Goal: Task Accomplishment & Management: Manage account settings

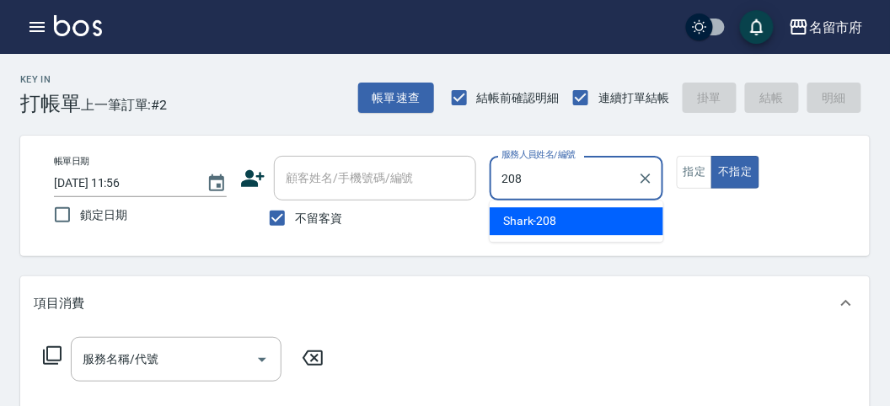
click at [553, 213] on span "Shark -208" at bounding box center [530, 221] width 54 height 18
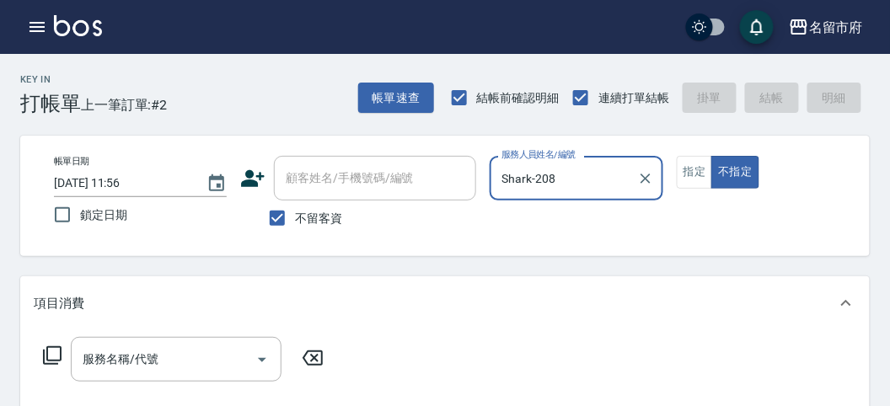
type input "Shark-208"
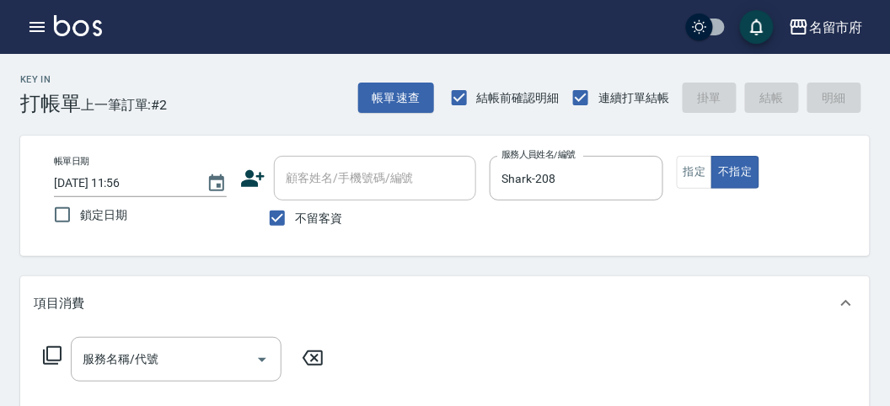
click at [54, 350] on icon at bounding box center [52, 356] width 20 height 20
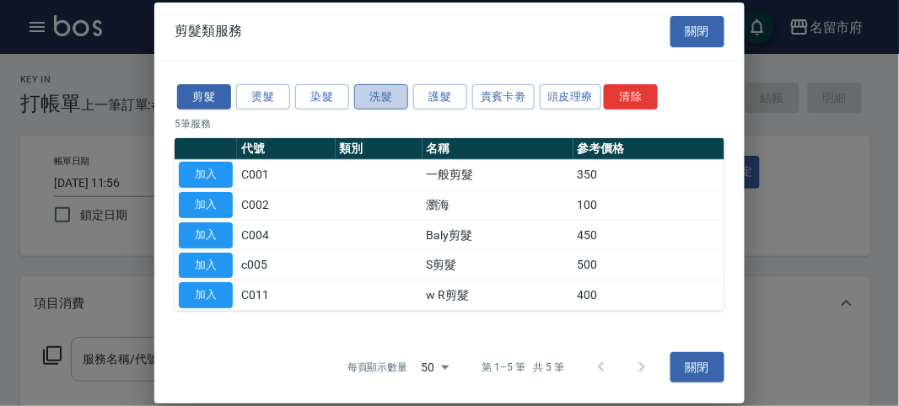
click at [389, 93] on button "洗髮" at bounding box center [381, 96] width 54 height 26
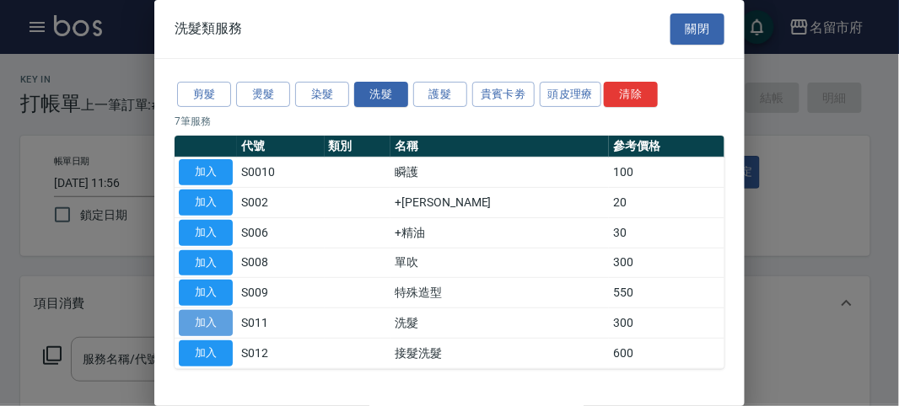
click at [217, 315] on button "加入" at bounding box center [206, 323] width 54 height 26
type input "洗髮(S011)"
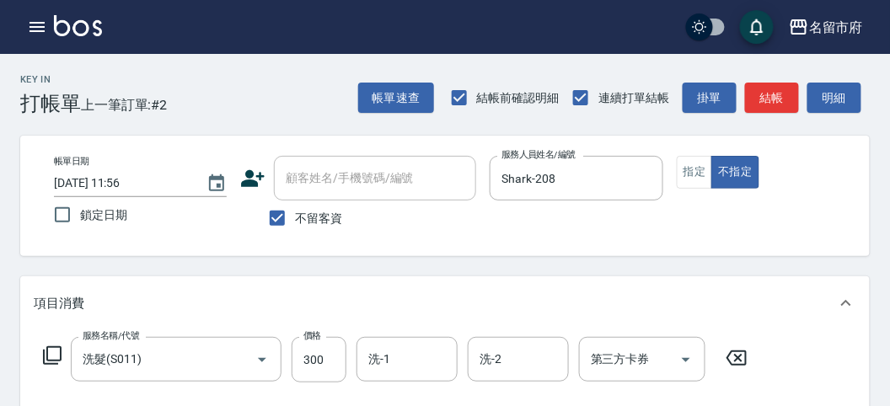
click at [56, 354] on icon at bounding box center [52, 356] width 20 height 20
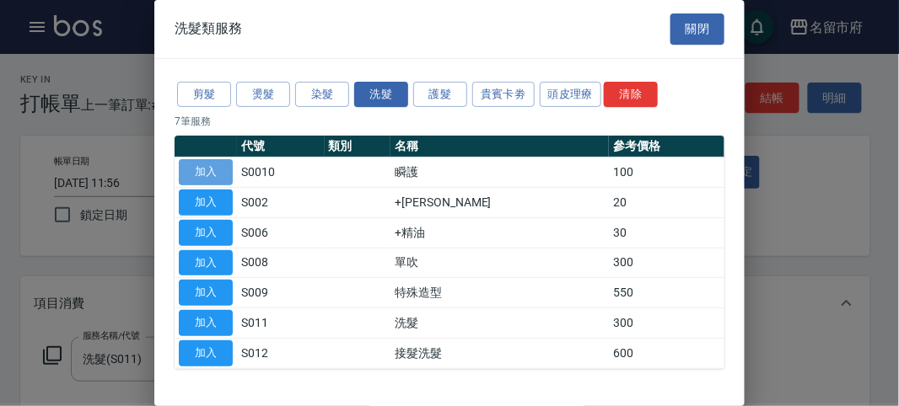
click at [212, 171] on button "加入" at bounding box center [206, 172] width 54 height 26
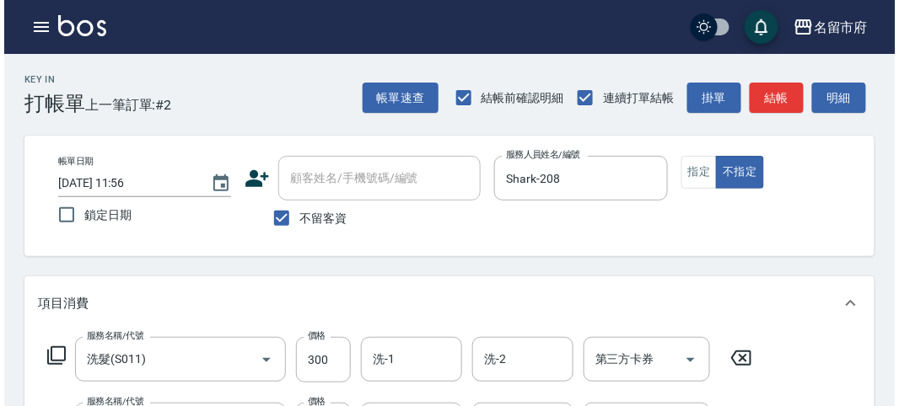
scroll to position [559, 0]
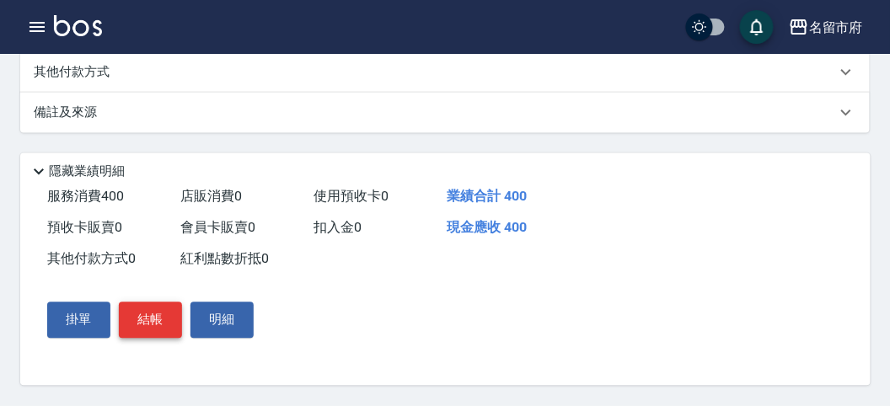
click at [137, 318] on button "結帳" at bounding box center [150, 320] width 63 height 35
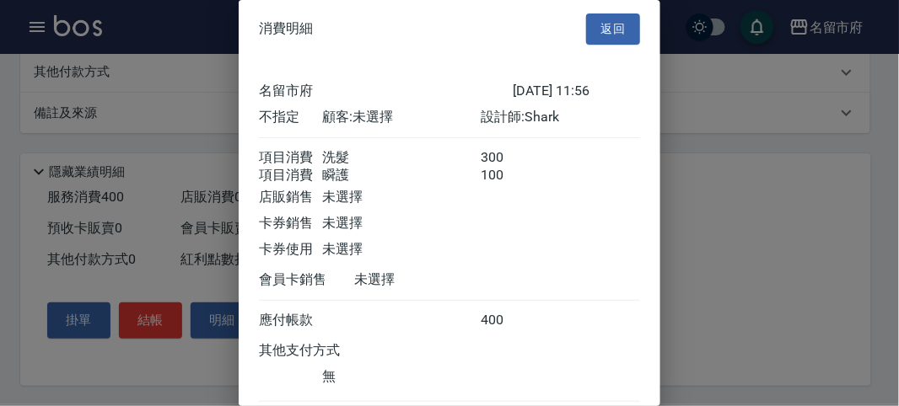
scroll to position [112, 0]
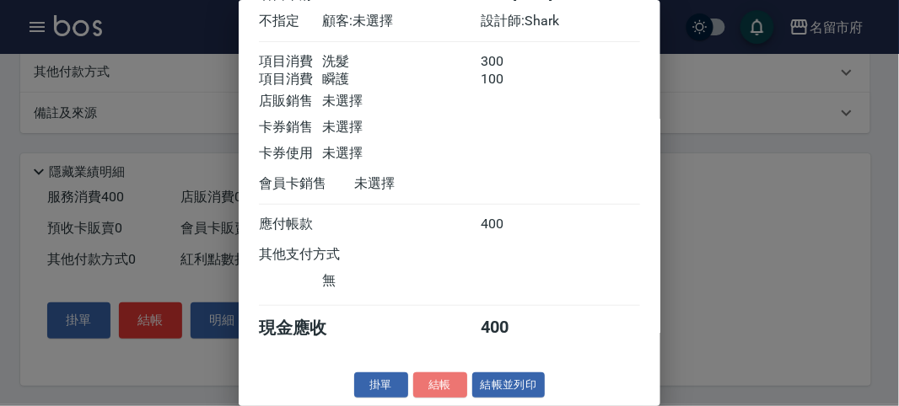
click at [426, 386] on button "結帳" at bounding box center [440, 386] width 54 height 26
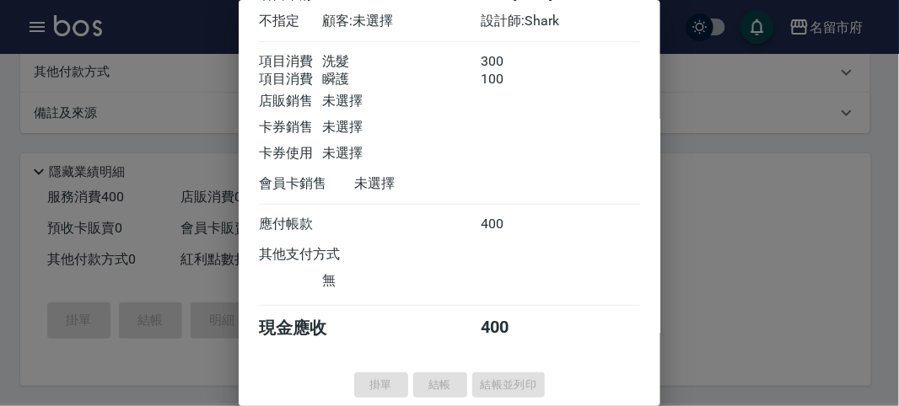
type input "[DATE] 13:03"
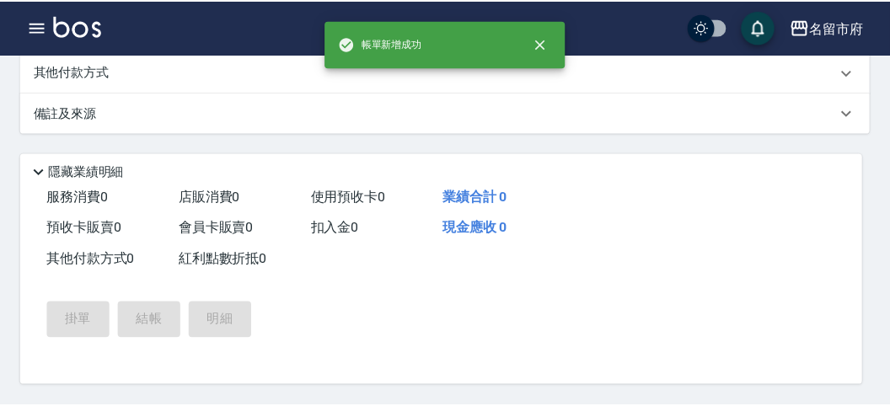
scroll to position [0, 0]
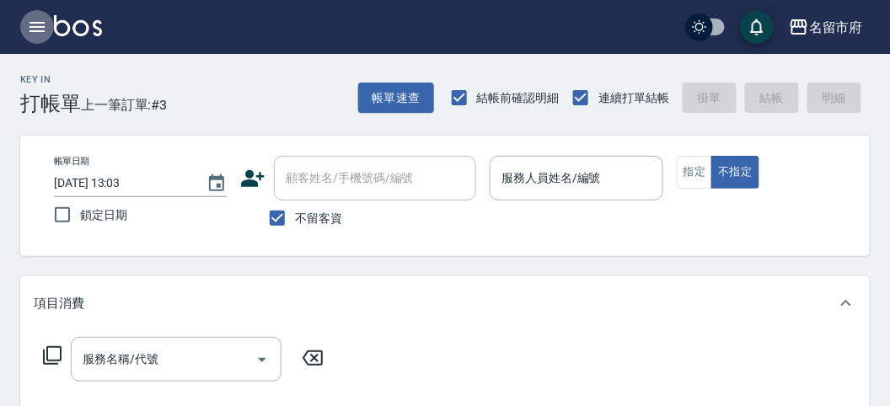
click at [30, 21] on icon "button" at bounding box center [37, 27] width 20 height 20
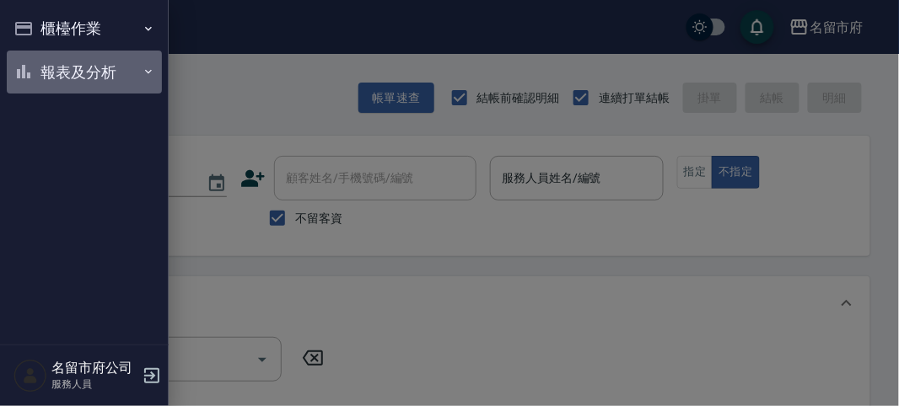
click at [65, 77] on button "報表及分析" at bounding box center [84, 73] width 155 height 44
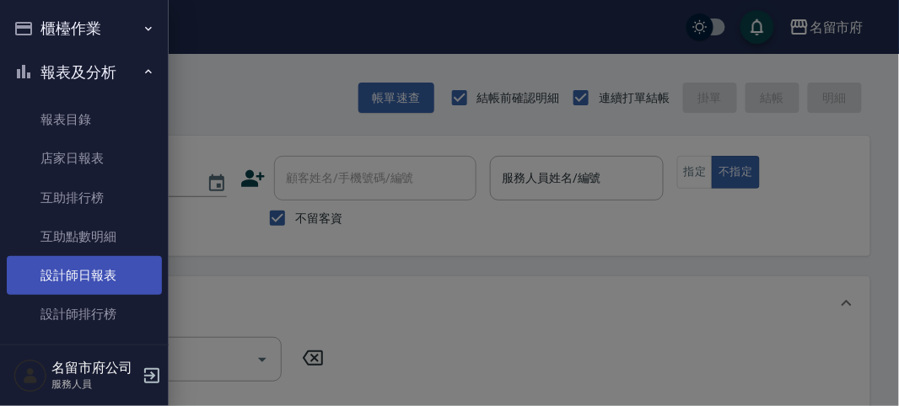
click at [106, 268] on link "設計師日報表" at bounding box center [84, 275] width 155 height 39
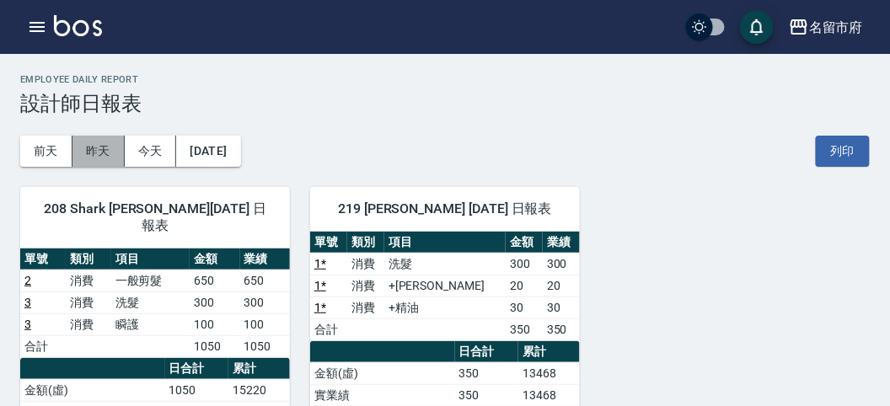
click at [98, 146] on button "昨天" at bounding box center [98, 151] width 52 height 31
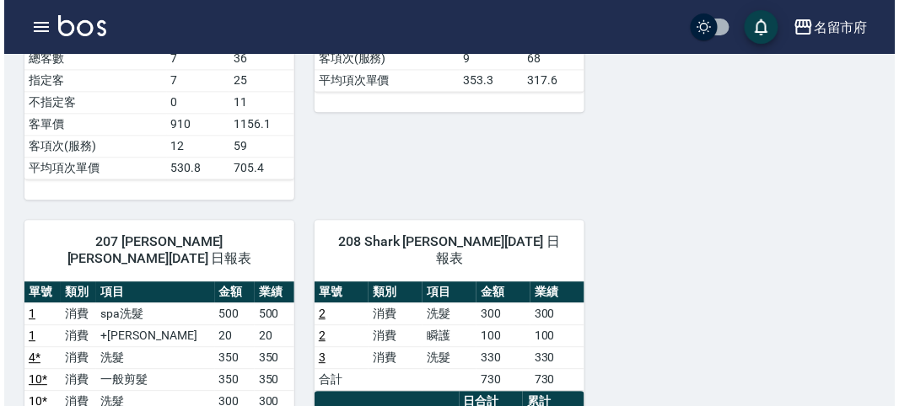
scroll to position [1030, 0]
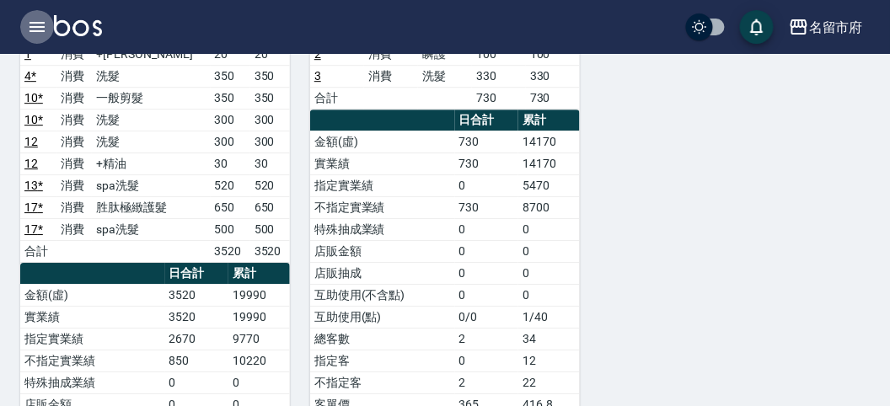
click at [31, 24] on icon "button" at bounding box center [37, 27] width 20 height 20
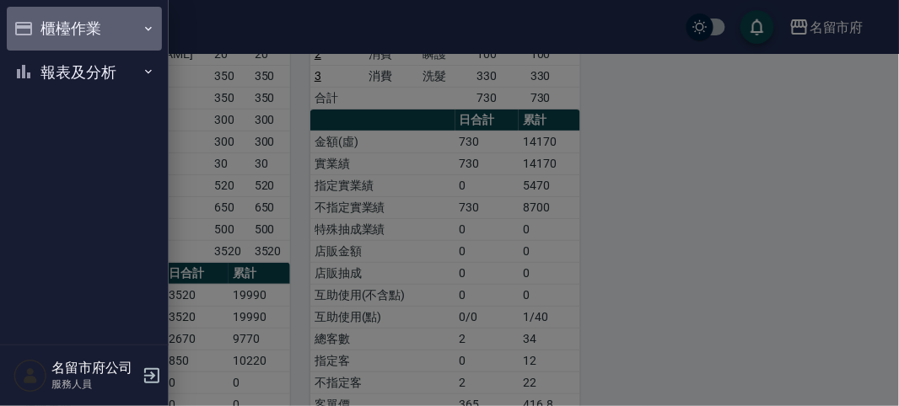
click at [69, 34] on button "櫃檯作業" at bounding box center [84, 29] width 155 height 44
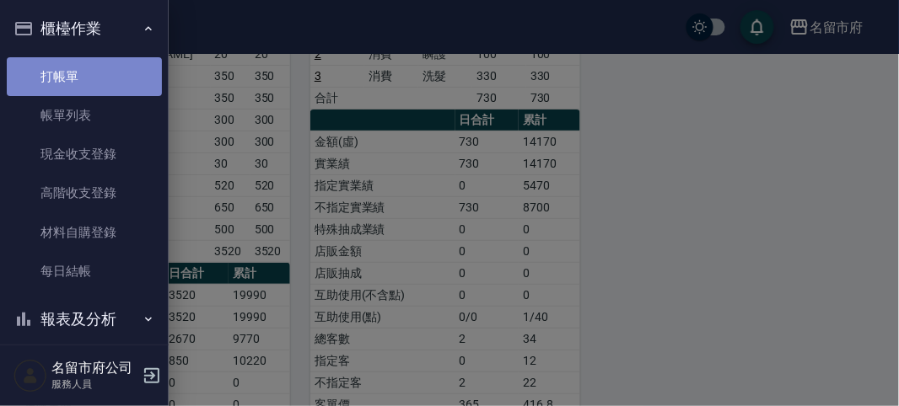
click at [90, 71] on link "打帳單" at bounding box center [84, 76] width 155 height 39
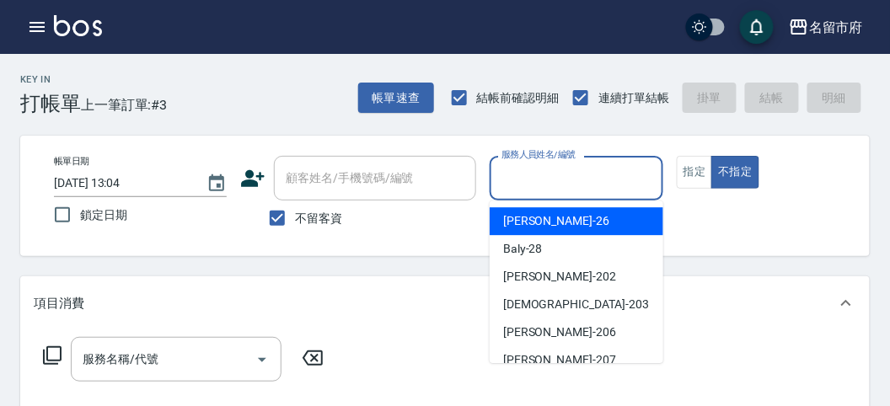
click at [577, 183] on input "服務人員姓名/編號" at bounding box center [576, 179] width 158 height 30
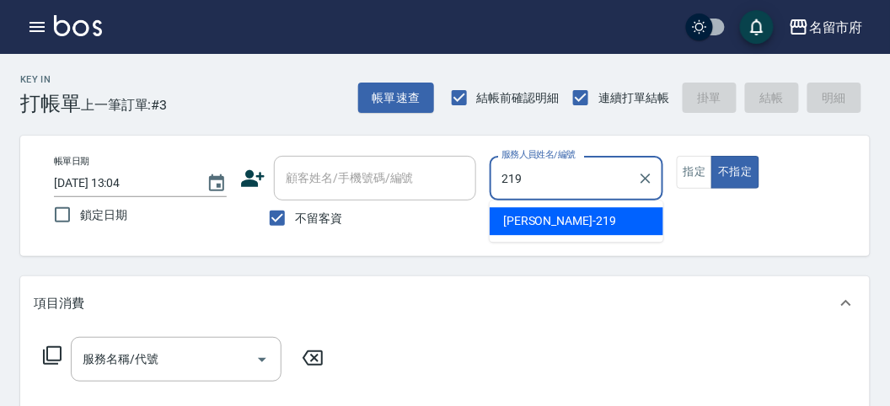
type input "[PERSON_NAME]-219"
type button "false"
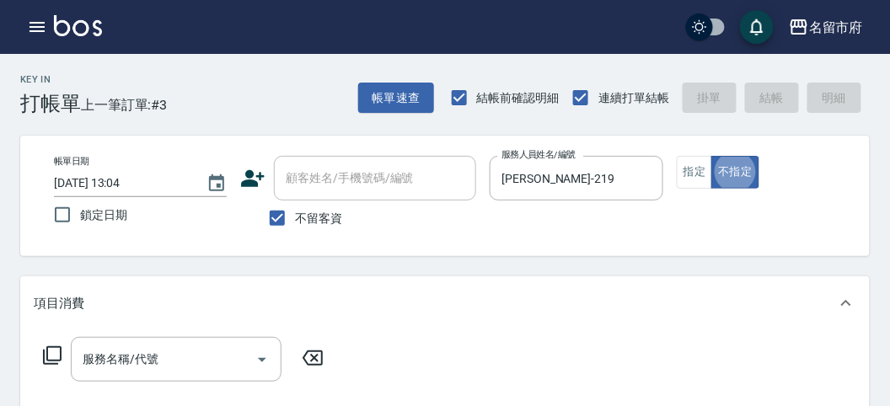
click at [57, 348] on icon at bounding box center [52, 356] width 20 height 20
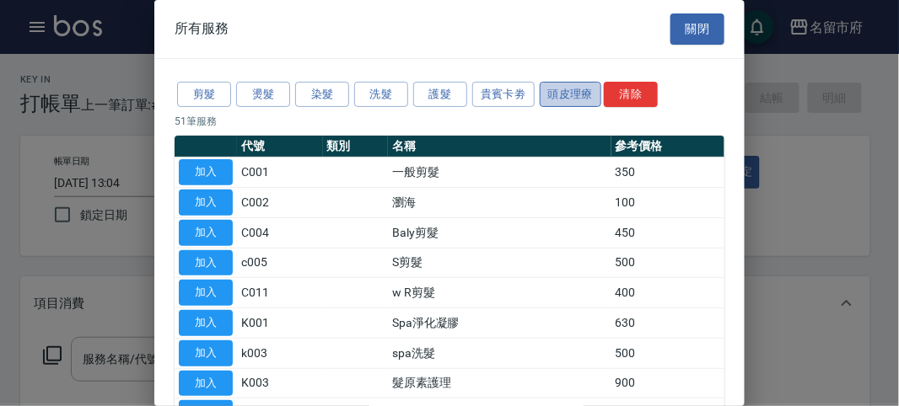
click at [596, 85] on button "頭皮理療" at bounding box center [570, 95] width 62 height 26
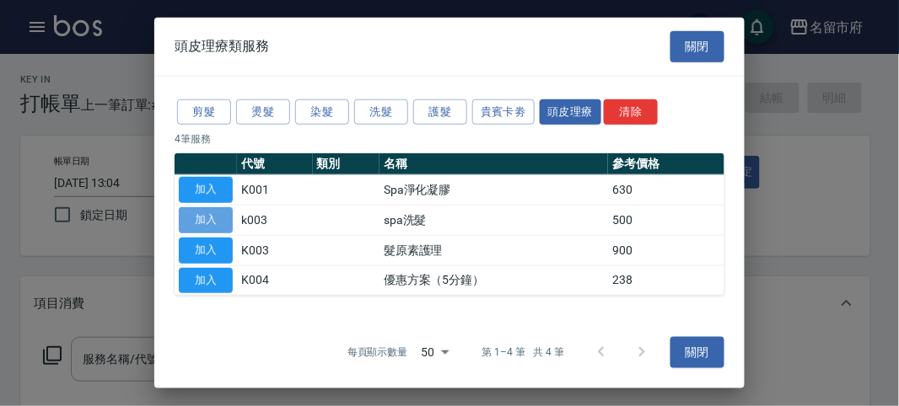
click at [229, 218] on button "加入" at bounding box center [206, 220] width 54 height 26
type input "spa洗髮(k003)"
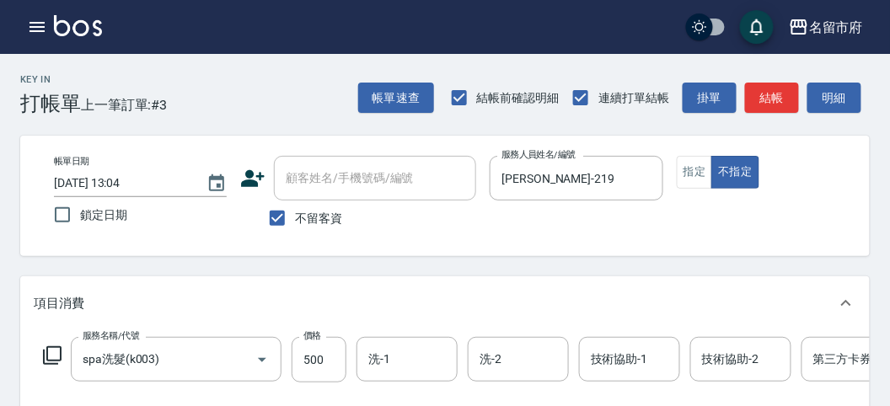
click at [59, 365] on icon at bounding box center [52, 356] width 20 height 20
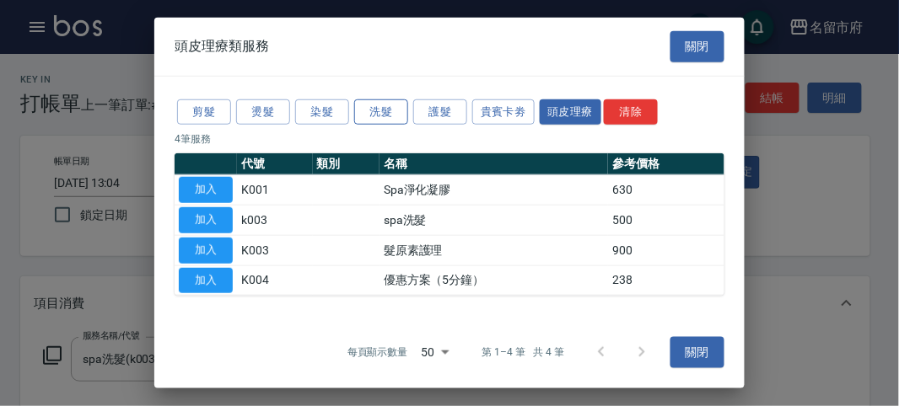
click at [363, 118] on button "洗髮" at bounding box center [381, 112] width 54 height 26
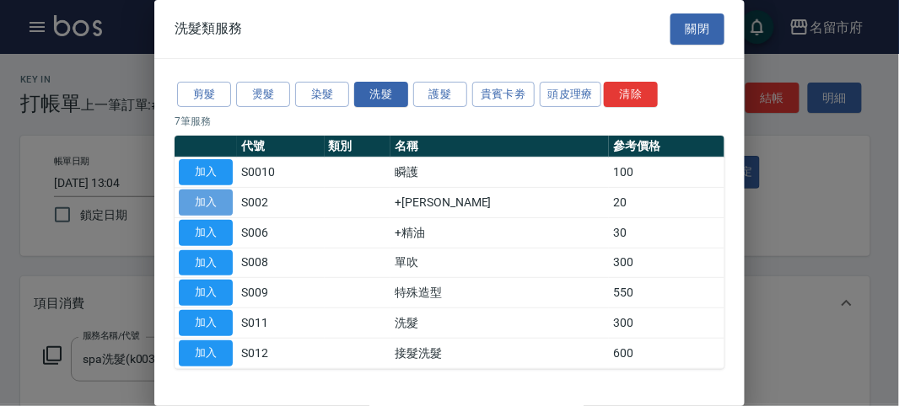
click at [227, 200] on button "加入" at bounding box center [206, 203] width 54 height 26
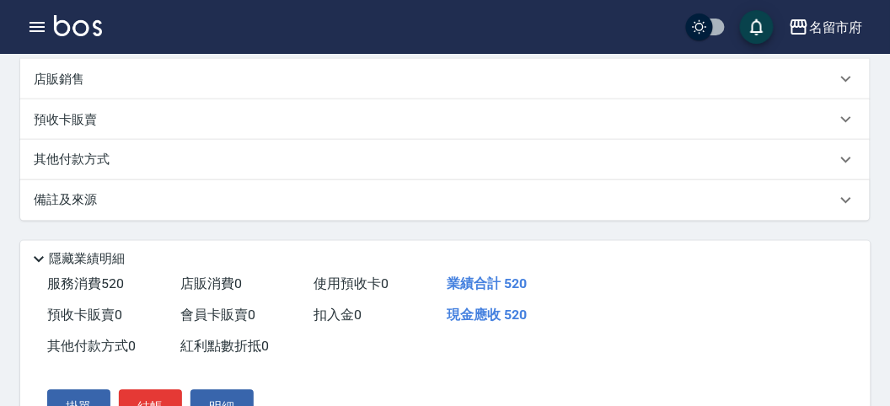
scroll to position [575, 0]
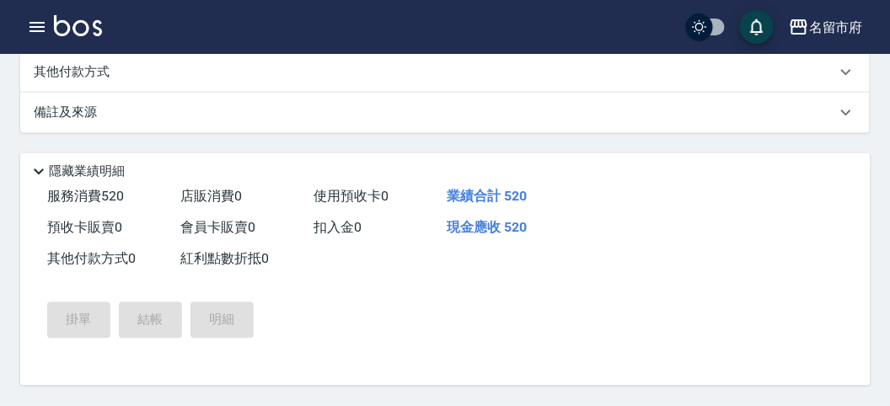
type input "[DATE] 13:05"
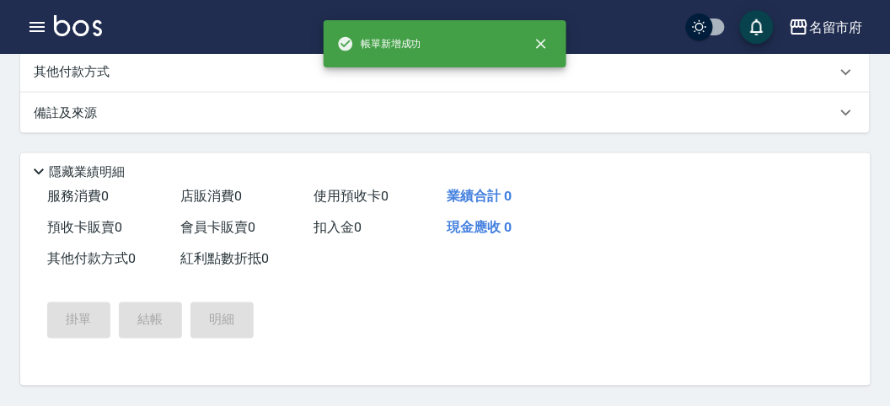
scroll to position [0, 0]
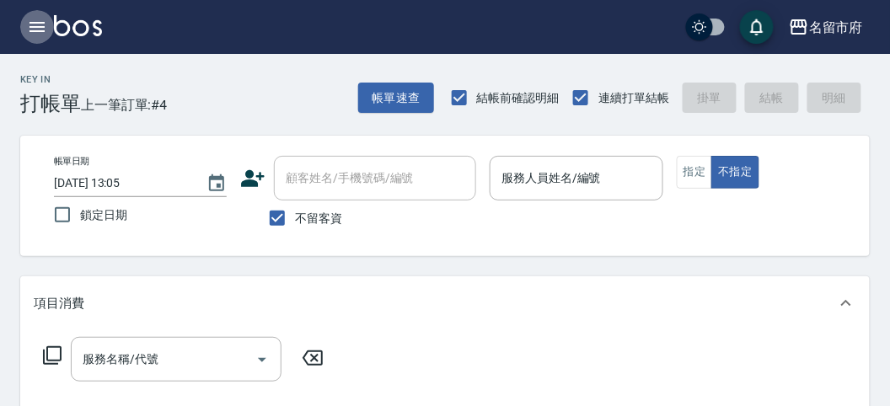
click at [26, 40] on button "button" at bounding box center [37, 27] width 34 height 34
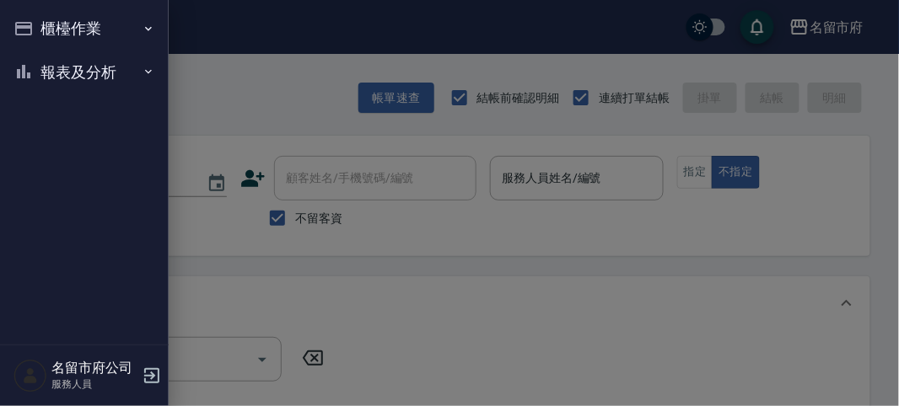
click at [53, 77] on button "報表及分析" at bounding box center [84, 73] width 155 height 44
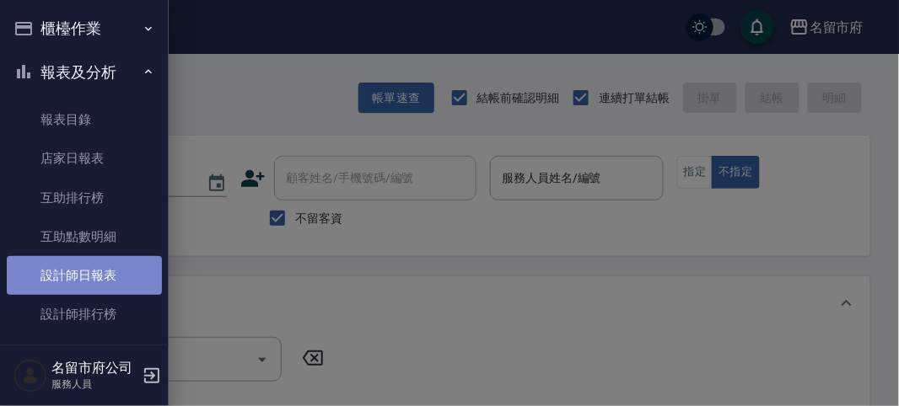
click at [104, 278] on link "設計師日報表" at bounding box center [84, 275] width 155 height 39
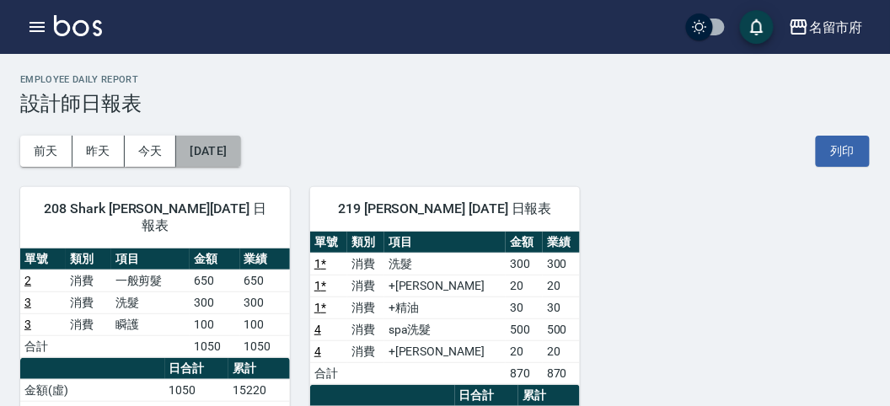
click at [240, 143] on button "[DATE]" at bounding box center [208, 151] width 64 height 31
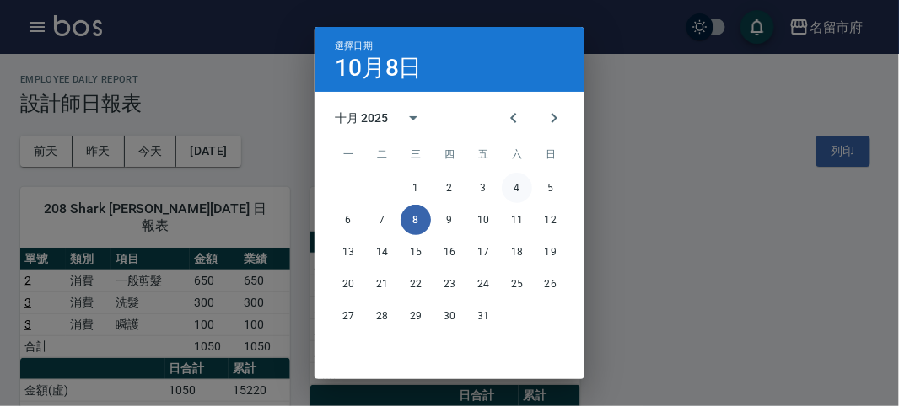
click at [512, 187] on button "4" at bounding box center [517, 188] width 30 height 30
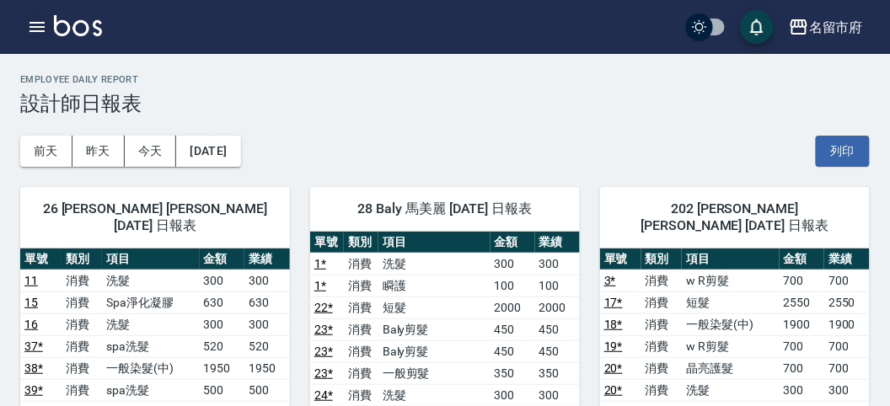
click at [26, 28] on button "button" at bounding box center [37, 27] width 34 height 34
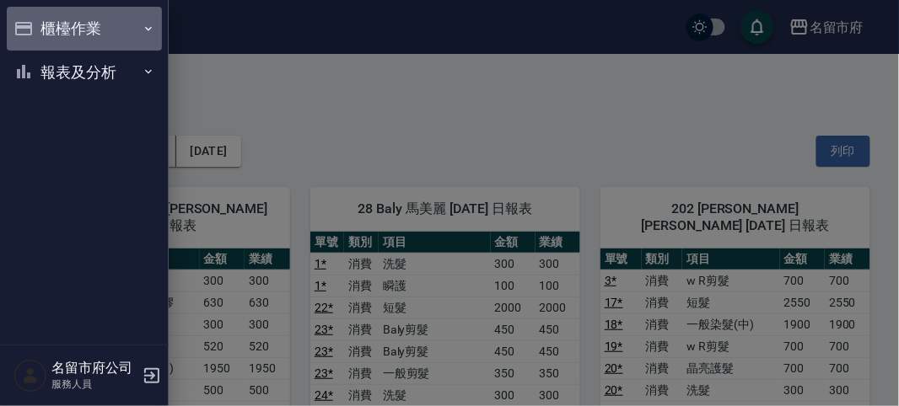
click at [25, 27] on icon "button" at bounding box center [23, 28] width 17 height 13
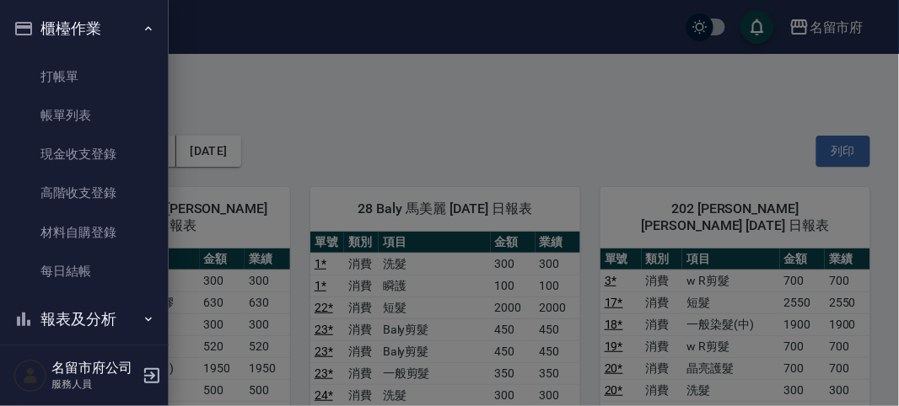
click at [35, 51] on ul "打帳單 帳單列表 現金收支登錄 高階收支登錄 材料自購登錄 每日結帳" at bounding box center [84, 175] width 155 height 248
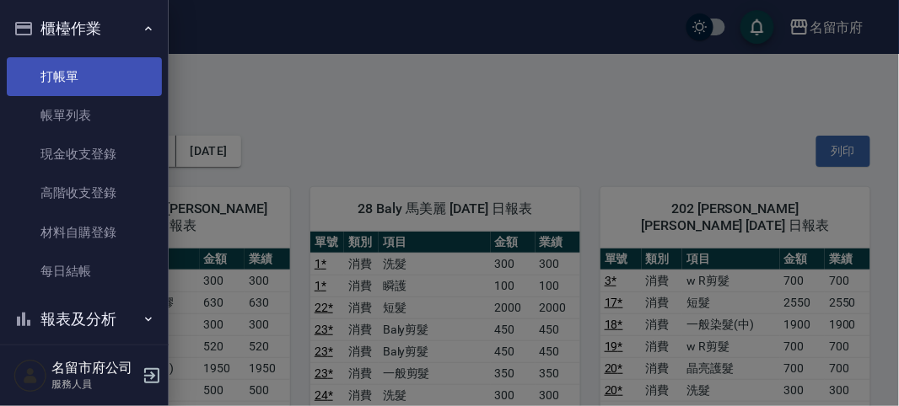
click at [40, 67] on link "打帳單" at bounding box center [84, 76] width 155 height 39
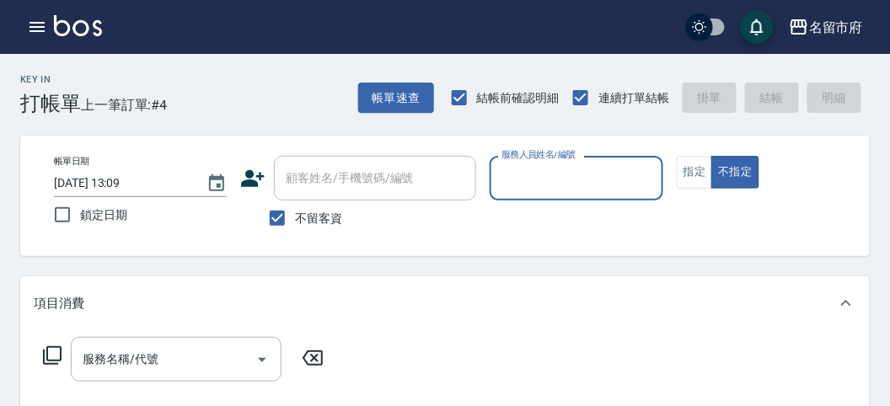
click at [580, 180] on input "服務人員姓名/編號" at bounding box center [576, 179] width 158 height 30
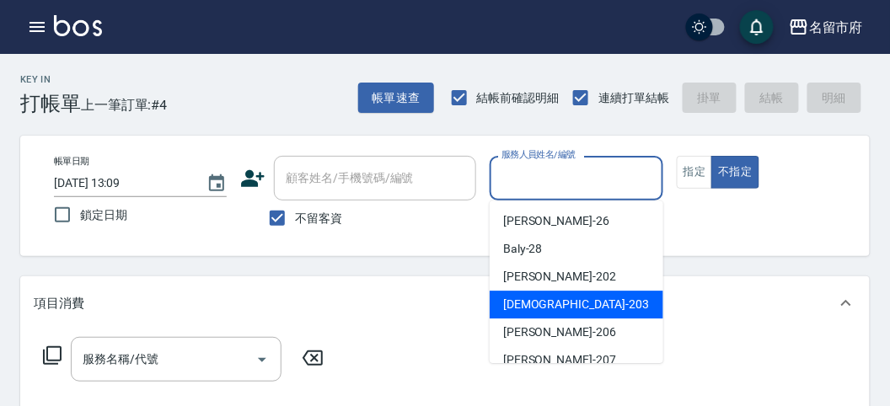
click at [516, 297] on span "聖德 -203" at bounding box center [576, 305] width 146 height 18
type input "聖德-203"
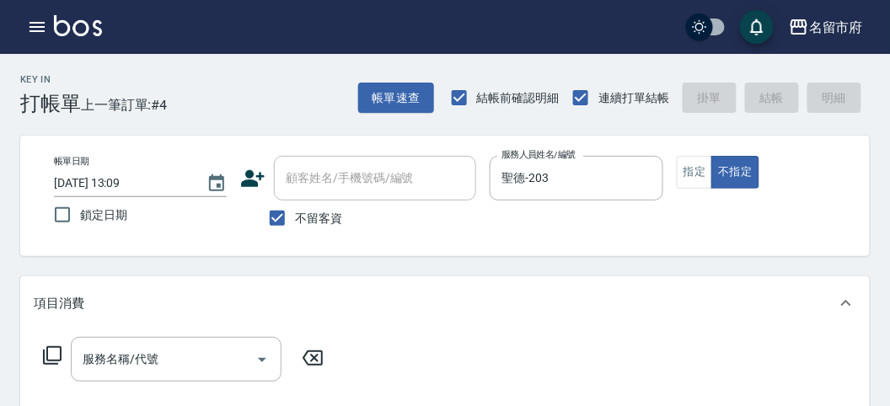
drag, startPoint x: 56, startPoint y: 338, endPoint x: 44, endPoint y: 353, distance: 19.8
click at [44, 353] on div "服務名稱/代號 服務名稱/代號" at bounding box center [184, 359] width 300 height 45
click at [51, 352] on icon at bounding box center [52, 356] width 20 height 20
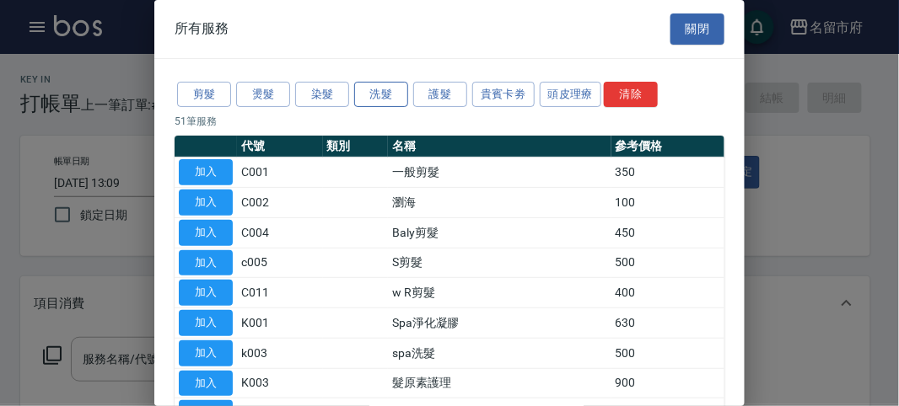
click at [379, 89] on button "洗髮" at bounding box center [381, 95] width 54 height 26
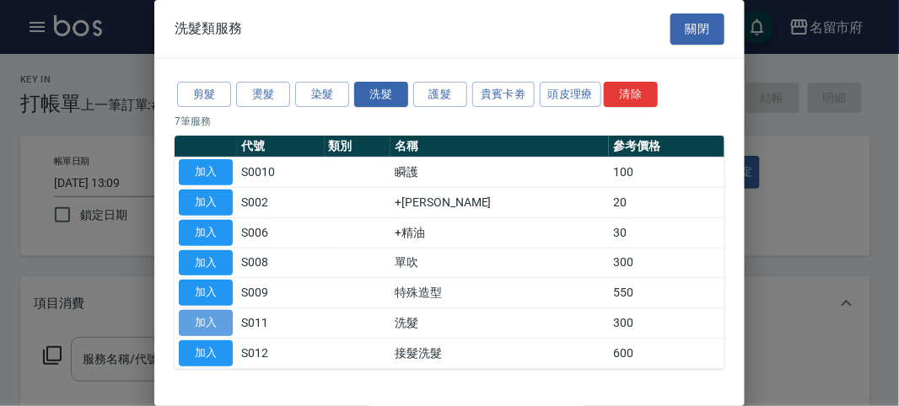
click at [208, 316] on button "加入" at bounding box center [206, 323] width 54 height 26
type input "洗髮(S011)"
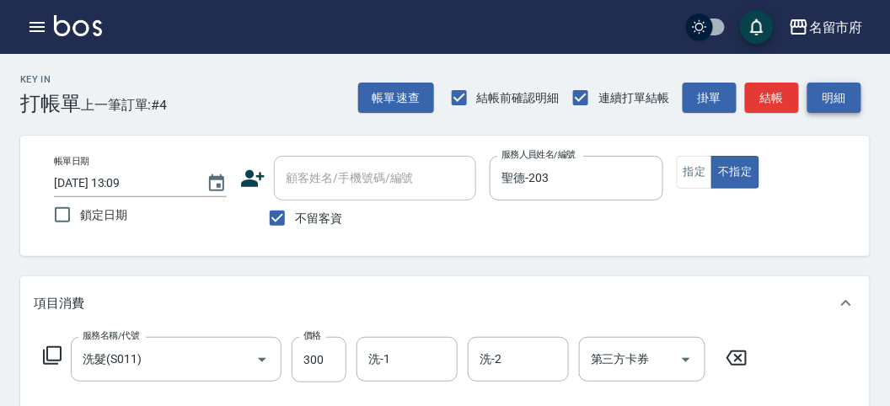
click at [825, 99] on button "明細" at bounding box center [835, 98] width 54 height 31
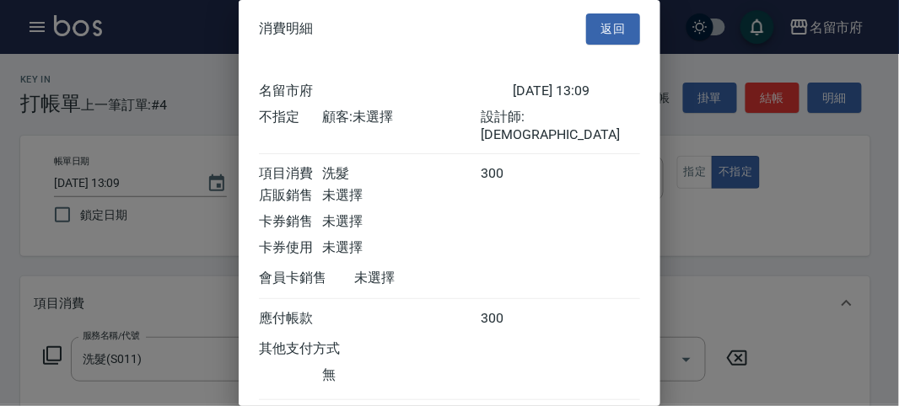
scroll to position [94, 0]
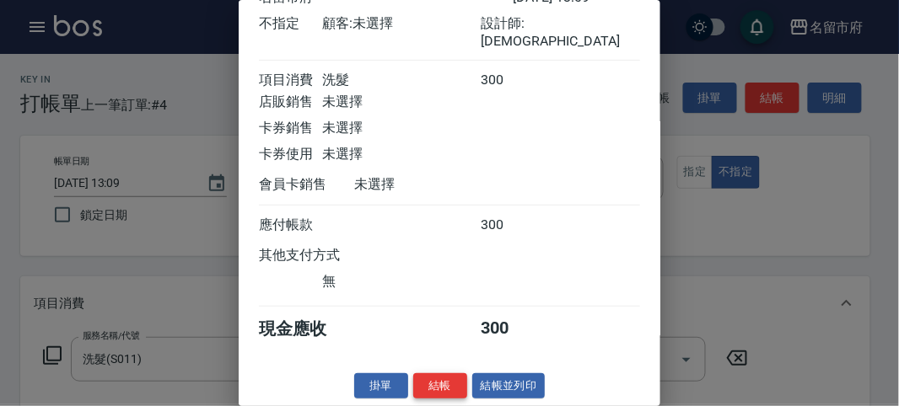
click at [439, 381] on button "結帳" at bounding box center [440, 386] width 54 height 26
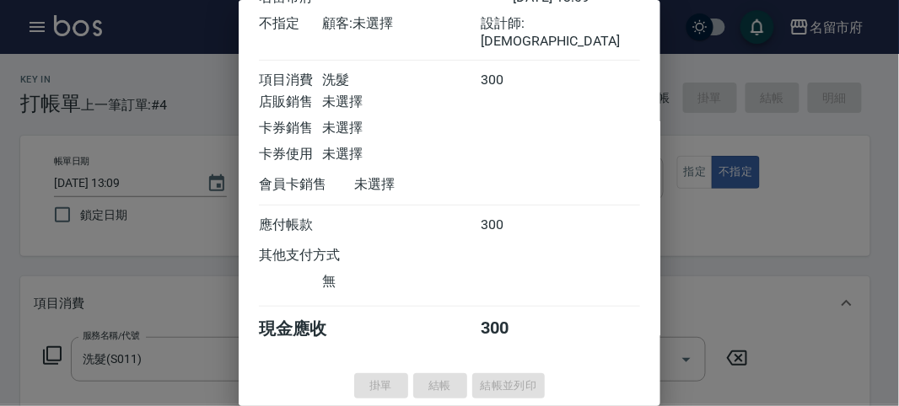
type input "[DATE] 13:34"
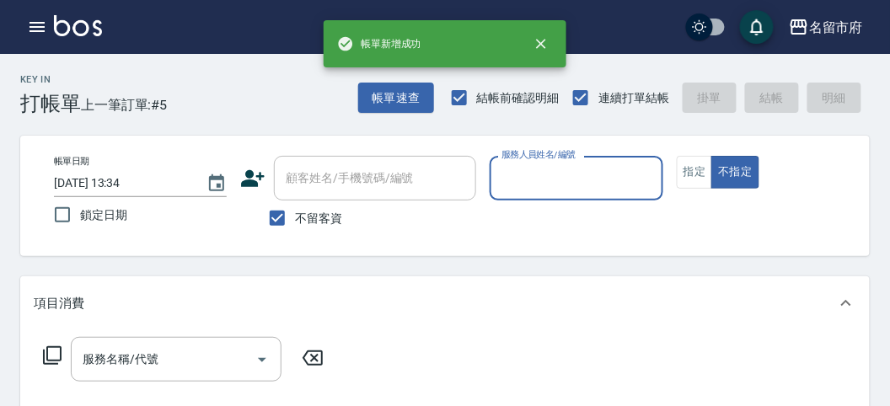
click at [586, 180] on input "服務人員姓名/編號" at bounding box center [576, 179] width 158 height 30
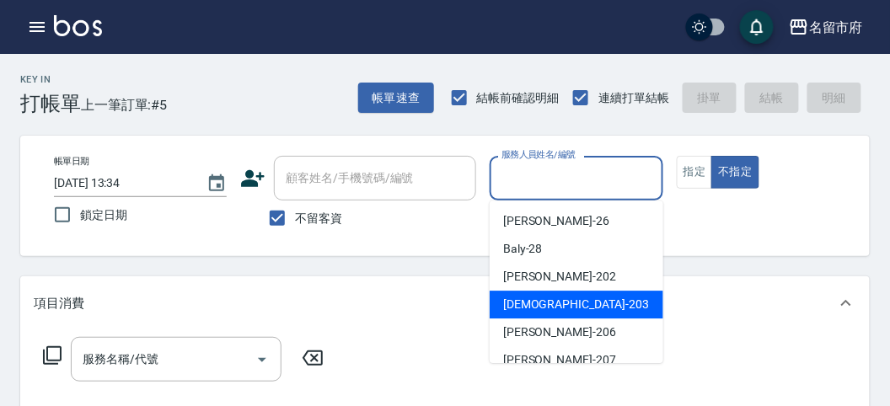
click at [532, 303] on span "聖德 -203" at bounding box center [576, 305] width 146 height 18
type input "聖德-203"
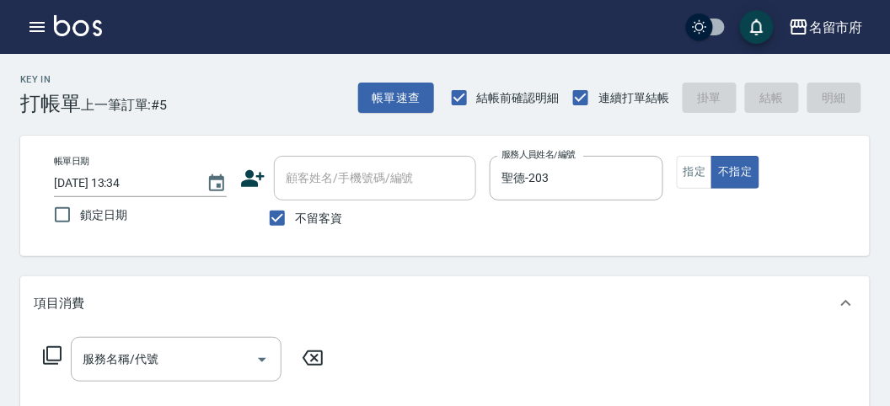
click at [46, 353] on icon at bounding box center [52, 355] width 19 height 19
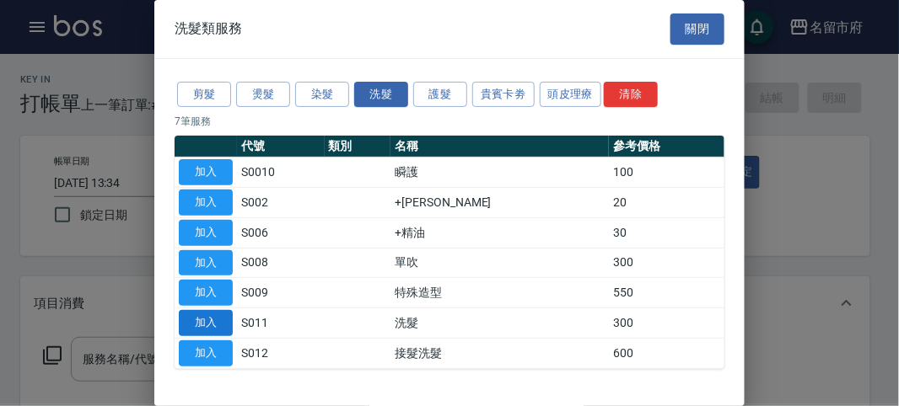
click at [199, 317] on button "加入" at bounding box center [206, 323] width 54 height 26
type input "洗髮(S011)"
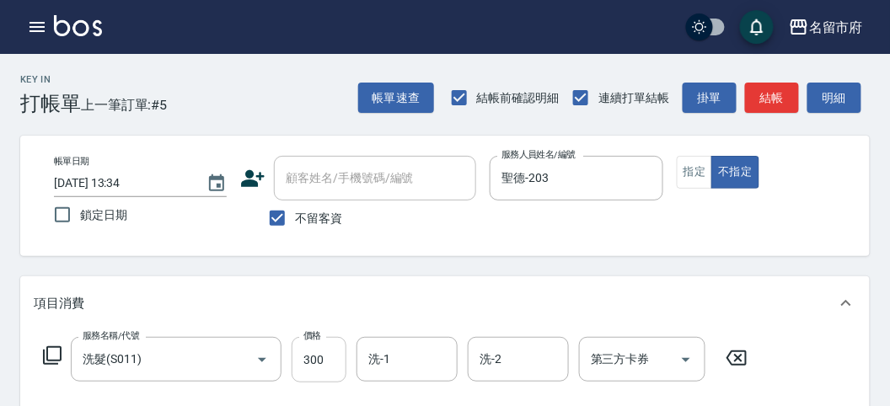
click at [318, 368] on input "300" at bounding box center [319, 360] width 55 height 46
type input "350"
click at [822, 99] on button "明細" at bounding box center [835, 98] width 54 height 31
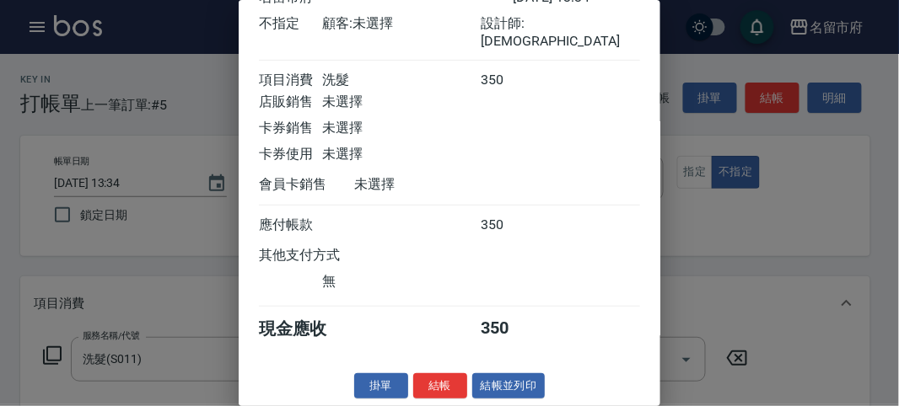
click at [433, 389] on button "結帳" at bounding box center [440, 386] width 54 height 26
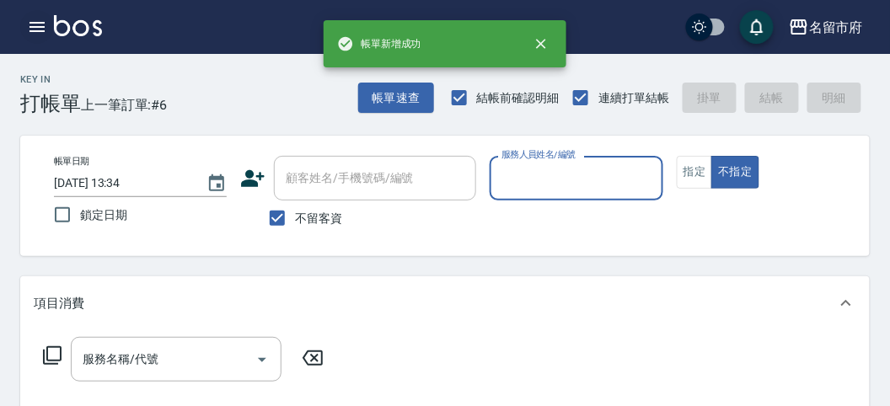
click at [36, 15] on button "button" at bounding box center [37, 27] width 34 height 34
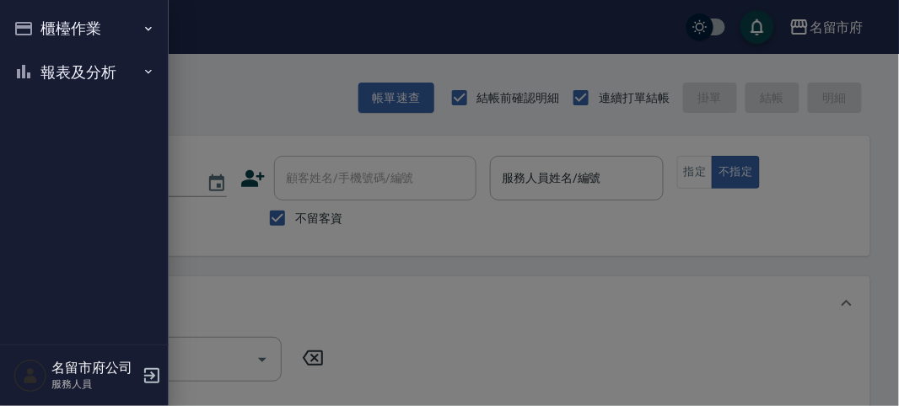
click at [32, 70] on button "報表及分析" at bounding box center [84, 73] width 155 height 44
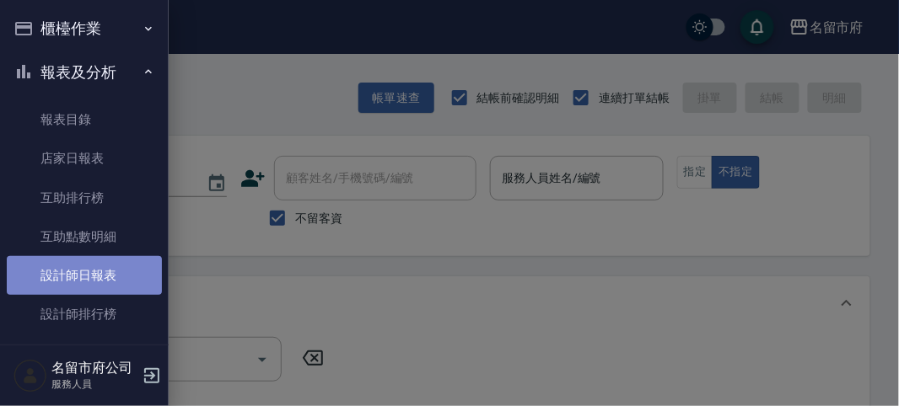
click at [104, 268] on link "設計師日報表" at bounding box center [84, 275] width 155 height 39
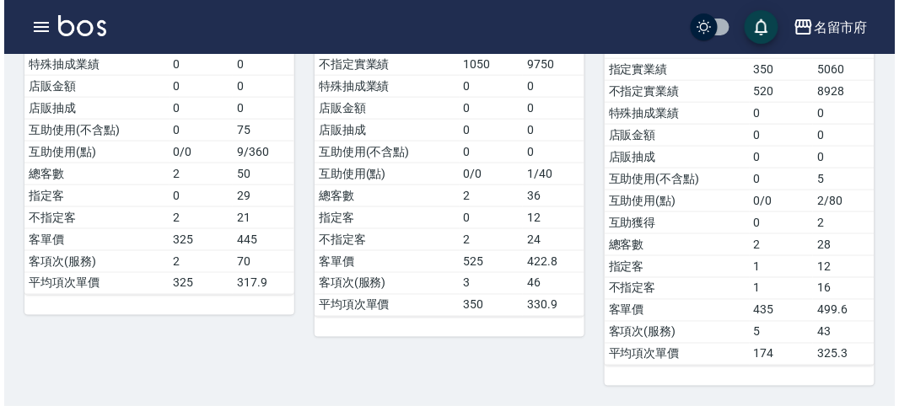
scroll to position [24, 0]
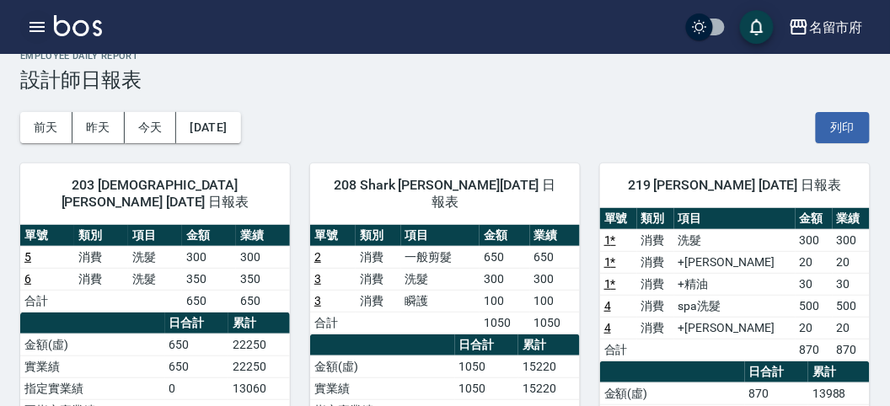
click at [38, 25] on icon "button" at bounding box center [37, 27] width 20 height 20
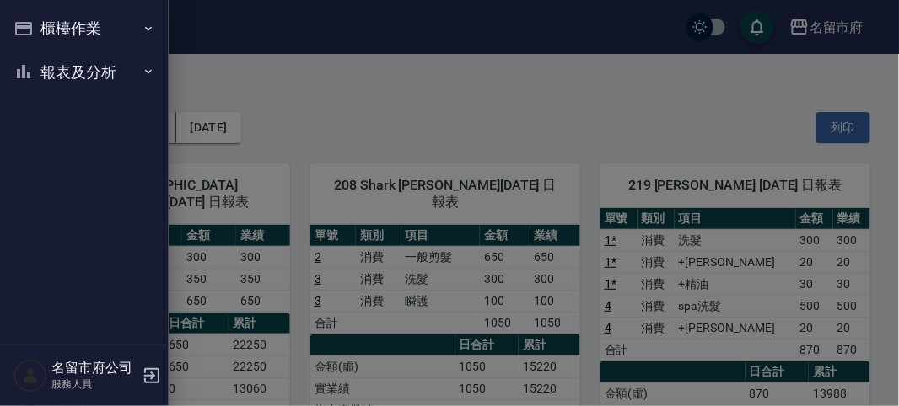
click at [38, 25] on button "櫃檯作業" at bounding box center [84, 29] width 155 height 44
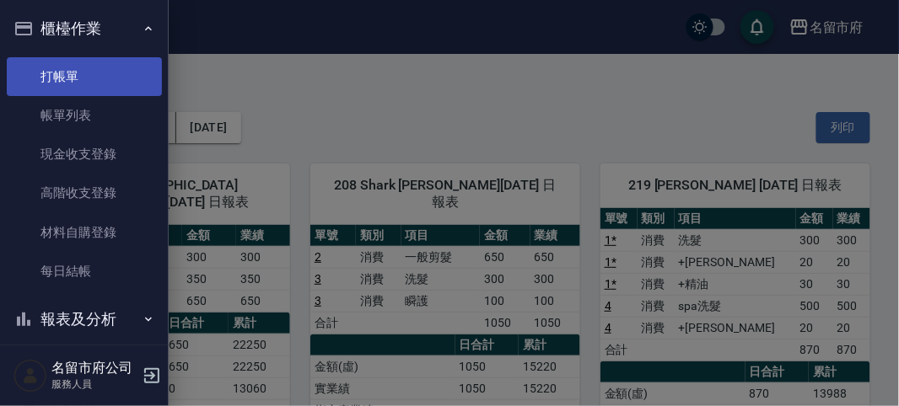
click at [67, 79] on link "打帳單" at bounding box center [84, 76] width 155 height 39
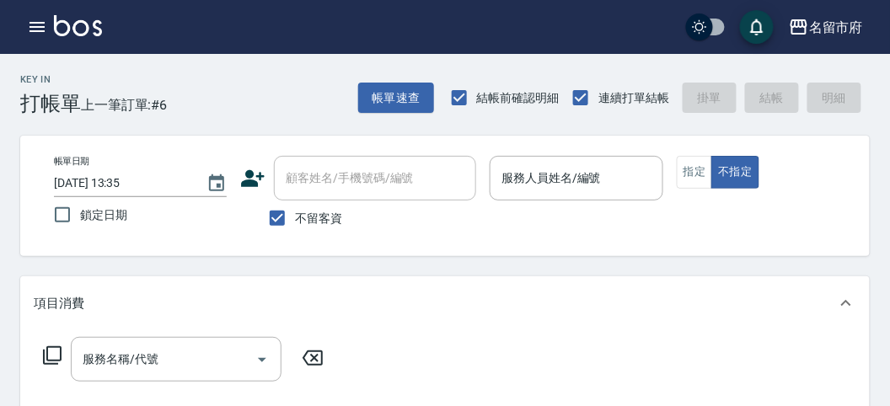
click at [268, 110] on div "Key In 打帳單 上一筆訂單:#6 帳單速查 結帳前確認明細 連續打單結帳 掛單 結帳 明細" at bounding box center [435, 85] width 870 height 62
click at [577, 201] on p at bounding box center [576, 210] width 173 height 18
click at [594, 174] on input "服務人員姓名/編號" at bounding box center [576, 179] width 158 height 30
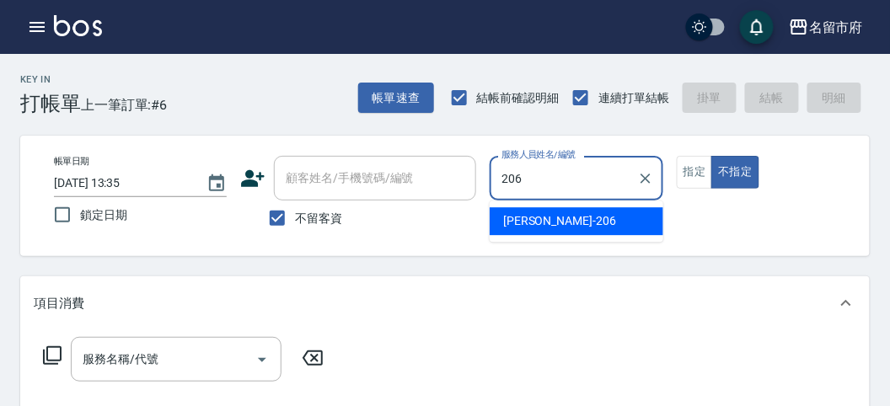
type input "[PERSON_NAME]-206"
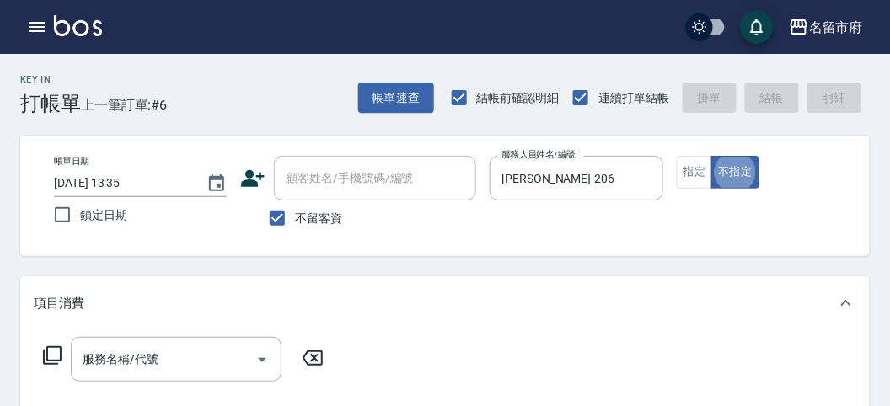
type button "false"
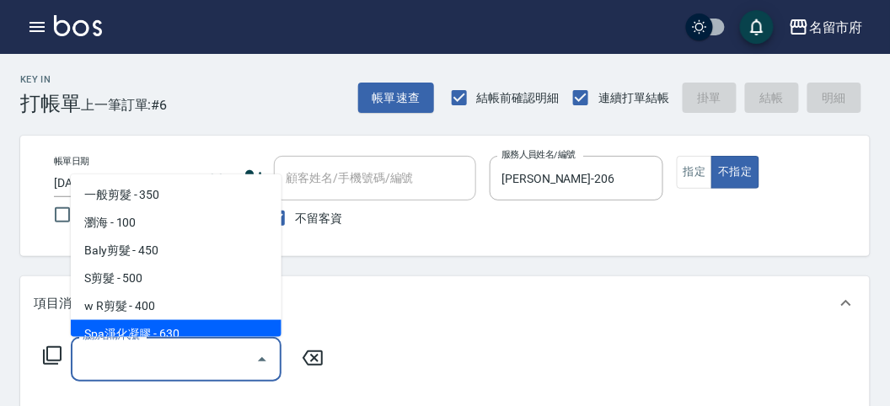
scroll to position [38, 0]
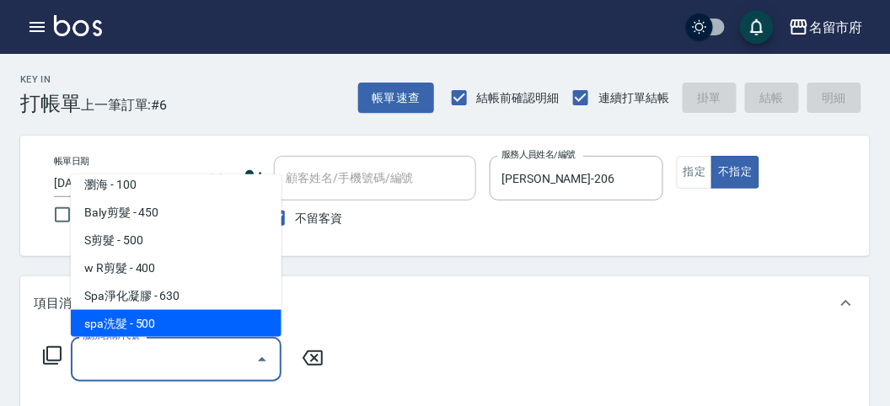
type input "spa洗髮(k003)"
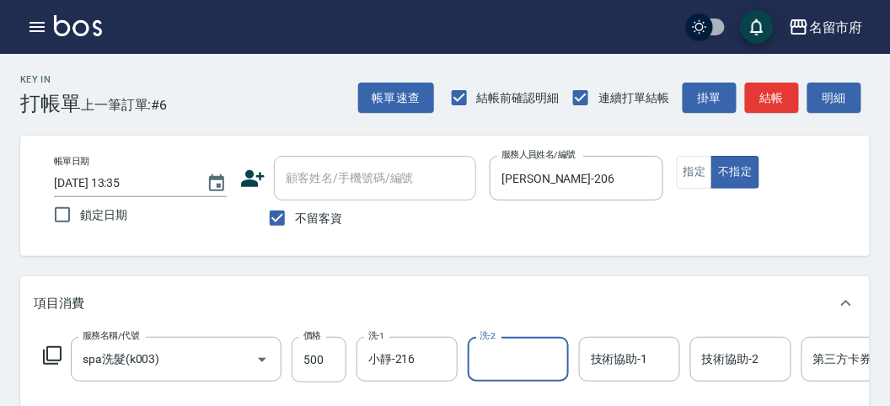
drag, startPoint x: 327, startPoint y: 341, endPoint x: 235, endPoint y: 326, distance: 93.1
click at [271, 331] on div "服務名稱/代號 spa洗髮(k003) 服務名稱/代號 價格 500 價格 洗-1 小靜-216 洗-1 洗-2 洗-2 技術協助-1 技術協助-1 技術協助…" at bounding box center [445, 388] width 850 height 117
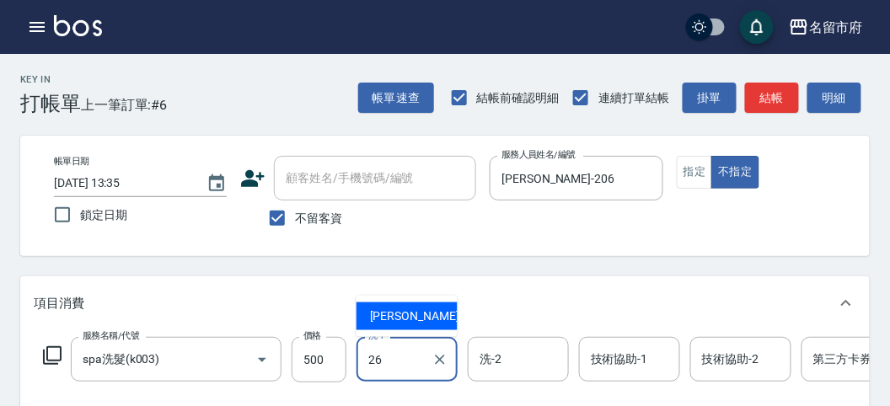
scroll to position [0, 0]
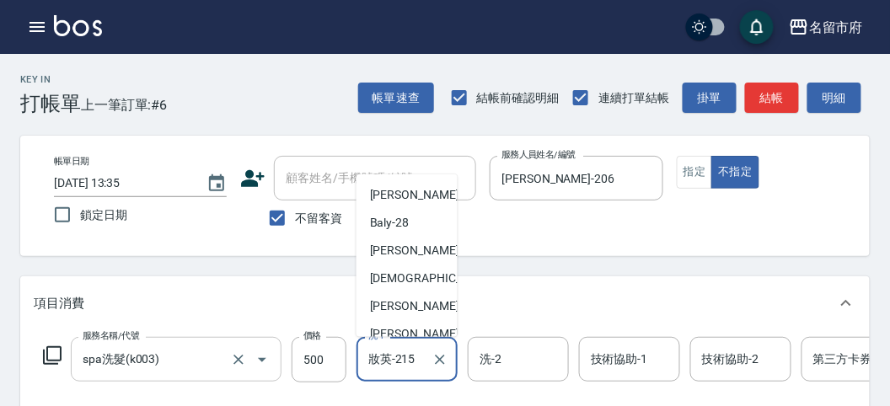
drag, startPoint x: 412, startPoint y: 359, endPoint x: 225, endPoint y: 363, distance: 187.2
click at [319, 359] on div "服務名稱/代號 spa洗髮(k003) 服務名稱/代號 價格 500 價格 洗-1 妝英-215 洗-1 洗-2 洗-2 技術協助-1 技術協助-1 技術協助…" at bounding box center [507, 360] width 947 height 46
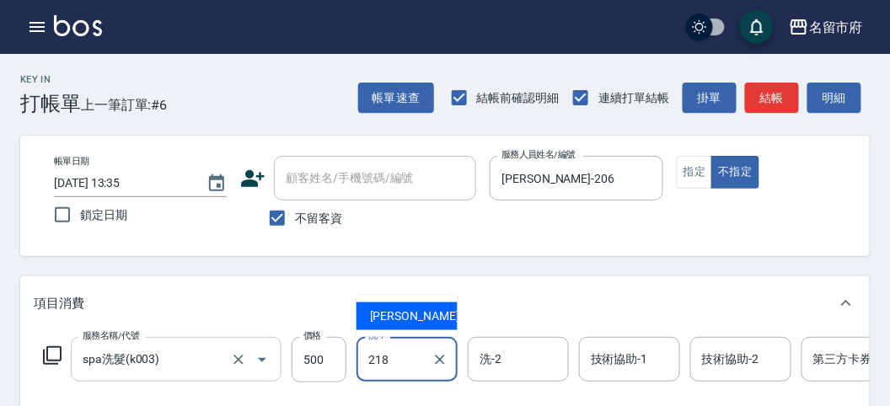
type input "Min Min-218"
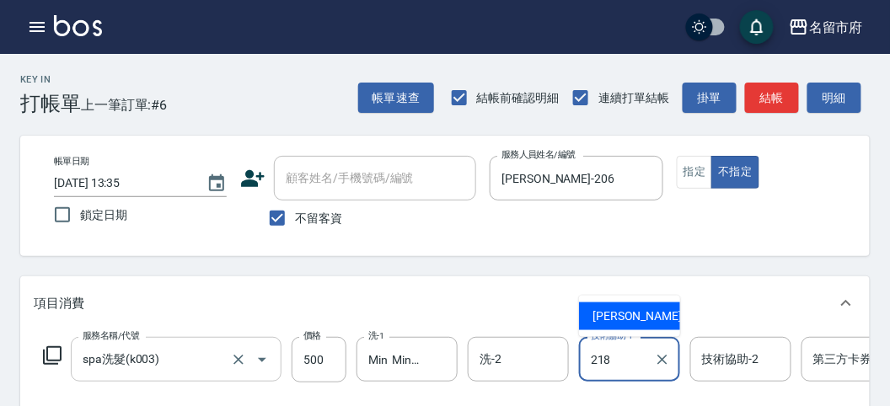
type input "Min Min-218"
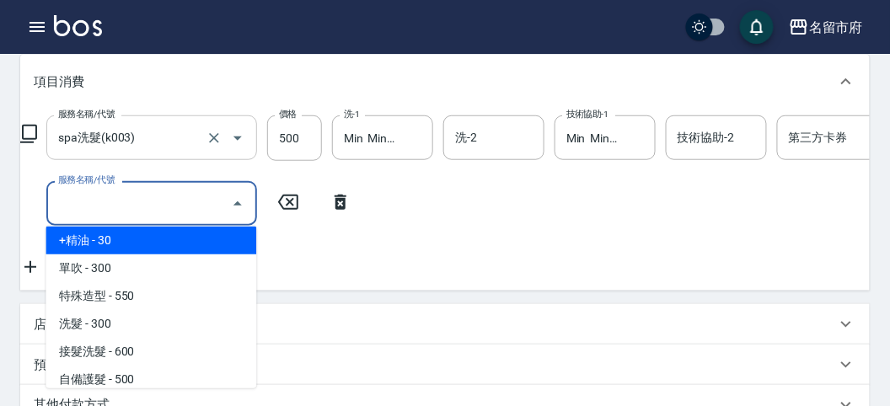
scroll to position [952, 0]
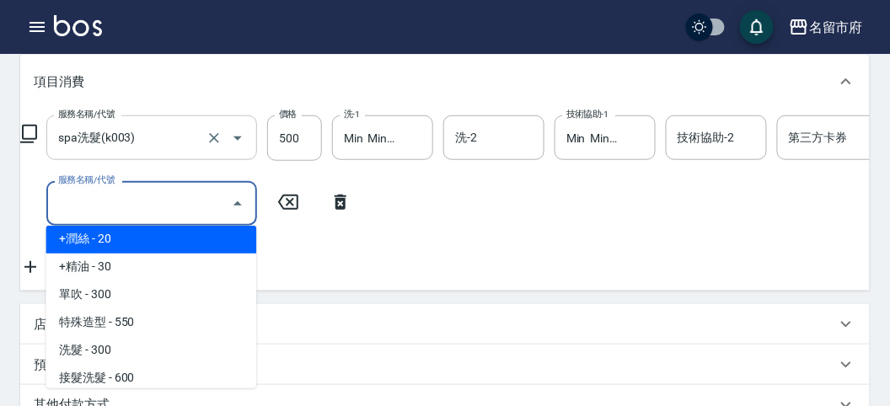
type input "+[PERSON_NAME](S002)"
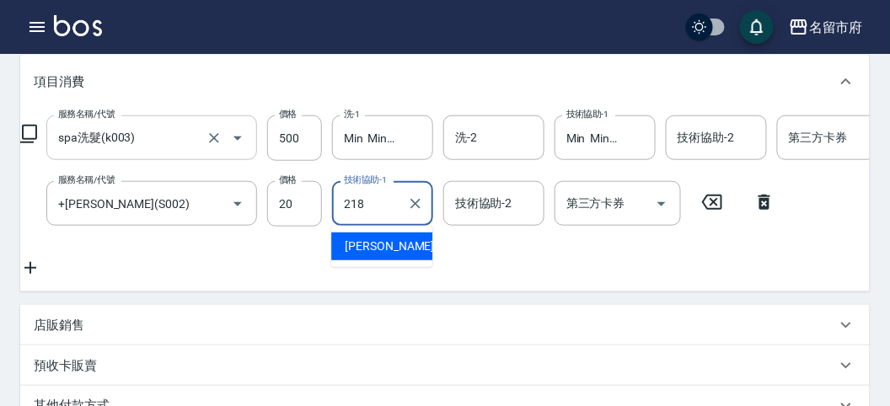
type input "Min Min-218"
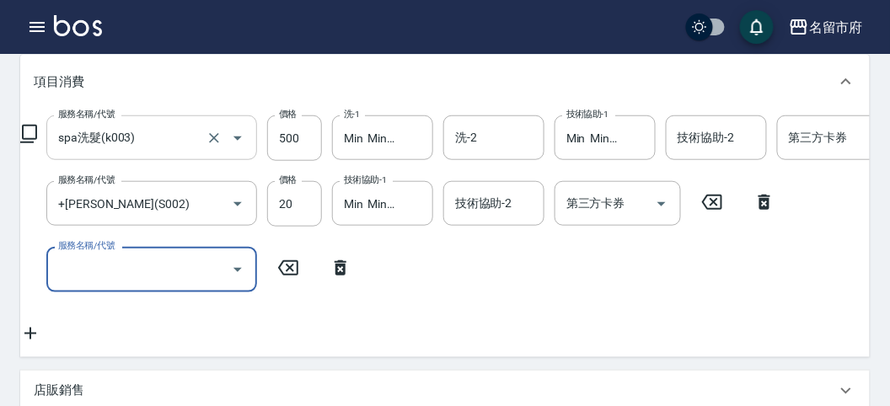
type input "[DATE] 13:45"
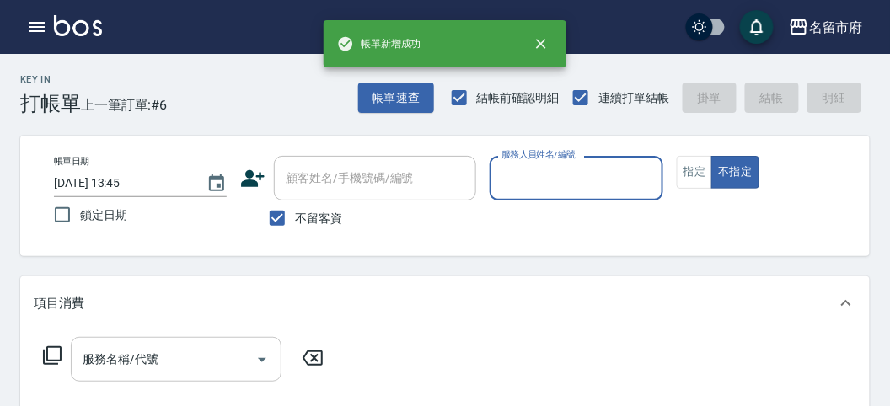
scroll to position [0, 0]
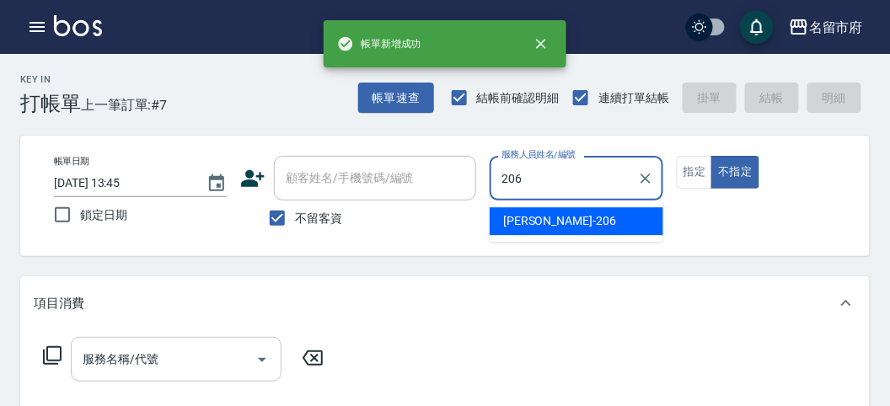
type input "[PERSON_NAME]-206"
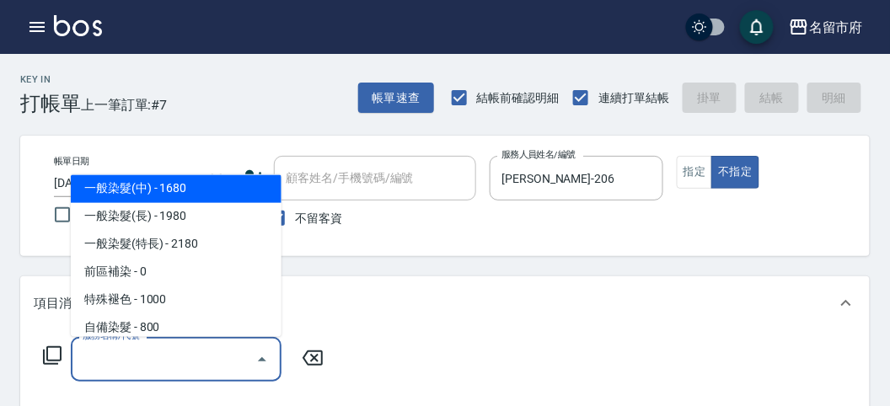
scroll to position [674, 0]
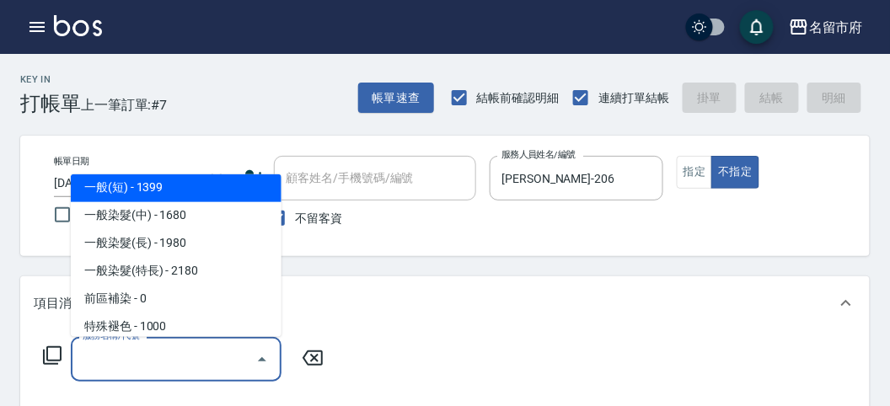
type input "一般(短)(R000)"
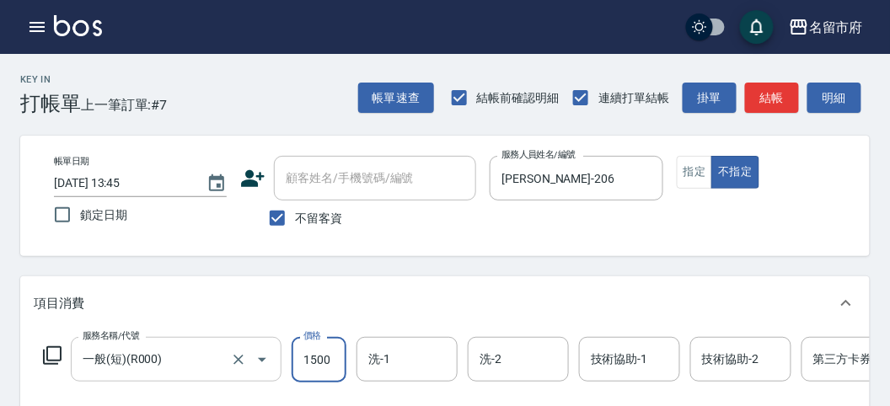
type input "1500"
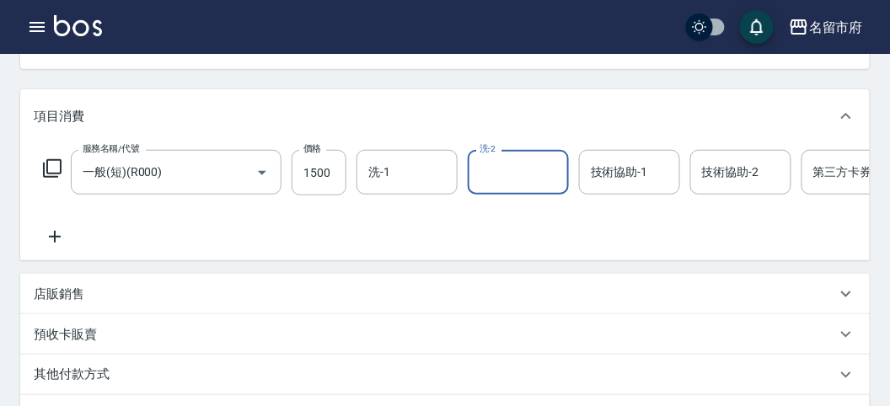
scroll to position [281, 0]
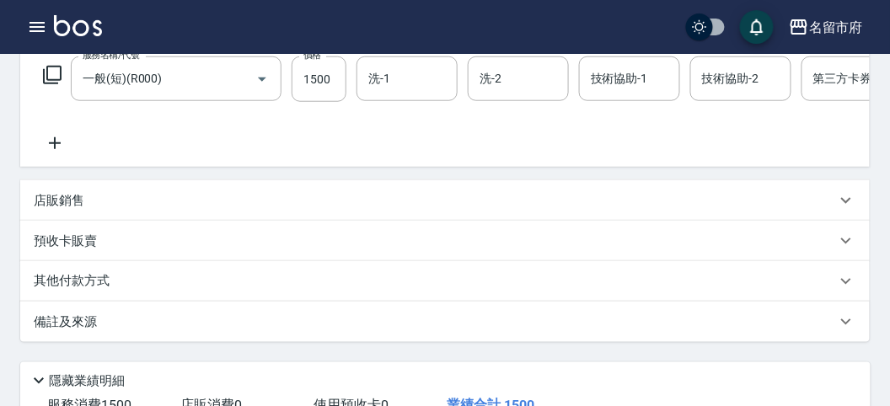
click at [188, 291] on div "其他付款方式" at bounding box center [435, 281] width 802 height 19
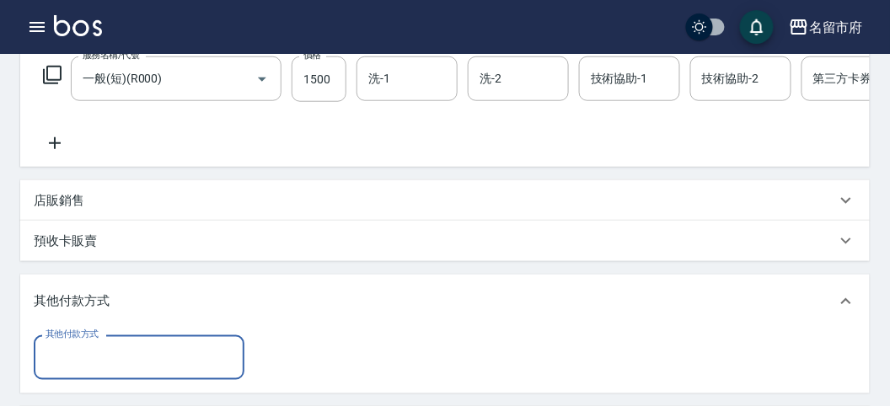
scroll to position [0, 0]
click at [186, 373] on input "其他付款方式" at bounding box center [139, 358] width 196 height 30
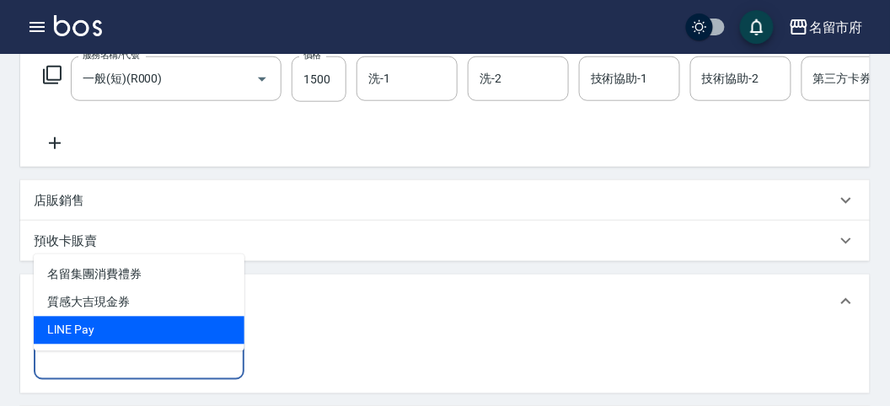
click at [149, 330] on span "LlNE Pay" at bounding box center [139, 331] width 211 height 28
type input "LlNE Pay"
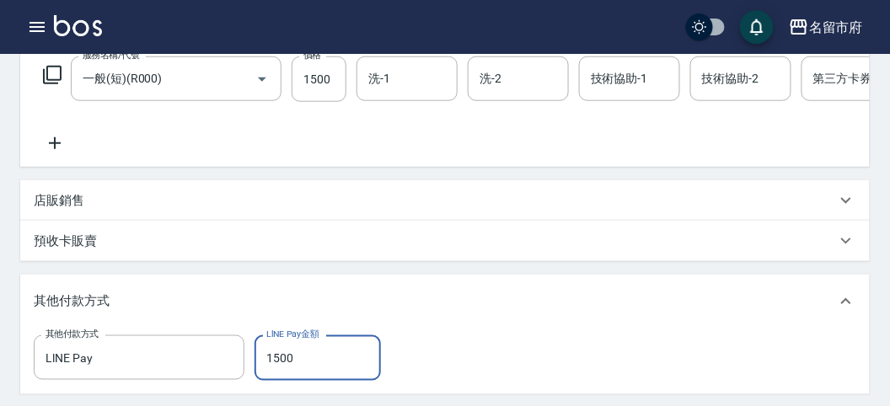
type input "1500"
type input "[DATE] 13:46"
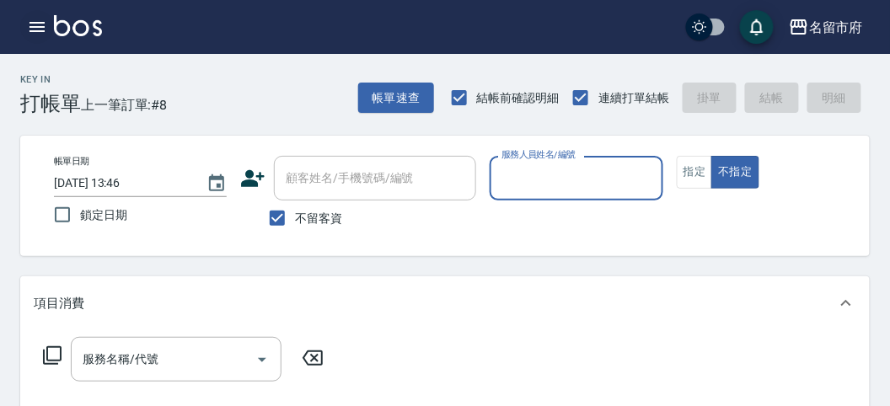
click at [37, 34] on icon "button" at bounding box center [37, 27] width 20 height 20
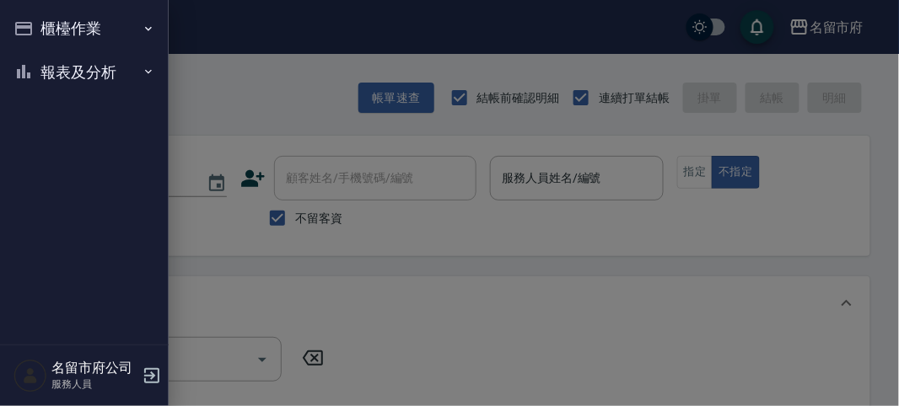
click at [36, 32] on button "櫃檯作業" at bounding box center [84, 29] width 155 height 44
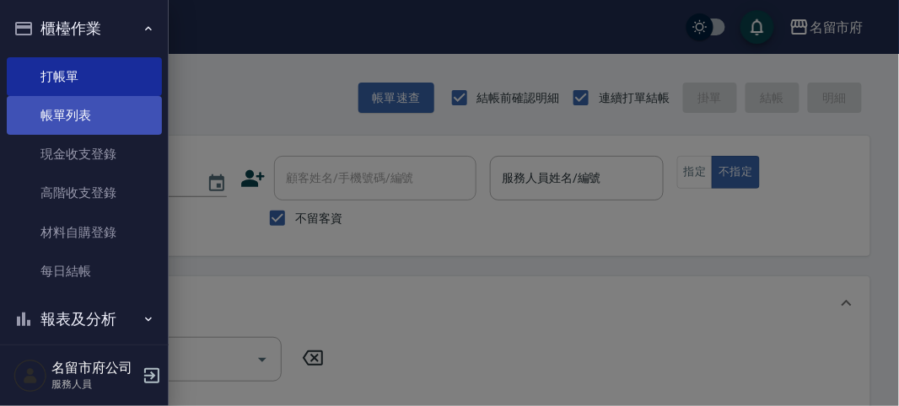
click at [69, 115] on link "帳單列表" at bounding box center [84, 115] width 155 height 39
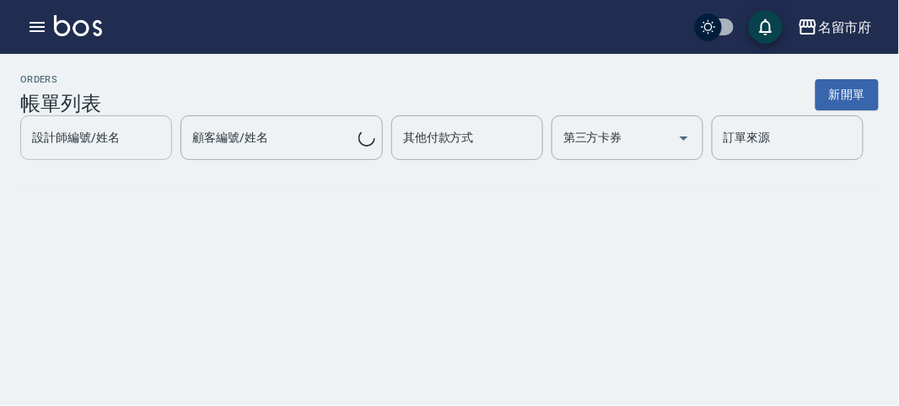
click at [72, 122] on div "設計師編號/姓名 設計師編號/姓名 顧客編號/姓名 顧客編號/姓名 其他付款方式 其他付款方式 第三方卡券 第三方卡券 訂單來源 訂單來源" at bounding box center [449, 137] width 858 height 45
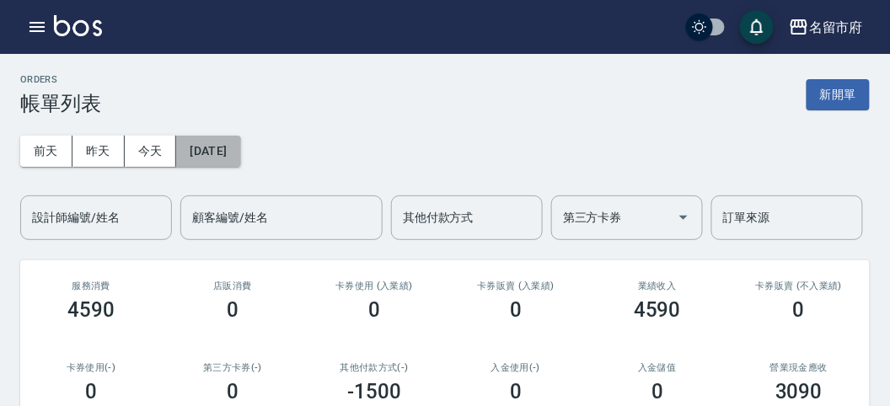
click at [220, 150] on button "[DATE]" at bounding box center [208, 151] width 64 height 31
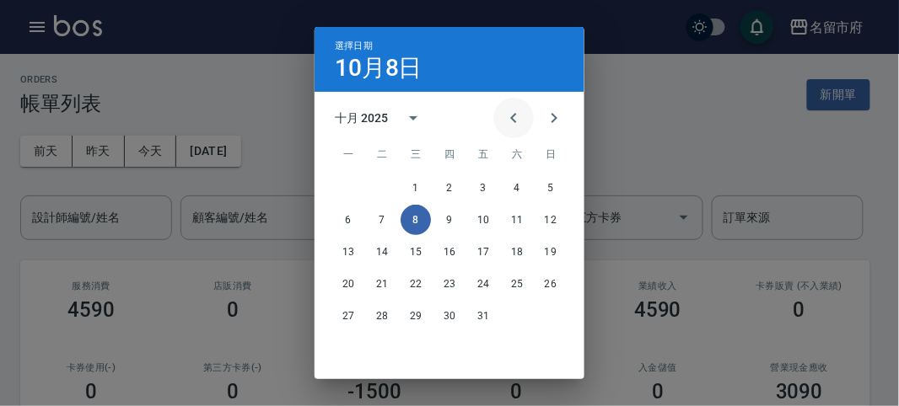
click at [514, 119] on icon "Previous month" at bounding box center [513, 118] width 20 height 20
click at [510, 119] on icon "Previous month" at bounding box center [513, 118] width 20 height 20
click at [505, 121] on icon "Previous month" at bounding box center [513, 118] width 20 height 20
click at [485, 226] on button "6" at bounding box center [483, 220] width 30 height 30
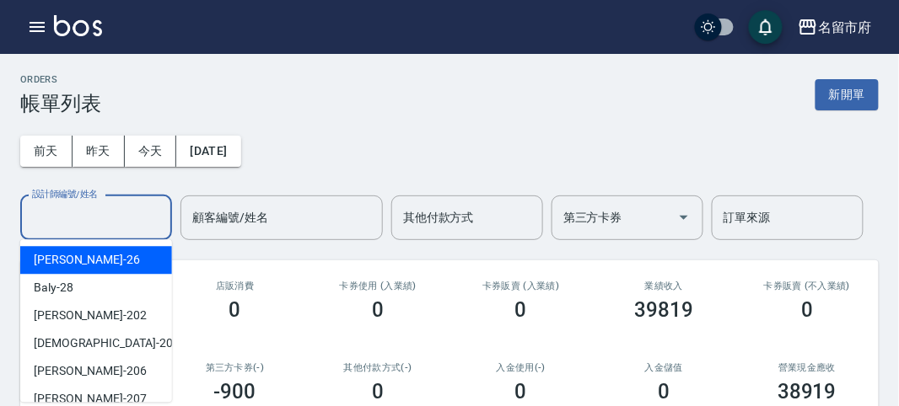
click at [94, 223] on div "設計師編號/姓名 設計師編號/姓名" at bounding box center [96, 218] width 152 height 45
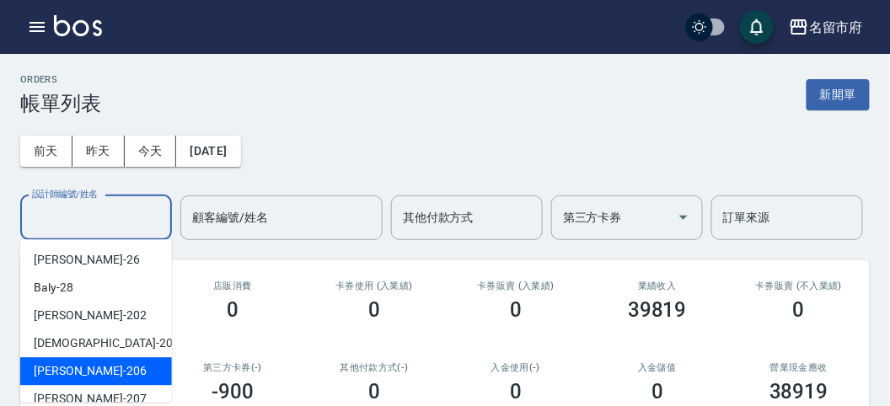
click at [106, 373] on div "[PERSON_NAME] -206" at bounding box center [96, 371] width 152 height 28
type input "[PERSON_NAME]-206"
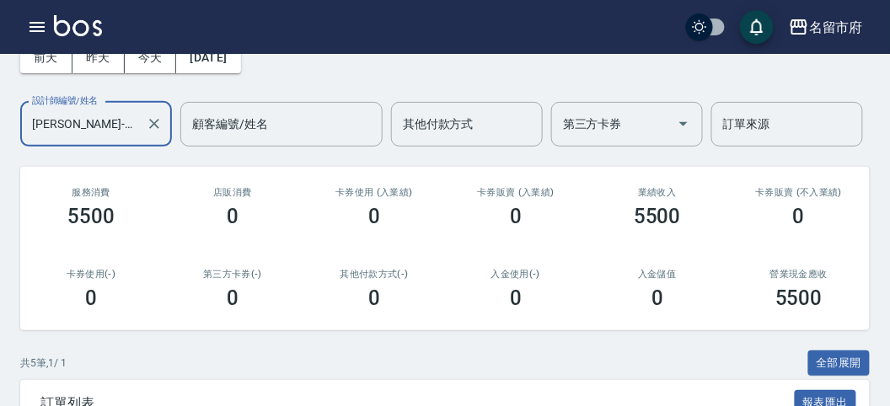
scroll to position [433, 0]
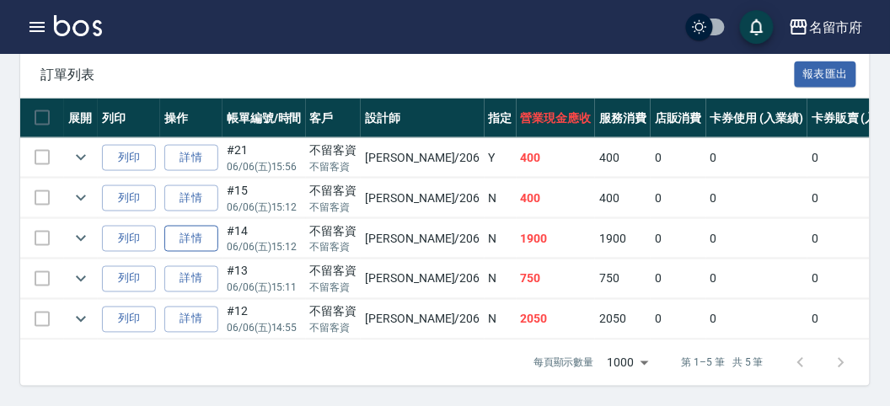
click at [194, 226] on link "詳情" at bounding box center [191, 239] width 54 height 26
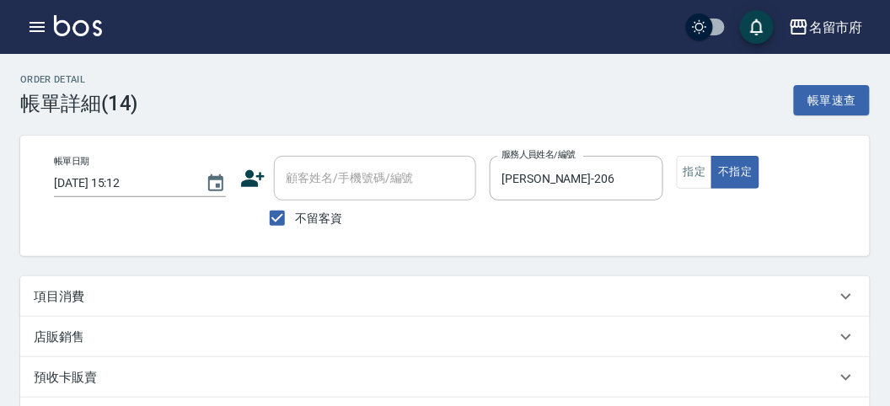
type input "[DATE] 15:12"
checkbox input "true"
type input "[PERSON_NAME]-206"
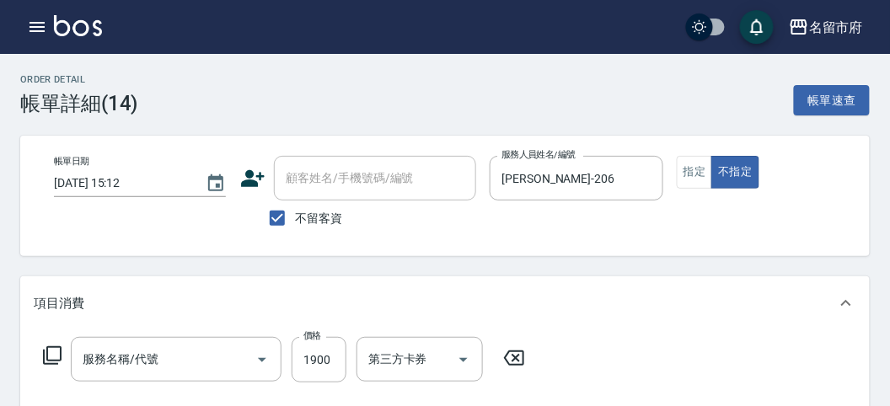
type input "一般(短)(R000)"
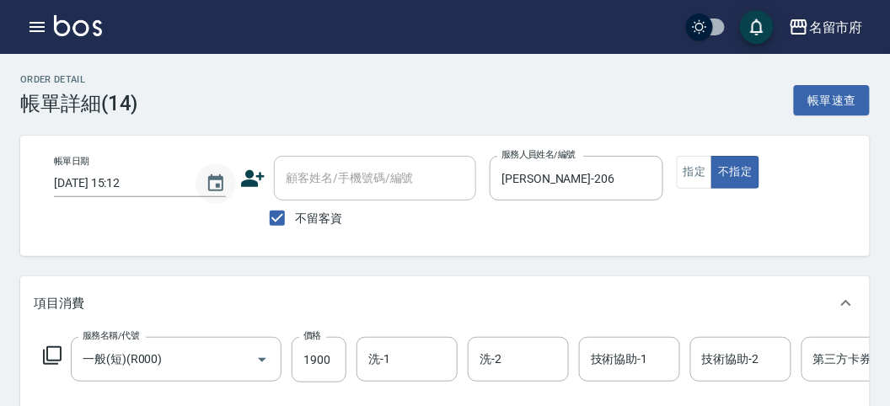
click at [209, 182] on icon "Choose date, selected date is 2025-06-06" at bounding box center [216, 184] width 20 height 20
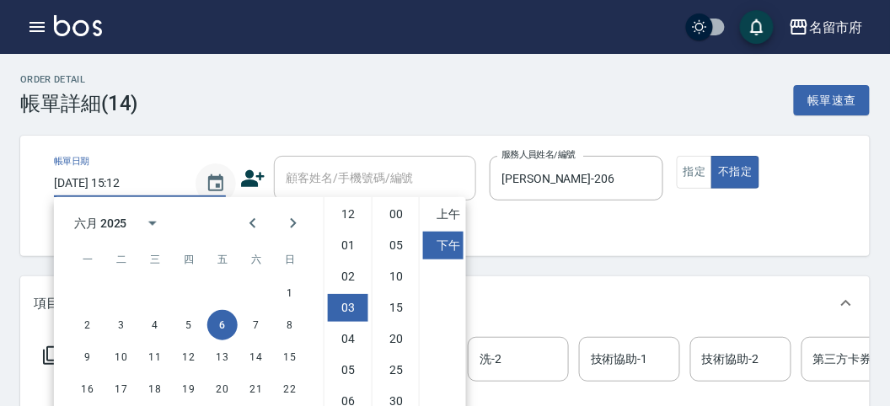
scroll to position [93, 0]
click at [78, 361] on button "9" at bounding box center [87, 357] width 30 height 30
type input "[DATE] 15:12"
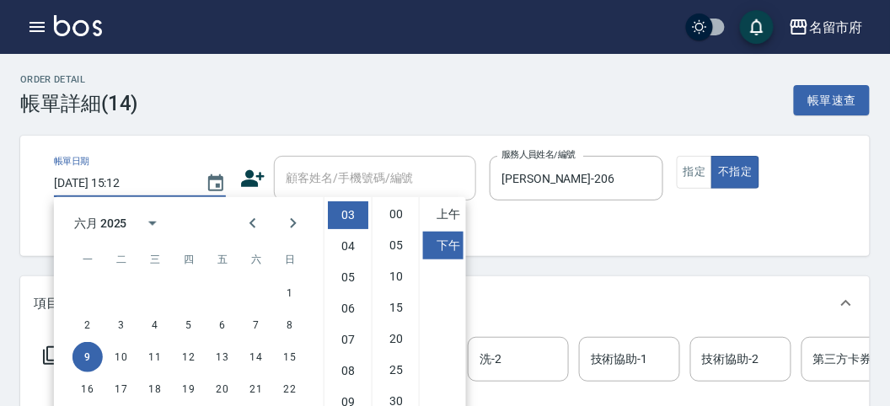
click at [84, 358] on button "9" at bounding box center [87, 357] width 30 height 30
click at [92, 355] on button "9" at bounding box center [87, 357] width 30 height 30
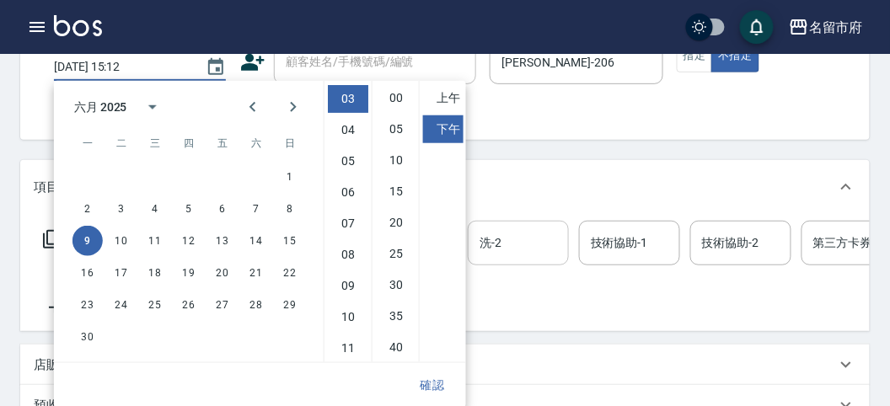
click at [561, 246] on div "Order detail 帳單詳細 (14) 帳單速查 帳單日期 [DATE] 15:12 顧客姓名/手機號碼/編號 顧客姓名/手機號碼/編號 不留客資 服務…" at bounding box center [445, 330] width 890 height 784
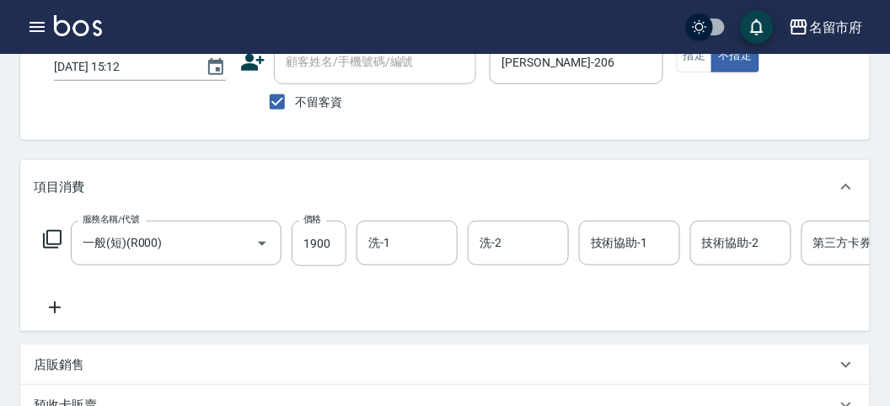
scroll to position [0, 0]
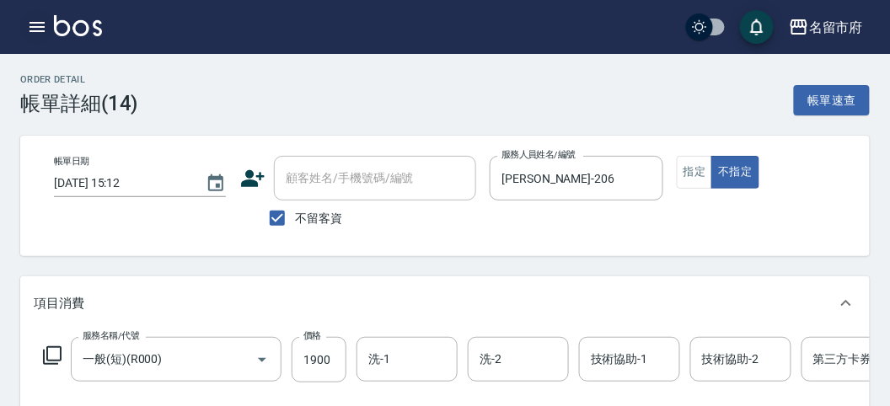
click at [39, 30] on icon "button" at bounding box center [37, 27] width 15 height 10
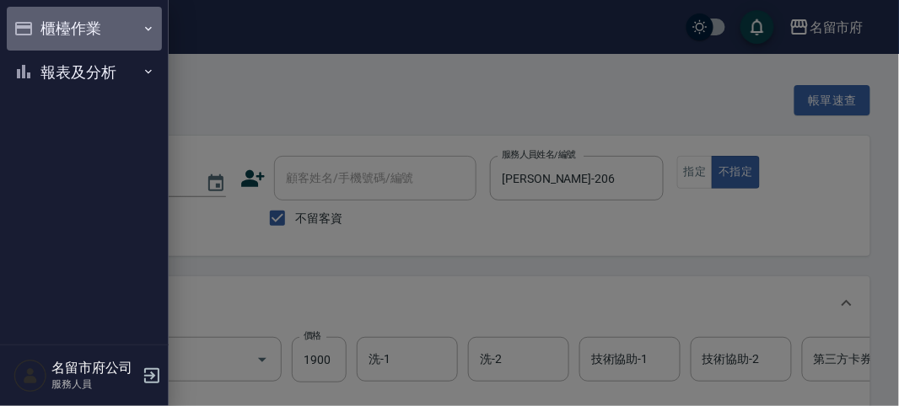
click at [40, 30] on button "櫃檯作業" at bounding box center [84, 29] width 155 height 44
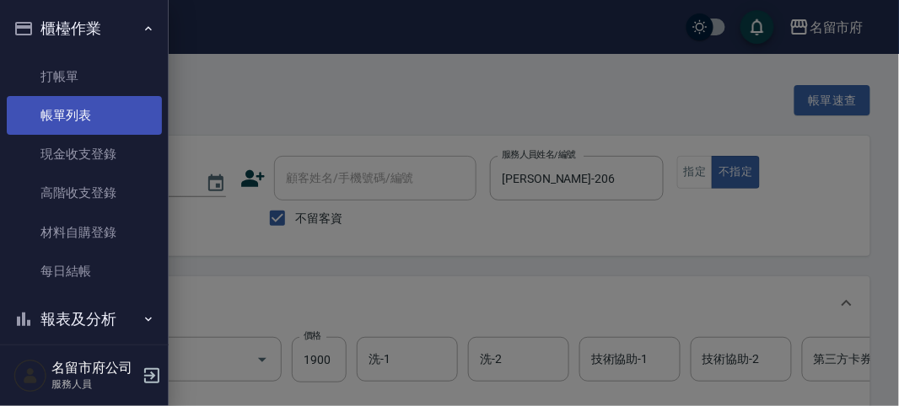
click at [61, 115] on link "帳單列表" at bounding box center [84, 115] width 155 height 39
click at [60, 121] on link "帳單列表" at bounding box center [84, 115] width 155 height 39
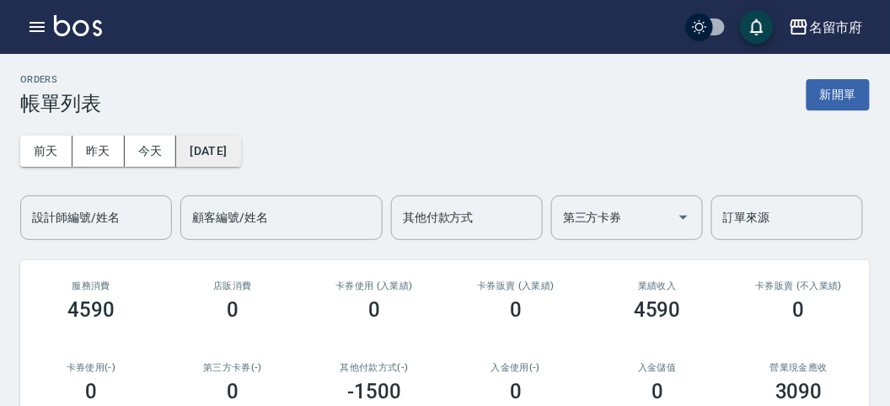
click at [187, 157] on button "[DATE]" at bounding box center [208, 151] width 64 height 31
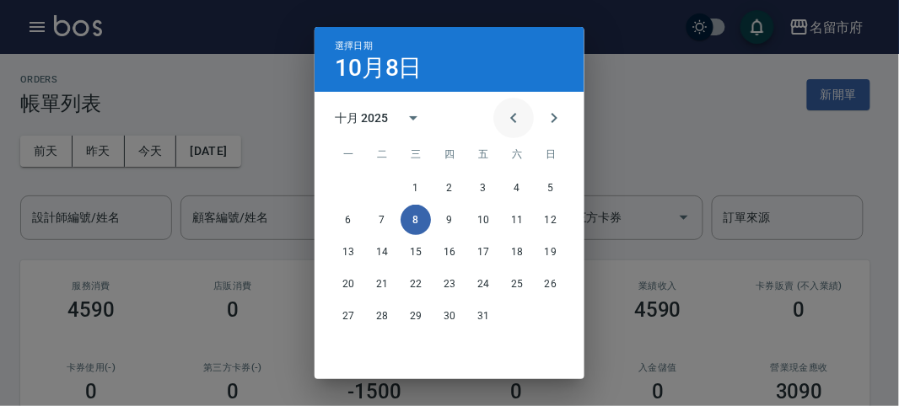
click at [515, 119] on icon "Previous month" at bounding box center [513, 118] width 20 height 20
click at [512, 120] on icon "Previous month" at bounding box center [513, 118] width 20 height 20
click at [504, 124] on icon "Previous month" at bounding box center [513, 118] width 20 height 20
click at [503, 125] on icon "Previous month" at bounding box center [513, 118] width 20 height 20
click at [343, 252] on button "9" at bounding box center [348, 252] width 30 height 30
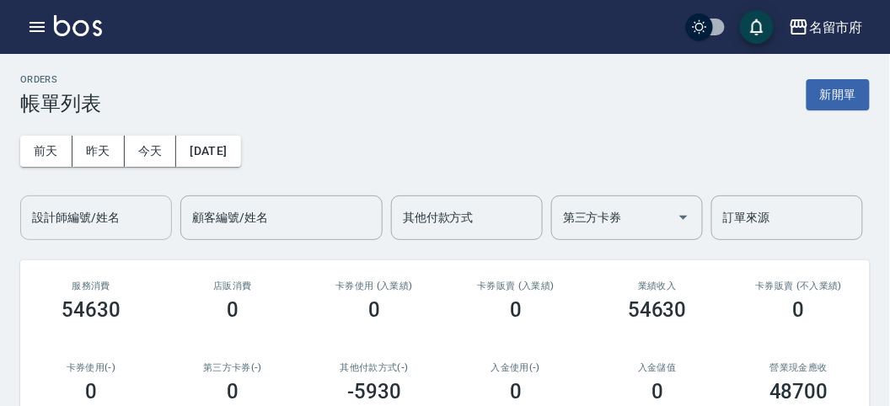
click at [175, 224] on div "設計師編號/姓名 設計師編號/姓名 顧客編號/姓名 顧客編號/姓名 其他付款方式 其他付款方式 第三方卡券 第三方卡券 訂單來源 訂單來源" at bounding box center [441, 218] width 843 height 45
click at [118, 226] on input "設計師編號/姓名" at bounding box center [96, 218] width 137 height 30
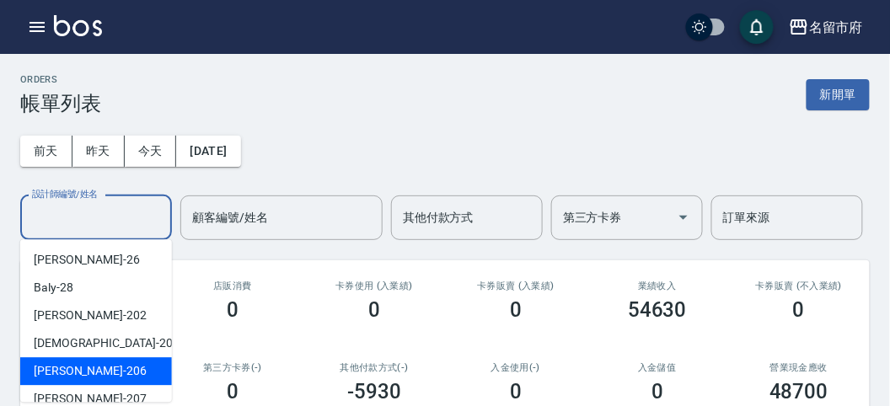
click at [115, 361] on div "[PERSON_NAME] -206" at bounding box center [96, 371] width 152 height 28
type input "[PERSON_NAME]-206"
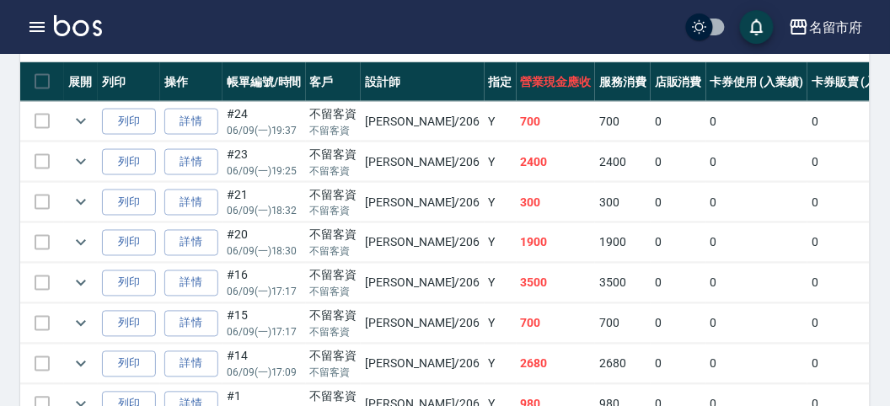
scroll to position [552, 0]
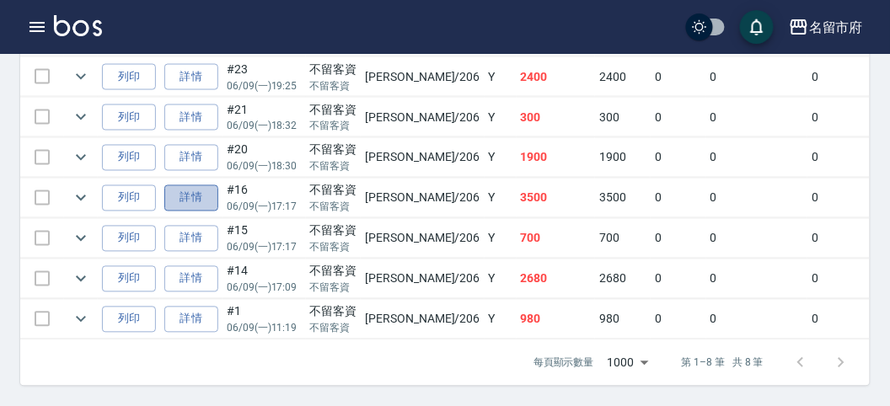
click at [178, 185] on link "詳情" at bounding box center [191, 198] width 54 height 26
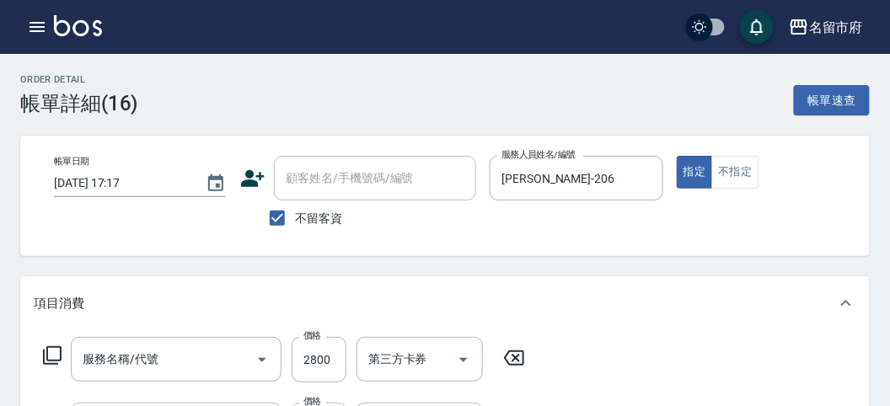
type input "[DATE] 17:17"
checkbox input "true"
type input "[PERSON_NAME]-206"
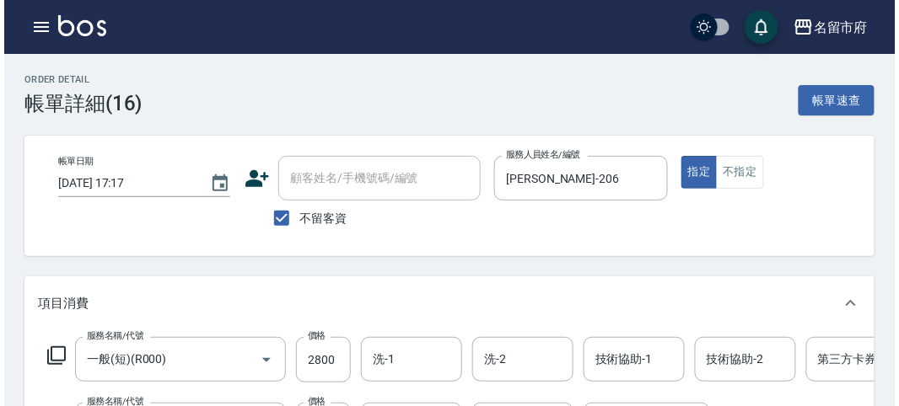
scroll to position [94, 0]
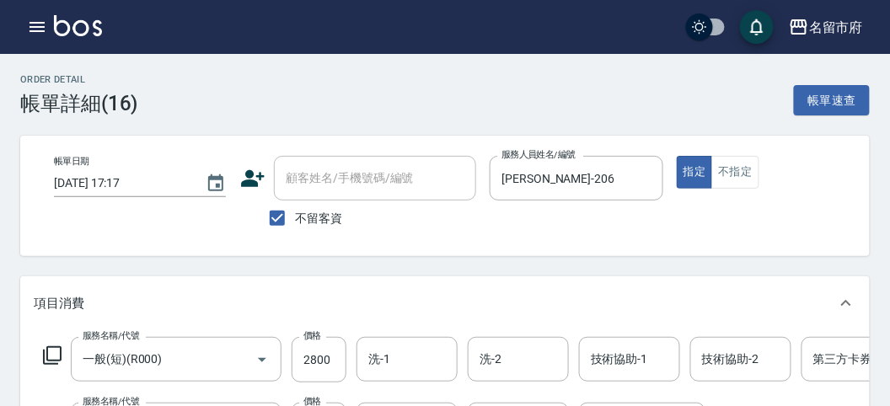
type input "一般(短)(R000)"
type input "w R剪髮(C011)"
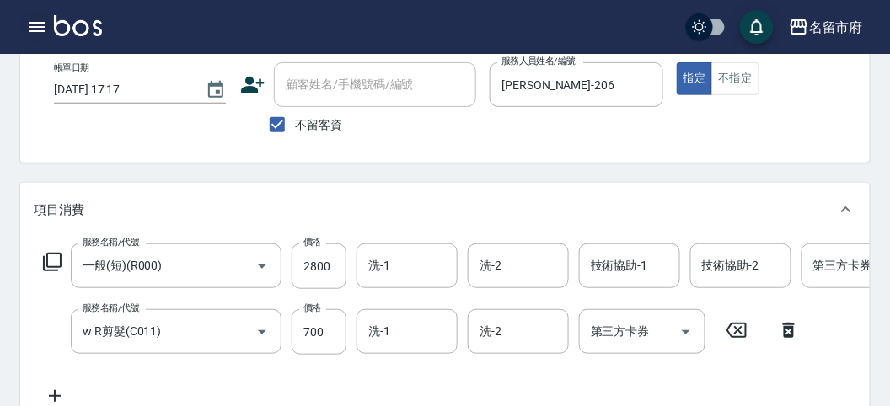
click at [36, 31] on icon "button" at bounding box center [37, 27] width 15 height 10
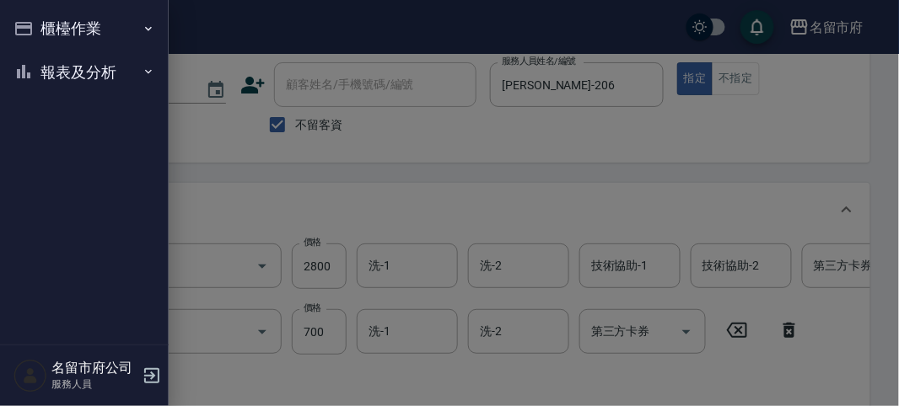
click at [67, 25] on button "櫃檯作業" at bounding box center [84, 29] width 155 height 44
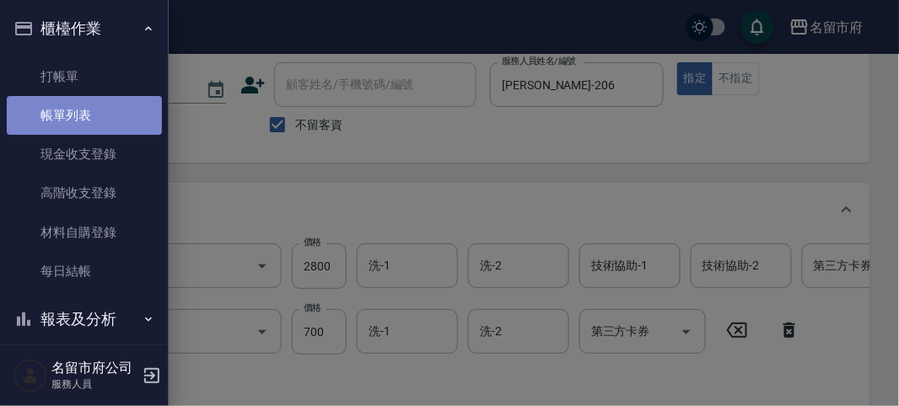
click at [87, 110] on link "帳單列表" at bounding box center [84, 115] width 155 height 39
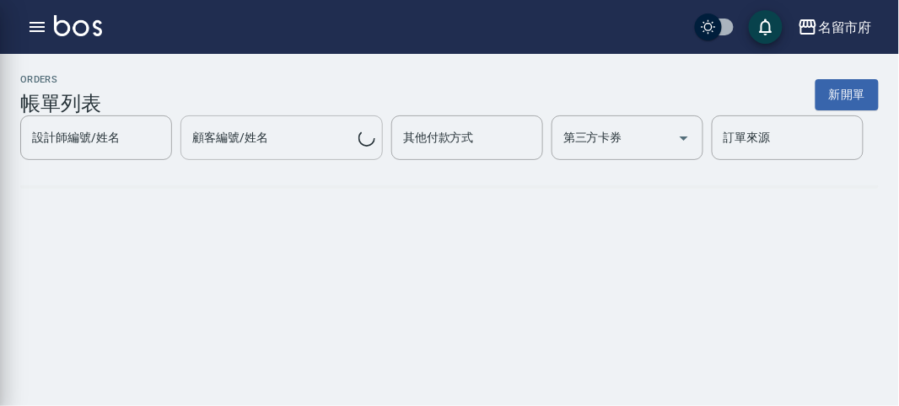
click at [262, 142] on input "顧客編號/姓名" at bounding box center [273, 138] width 170 height 30
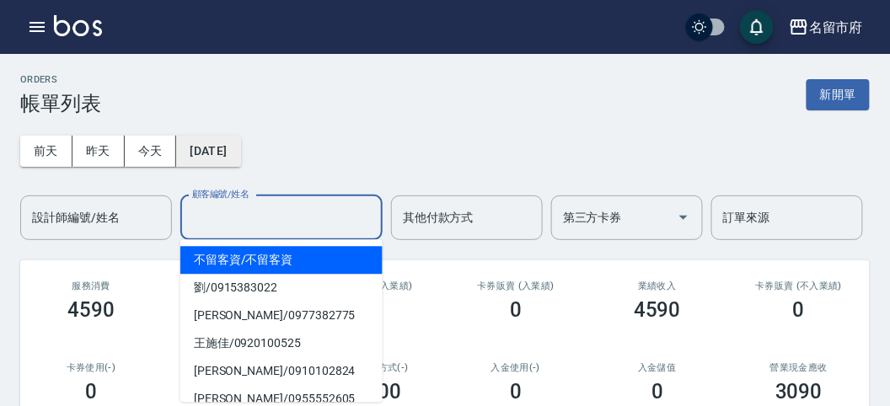
click at [194, 149] on button "[DATE]" at bounding box center [208, 151] width 64 height 31
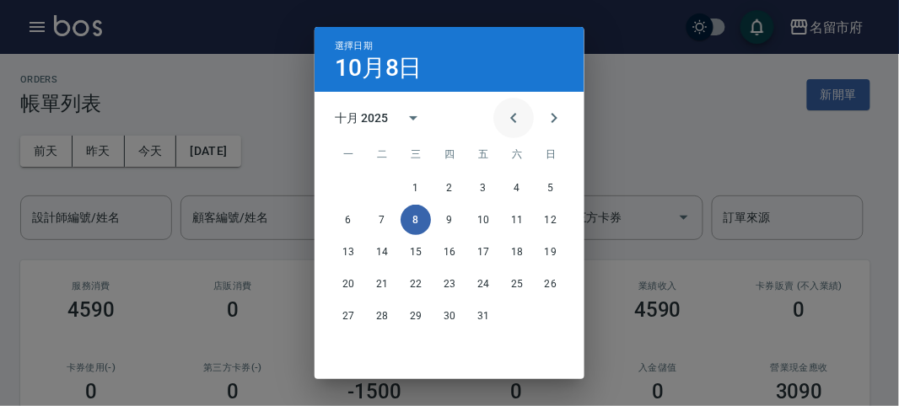
click at [507, 126] on icon "Previous month" at bounding box center [513, 118] width 20 height 20
click at [515, 121] on icon "Previous month" at bounding box center [513, 118] width 20 height 20
click at [341, 254] on button "9" at bounding box center [348, 252] width 30 height 30
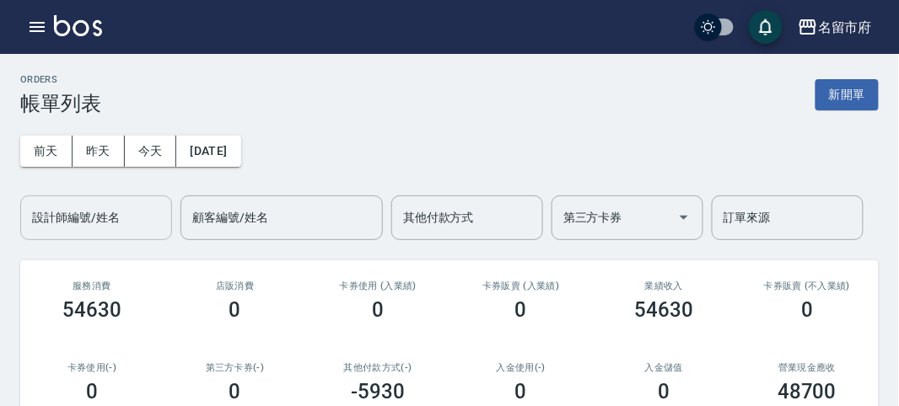
click at [141, 226] on input "設計師編號/姓名" at bounding box center [96, 218] width 137 height 30
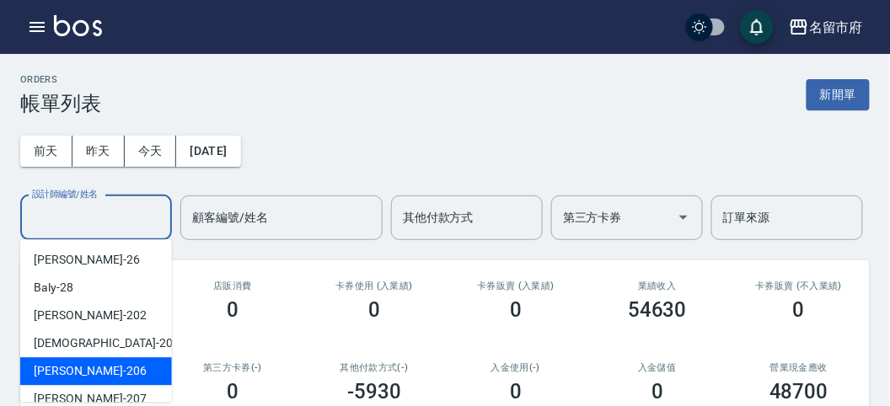
click at [126, 365] on div "[PERSON_NAME] -206" at bounding box center [96, 371] width 152 height 28
type input "[PERSON_NAME]-206"
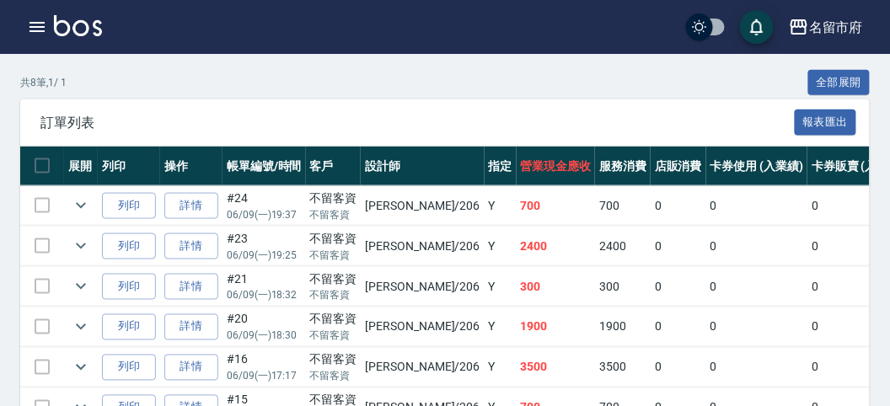
scroll to position [552, 0]
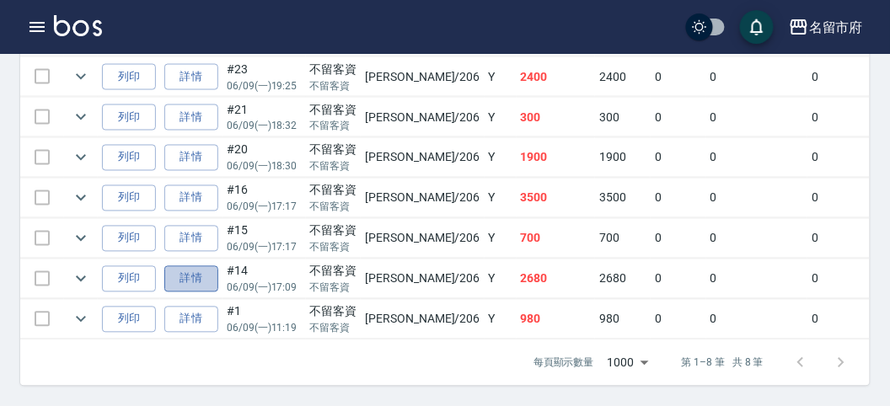
click at [207, 266] on link "詳情" at bounding box center [191, 279] width 54 height 26
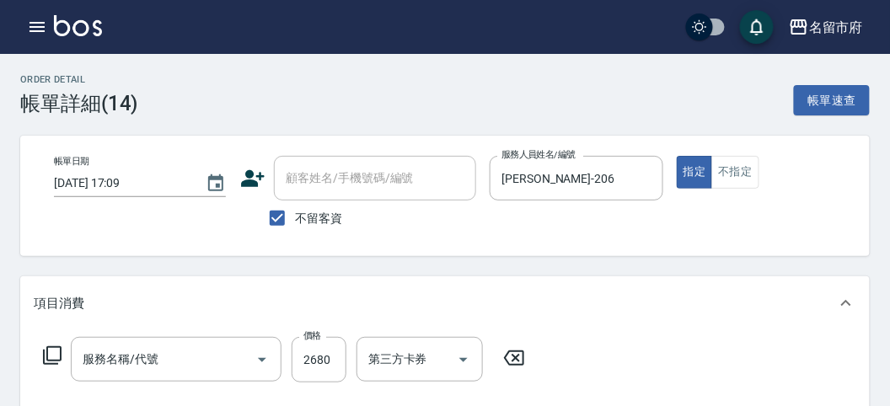
type input "[DATE] 17:09"
checkbox input "true"
type input "[PERSON_NAME]-206"
type input "短髮(P001)"
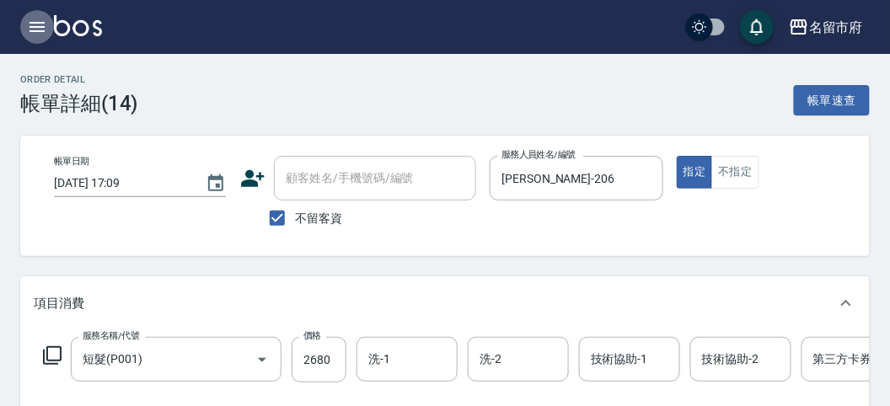
click at [34, 16] on button "button" at bounding box center [37, 27] width 34 height 34
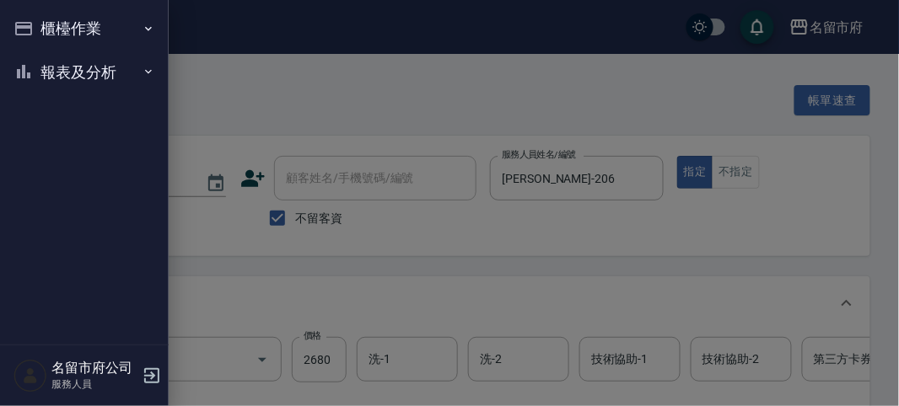
click at [35, 21] on button "櫃檯作業" at bounding box center [84, 29] width 155 height 44
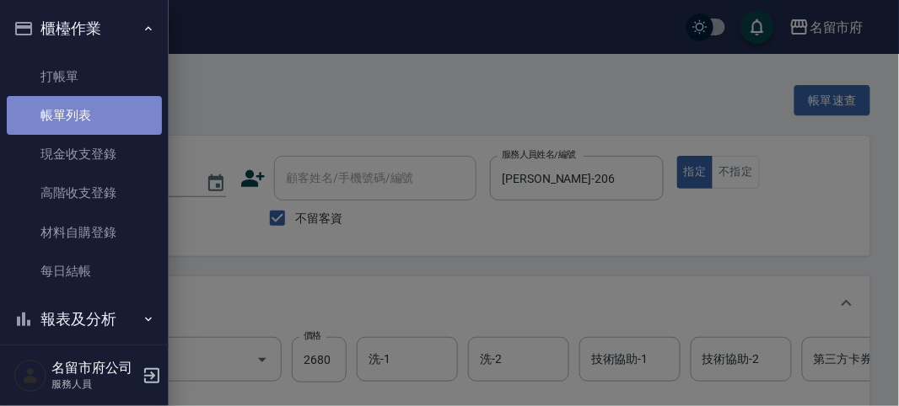
click at [115, 106] on link "帳單列表" at bounding box center [84, 115] width 155 height 39
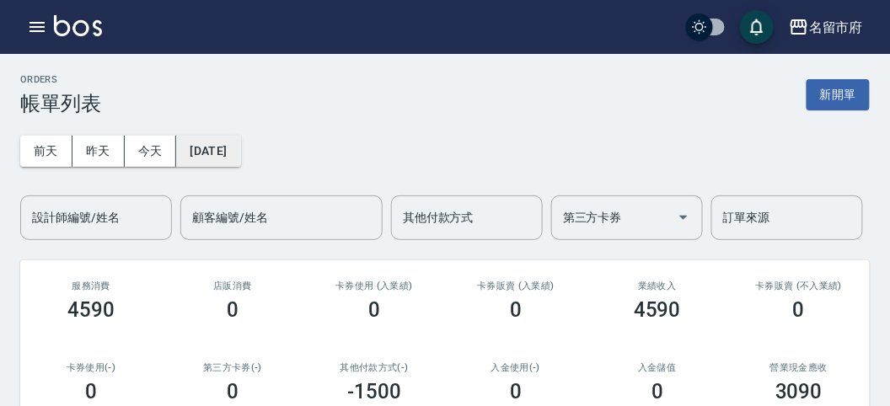
click at [196, 159] on button "[DATE]" at bounding box center [208, 151] width 64 height 31
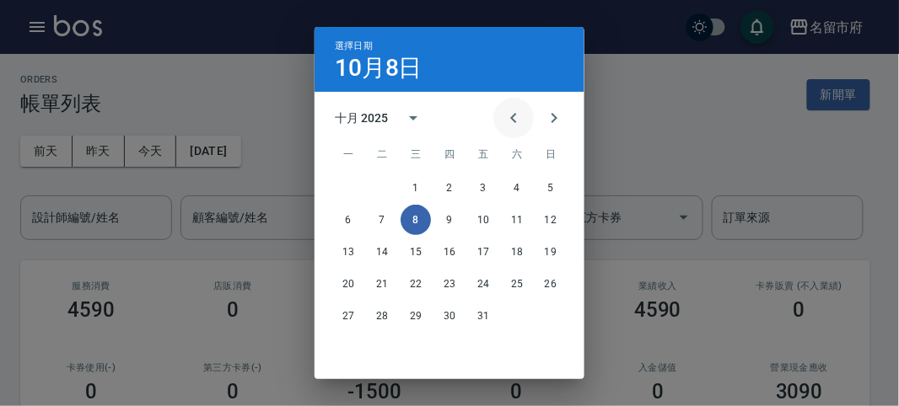
click at [503, 113] on icon "Previous month" at bounding box center [513, 118] width 20 height 20
click at [504, 114] on icon "Previous month" at bounding box center [513, 118] width 20 height 20
click at [504, 115] on icon "Previous month" at bounding box center [513, 118] width 20 height 20
click at [505, 115] on icon "Previous month" at bounding box center [513, 118] width 20 height 20
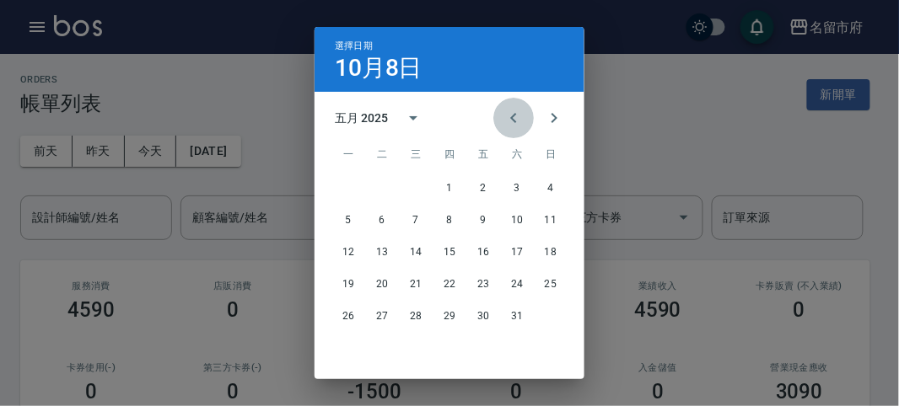
click at [505, 115] on icon "Previous month" at bounding box center [513, 118] width 20 height 20
click at [379, 255] on button "15" at bounding box center [382, 252] width 30 height 30
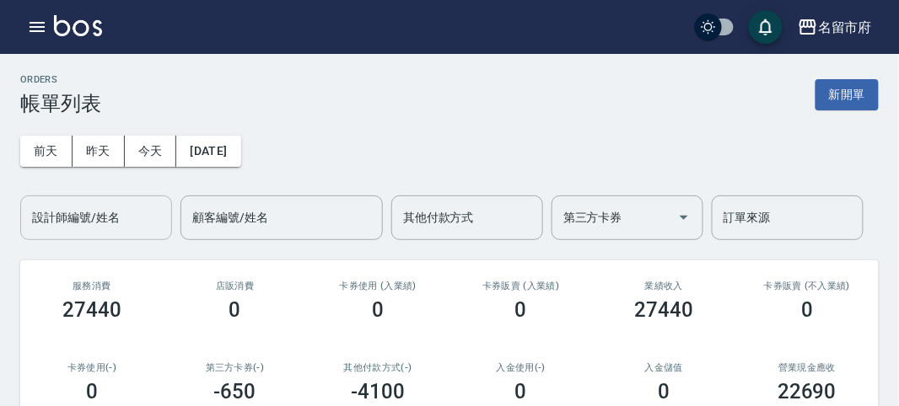
click at [100, 204] on div "設計師編號/姓名 設計師編號/姓名" at bounding box center [96, 218] width 152 height 45
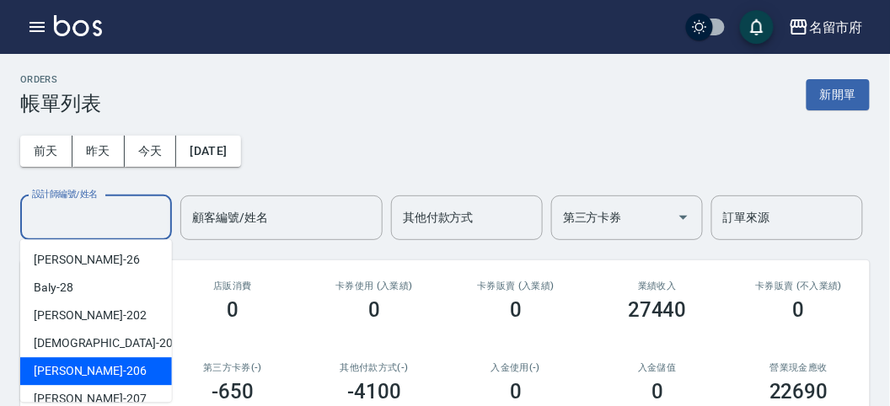
click at [118, 373] on div "[PERSON_NAME] -206" at bounding box center [96, 371] width 152 height 28
type input "[PERSON_NAME]-206"
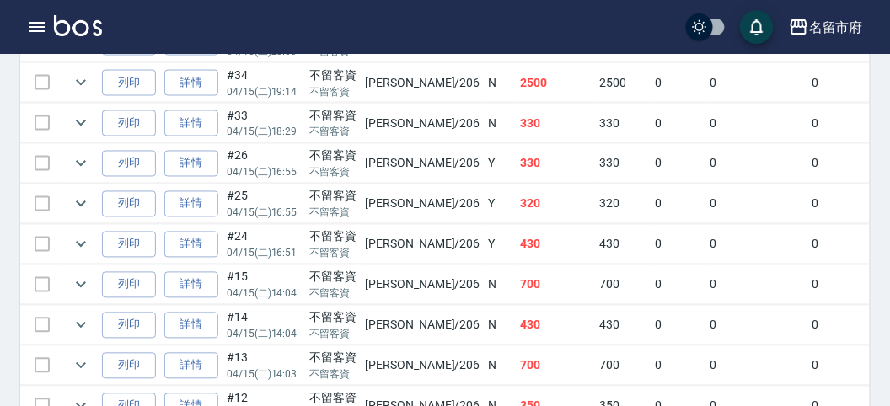
scroll to position [444, 0]
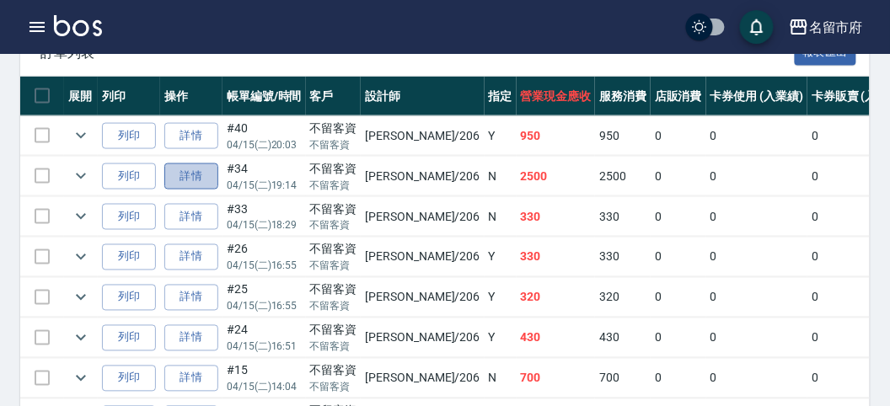
click at [195, 175] on link "詳情" at bounding box center [191, 177] width 54 height 26
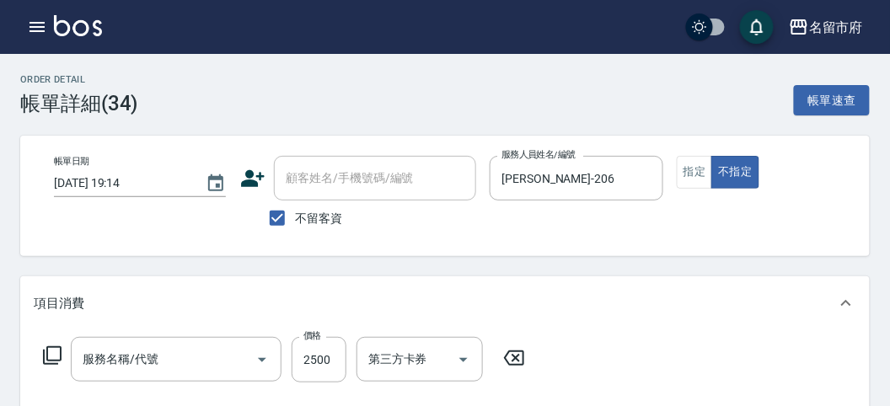
type input "[DATE] 19:14"
checkbox input "true"
type input "[PERSON_NAME]-206"
type input "短髮(P001)"
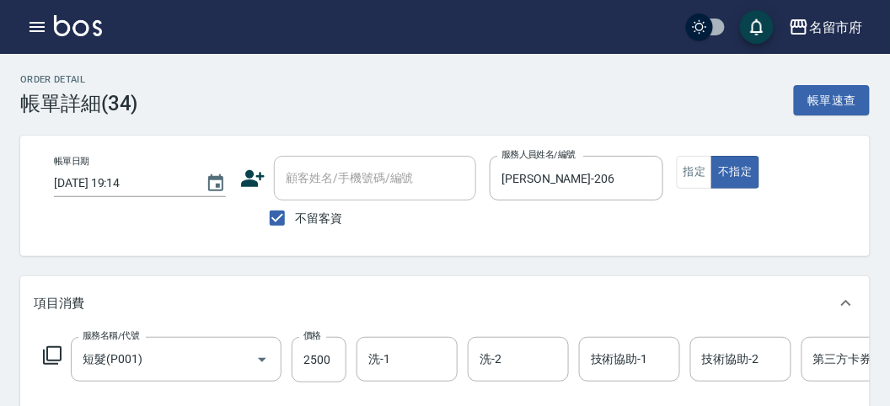
click at [54, 22] on img at bounding box center [78, 25] width 48 height 21
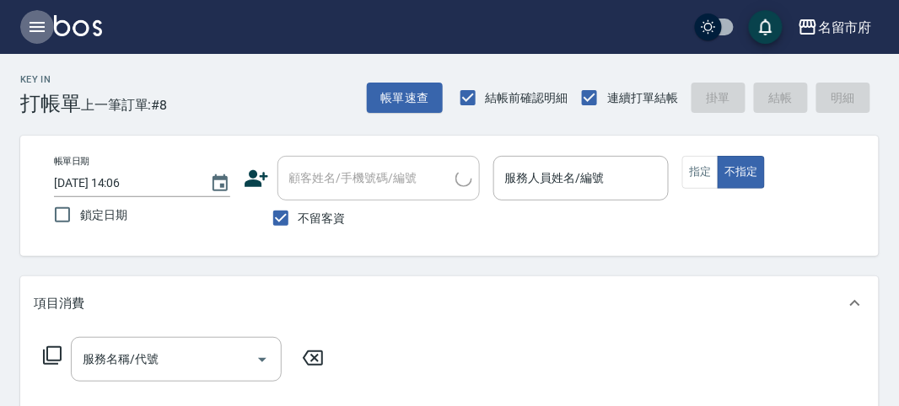
click at [40, 23] on icon "button" at bounding box center [37, 27] width 15 height 10
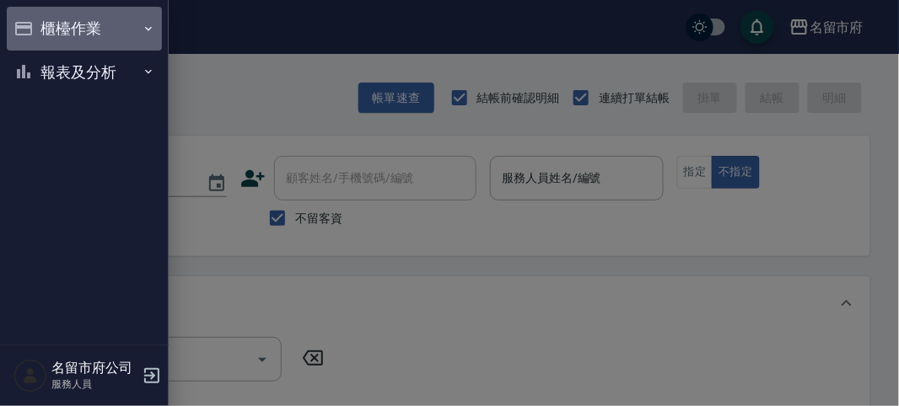
click at [38, 31] on button "櫃檯作業" at bounding box center [84, 29] width 155 height 44
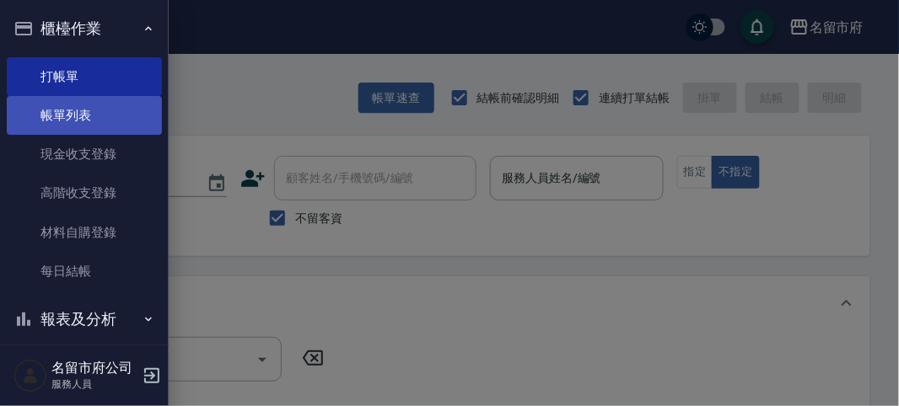
click at [102, 110] on link "帳單列表" at bounding box center [84, 115] width 155 height 39
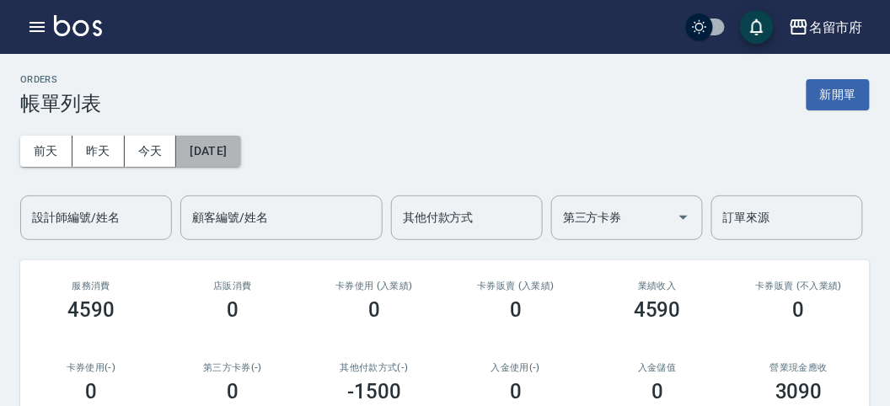
click at [240, 153] on button "[DATE]" at bounding box center [208, 151] width 64 height 31
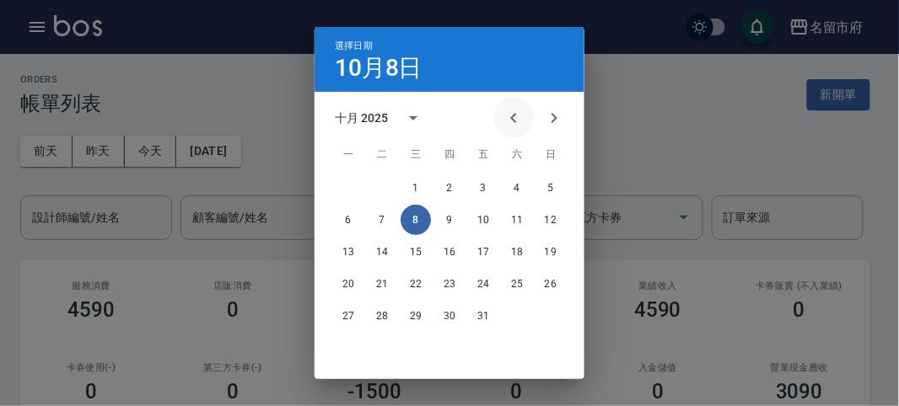
click at [512, 114] on icon "Previous month" at bounding box center [513, 118] width 20 height 20
click at [512, 115] on icon "Previous month" at bounding box center [513, 118] width 20 height 20
click at [508, 118] on icon "Previous month" at bounding box center [513, 118] width 20 height 20
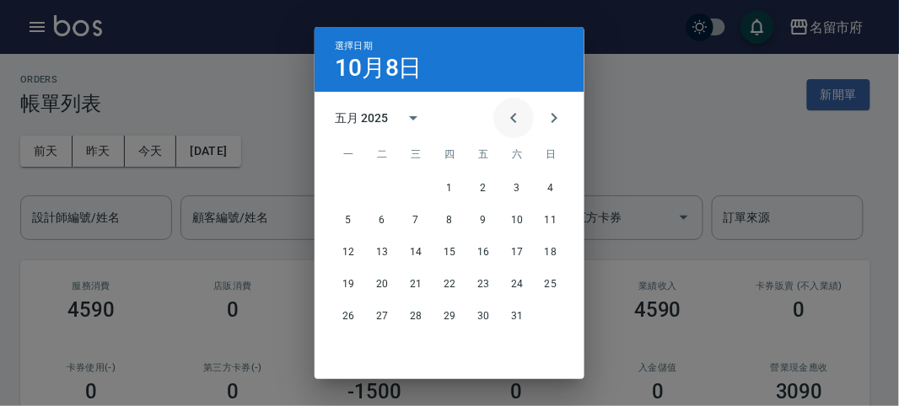
click at [507, 119] on icon "Previous month" at bounding box center [513, 118] width 20 height 20
click at [405, 250] on button "16" at bounding box center [415, 252] width 30 height 30
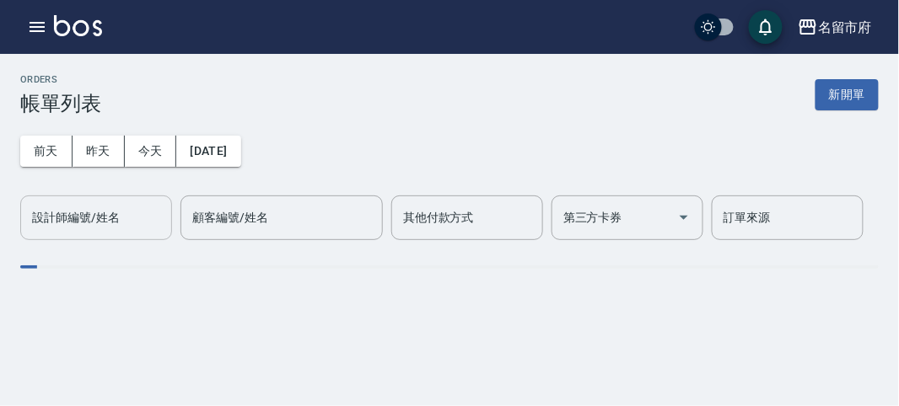
click at [122, 225] on input "設計師編號/姓名" at bounding box center [96, 218] width 137 height 30
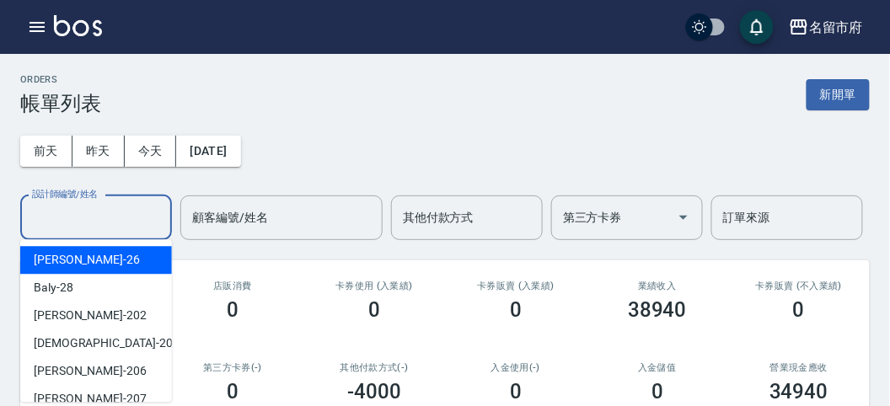
click at [125, 222] on input "設計師編號/姓名" at bounding box center [96, 218] width 137 height 30
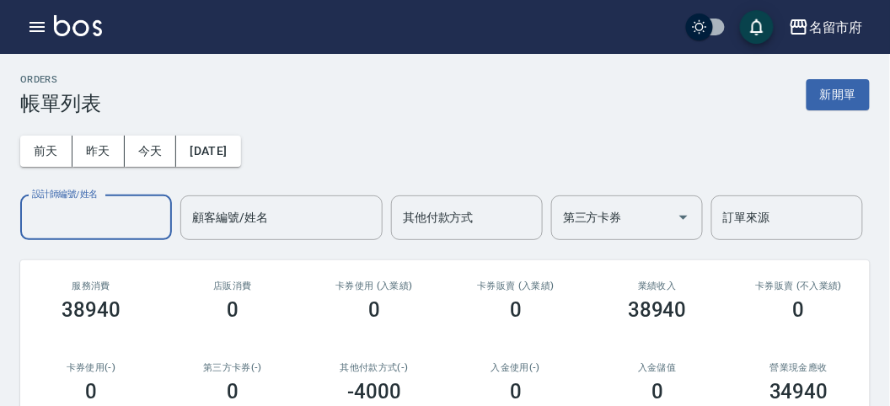
drag, startPoint x: 72, startPoint y: 190, endPoint x: 74, endPoint y: 200, distance: 10.3
click at [72, 195] on label "設計師編號/姓名" at bounding box center [65, 194] width 66 height 13
click at [72, 203] on input "設計師編號/姓名" at bounding box center [96, 218] width 137 height 30
click at [85, 222] on input "設計師編號/姓名" at bounding box center [96, 218] width 137 height 30
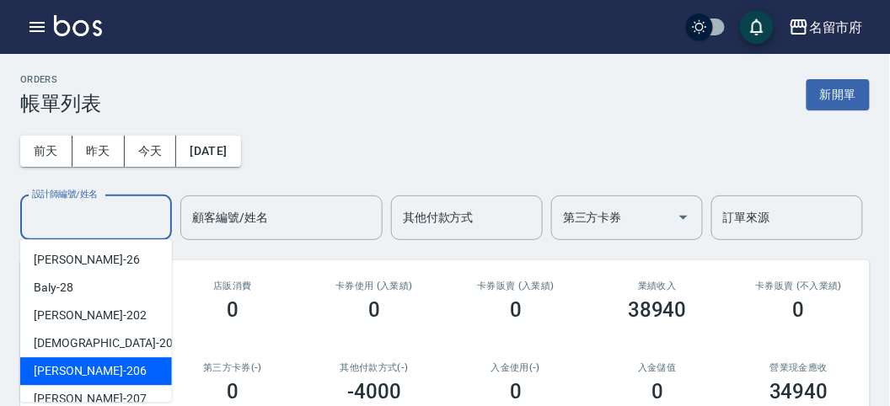
click at [104, 368] on div "[PERSON_NAME] -206" at bounding box center [96, 371] width 152 height 28
type input "[PERSON_NAME]-206"
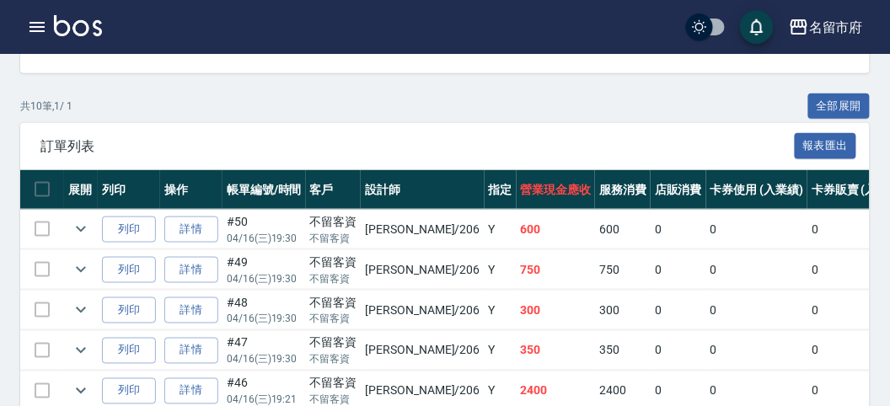
scroll to position [538, 0]
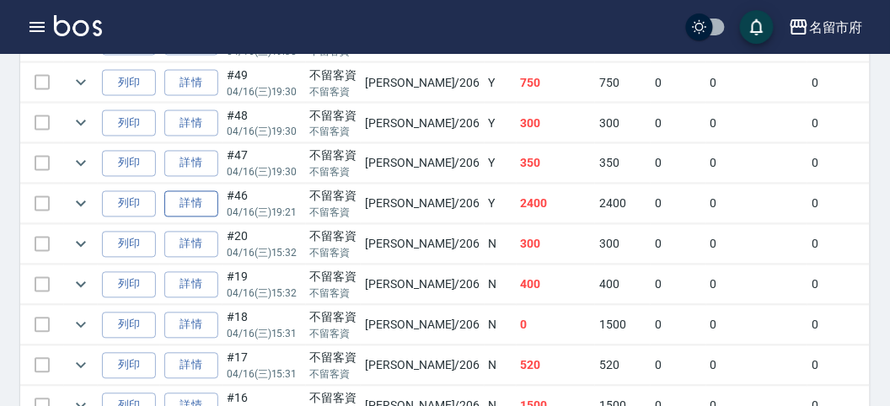
click at [181, 196] on link "詳情" at bounding box center [191, 204] width 54 height 26
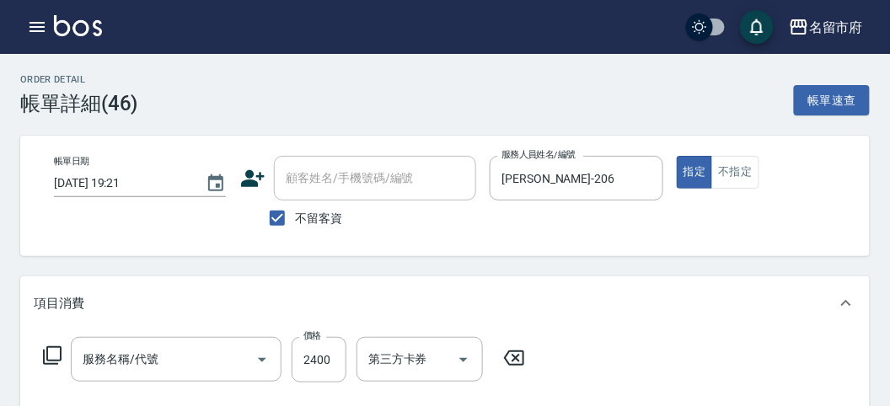
type input "[DATE] 19:21"
checkbox input "true"
type input "[PERSON_NAME]-206"
type input "一般(短)(R000)"
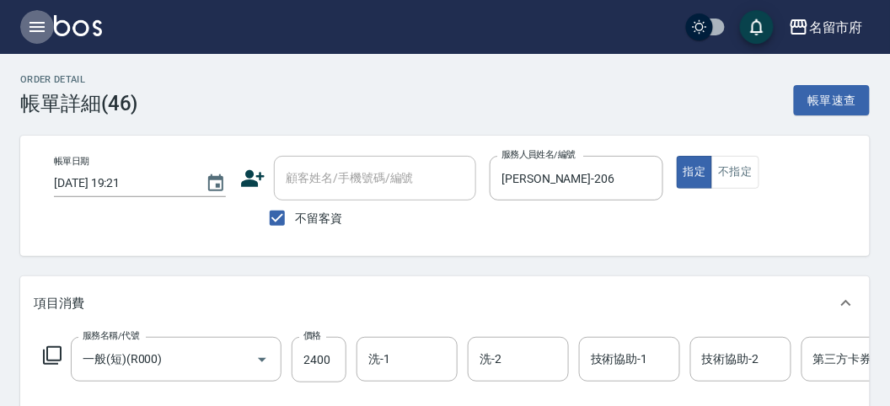
click at [34, 34] on icon "button" at bounding box center [37, 27] width 20 height 20
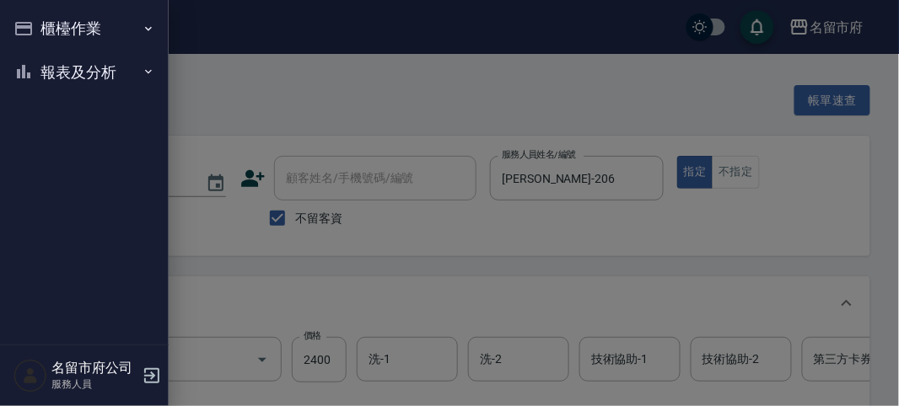
click at [34, 34] on button "櫃檯作業" at bounding box center [84, 29] width 155 height 44
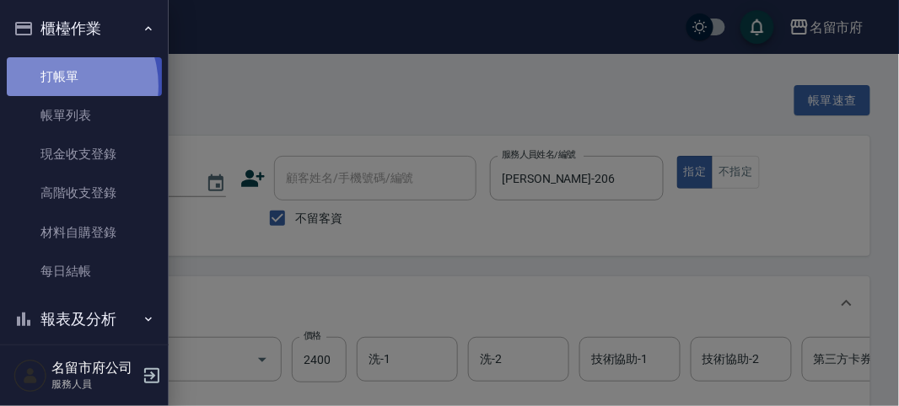
click at [53, 85] on link "打帳單" at bounding box center [84, 76] width 155 height 39
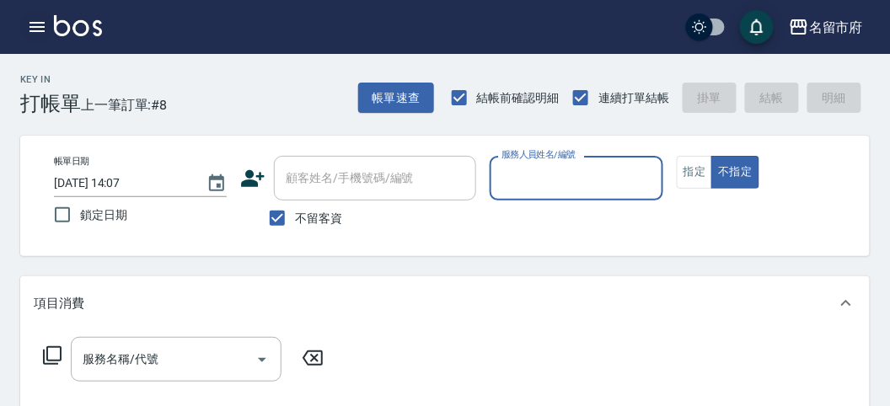
click at [32, 24] on icon "button" at bounding box center [37, 27] width 20 height 20
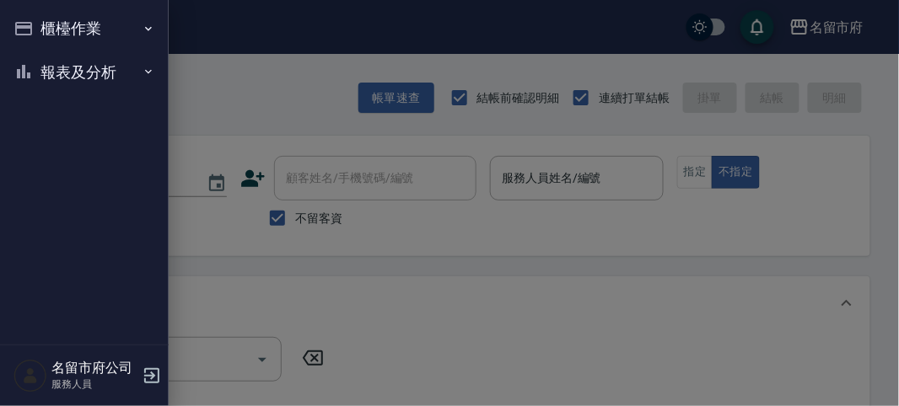
drag, startPoint x: 32, startPoint y: 24, endPoint x: 62, endPoint y: 63, distance: 49.2
click at [35, 28] on button "櫃檯作業" at bounding box center [84, 29] width 155 height 44
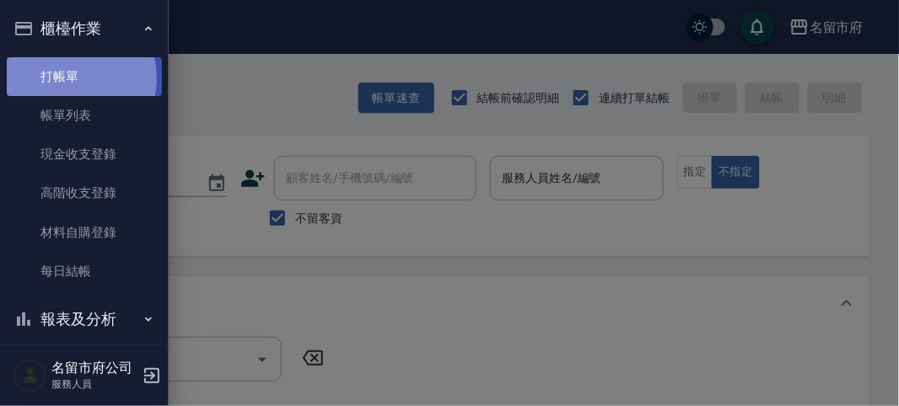
click at [72, 78] on link "打帳單" at bounding box center [84, 76] width 155 height 39
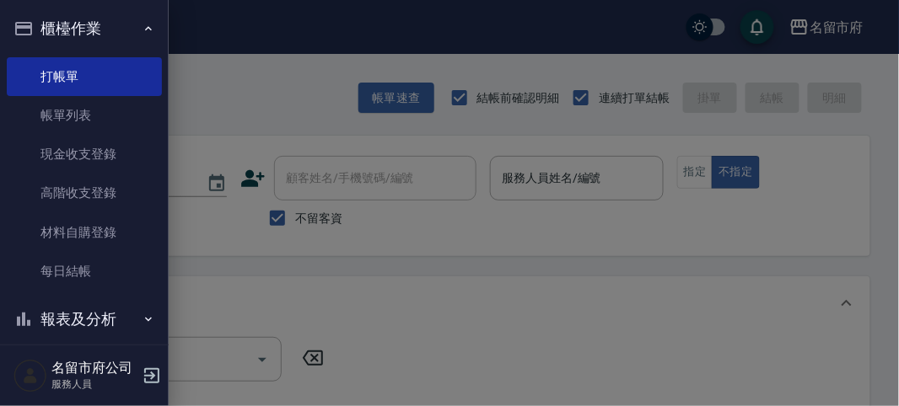
click at [447, 319] on div at bounding box center [449, 203] width 899 height 406
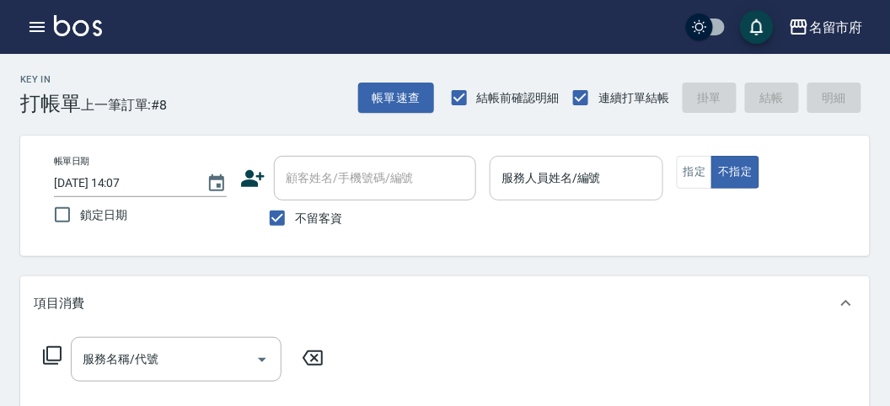
drag, startPoint x: 549, startPoint y: 153, endPoint x: 554, endPoint y: 178, distance: 25.0
click at [553, 167] on div "帳單日期 [DATE] 14:07 鎖定日期 顧客姓名/手機號碼/編號 顧客姓名/手機號碼/編號 不留客資 服務人員姓名/編號 服務人員姓名/編號 指定 不指定" at bounding box center [445, 196] width 850 height 121
click at [555, 187] on input "服務人員姓名/編號" at bounding box center [576, 179] width 158 height 30
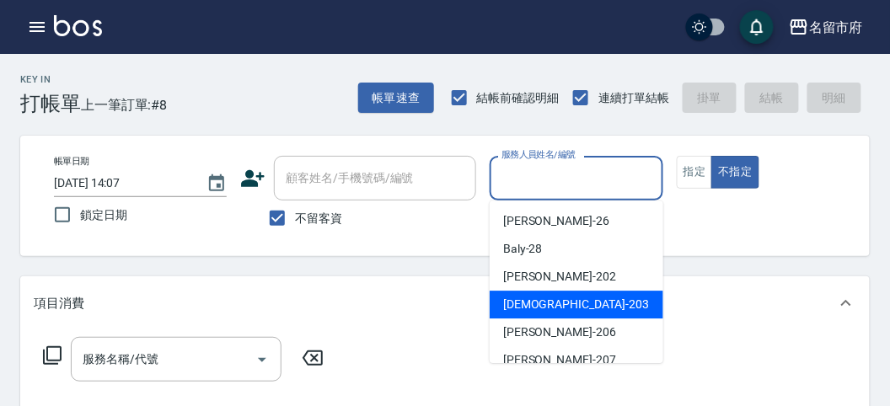
click at [522, 303] on span "聖德 -203" at bounding box center [576, 305] width 146 height 18
type input "聖德-203"
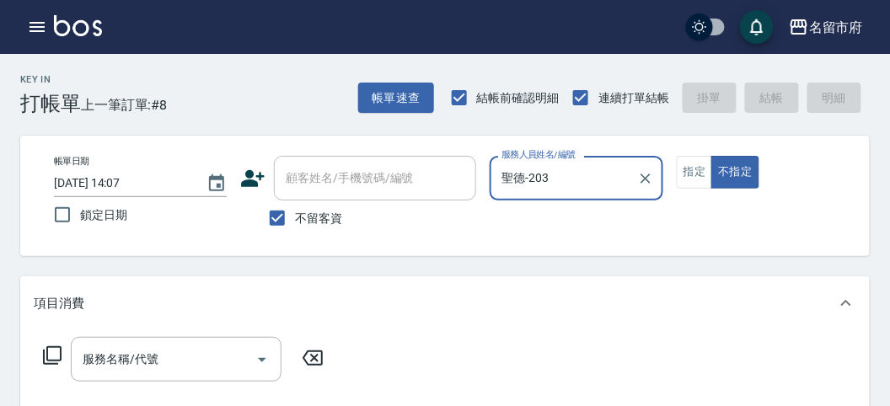
click at [46, 373] on div "服務名稱/代號 服務名稱/代號" at bounding box center [184, 359] width 300 height 45
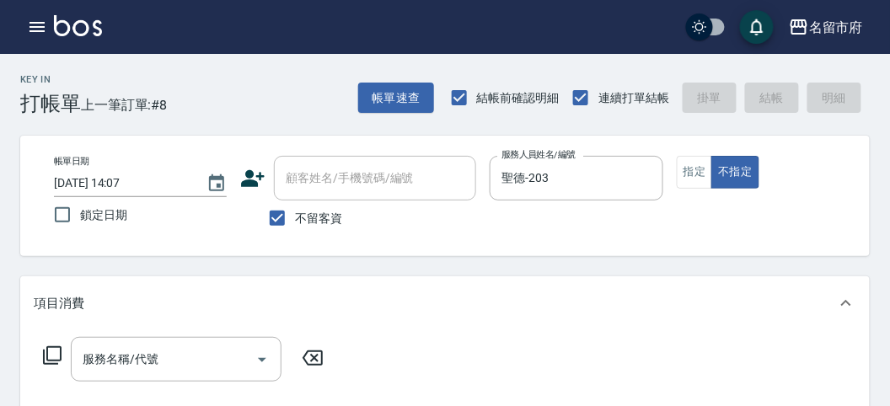
click at [59, 356] on icon at bounding box center [52, 356] width 20 height 20
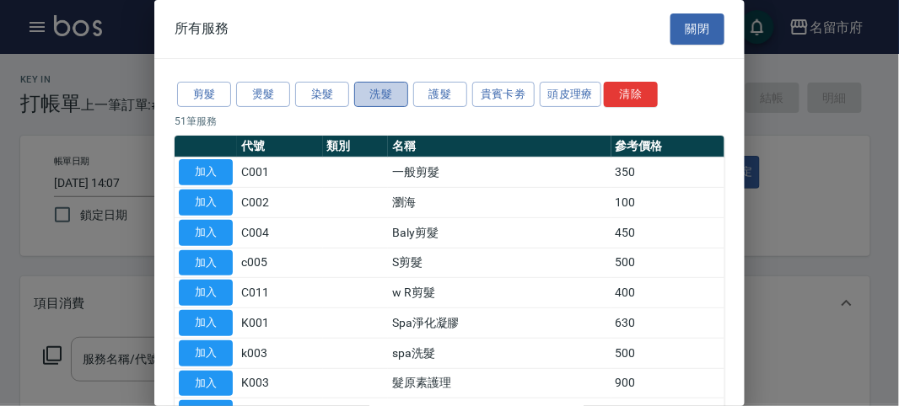
drag, startPoint x: 384, startPoint y: 94, endPoint x: 3, endPoint y: 217, distance: 400.4
click at [382, 94] on button "洗髮" at bounding box center [381, 95] width 54 height 26
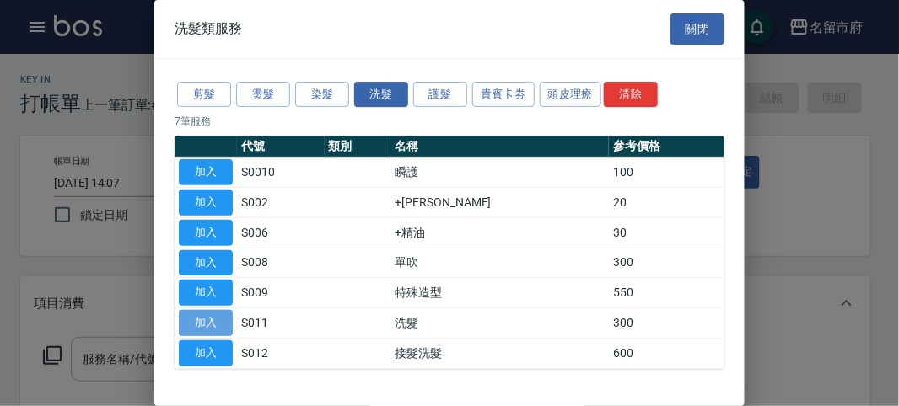
click at [216, 325] on button "加入" at bounding box center [206, 323] width 54 height 26
type input "洗髮(S011)"
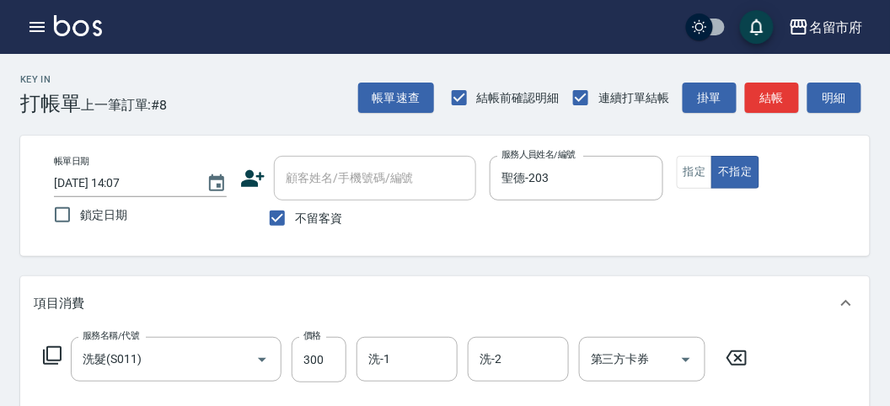
click at [56, 356] on icon at bounding box center [52, 356] width 20 height 20
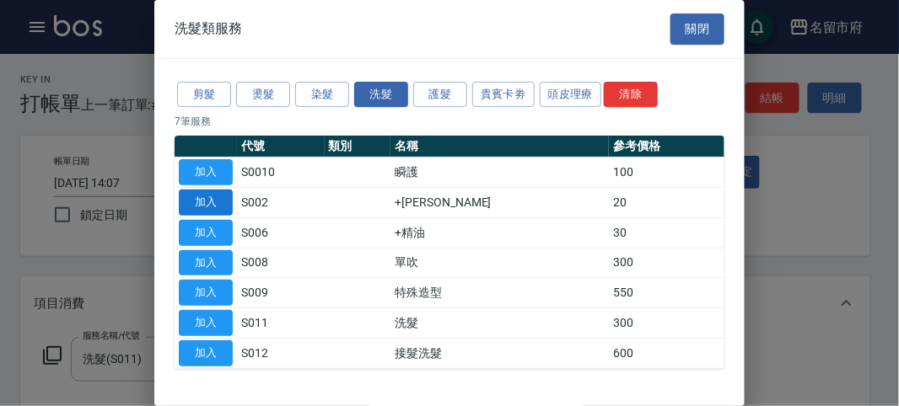
click at [196, 205] on button "加入" at bounding box center [206, 203] width 54 height 26
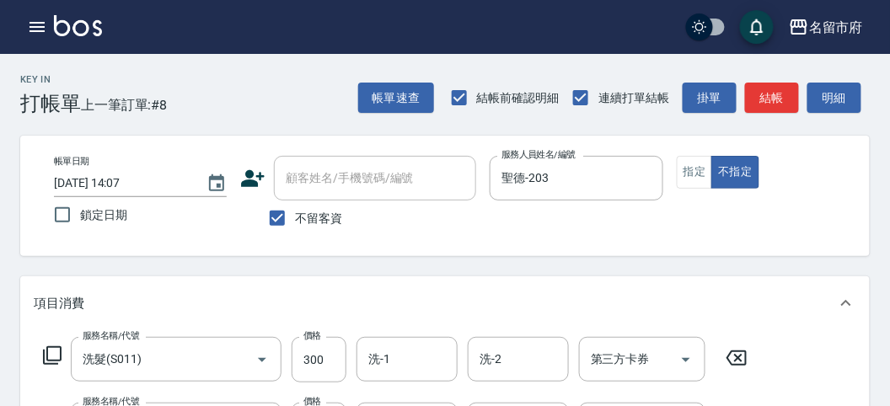
click at [57, 350] on icon at bounding box center [52, 356] width 20 height 20
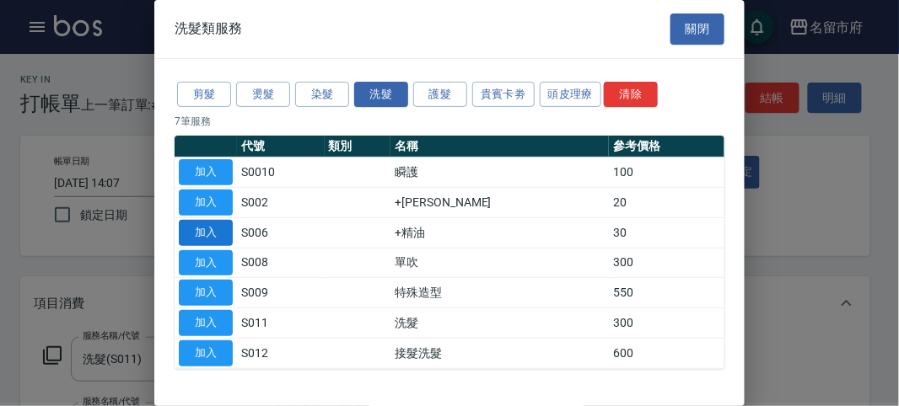
click at [217, 234] on button "加入" at bounding box center [206, 233] width 54 height 26
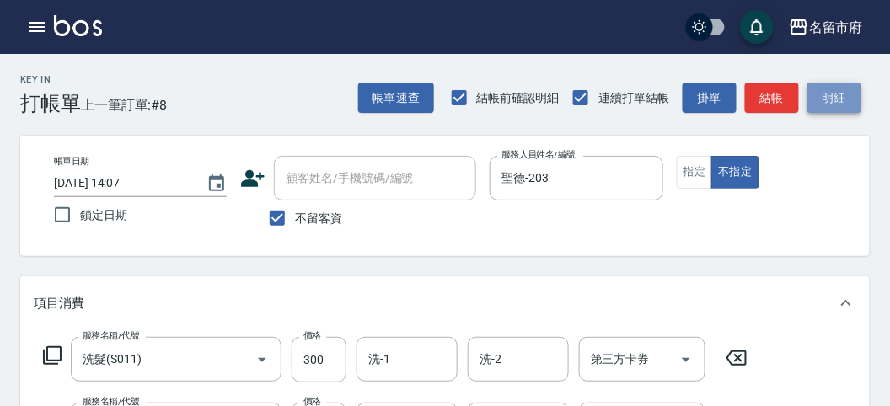
click at [829, 106] on button "明細" at bounding box center [835, 98] width 54 height 31
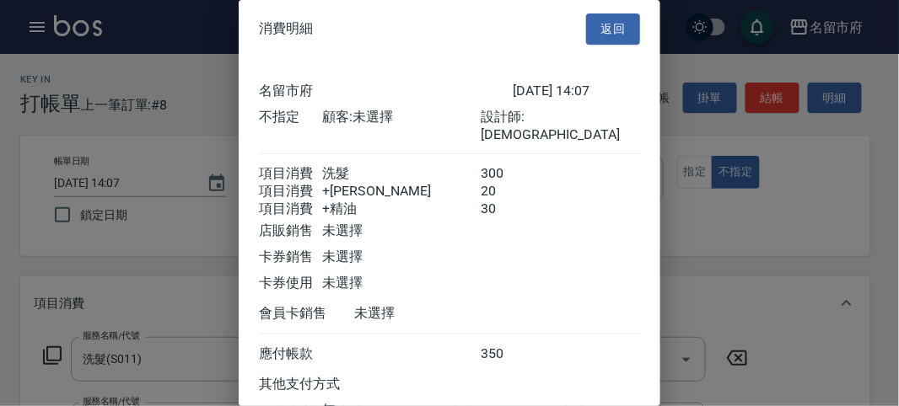
scroll to position [131, 0]
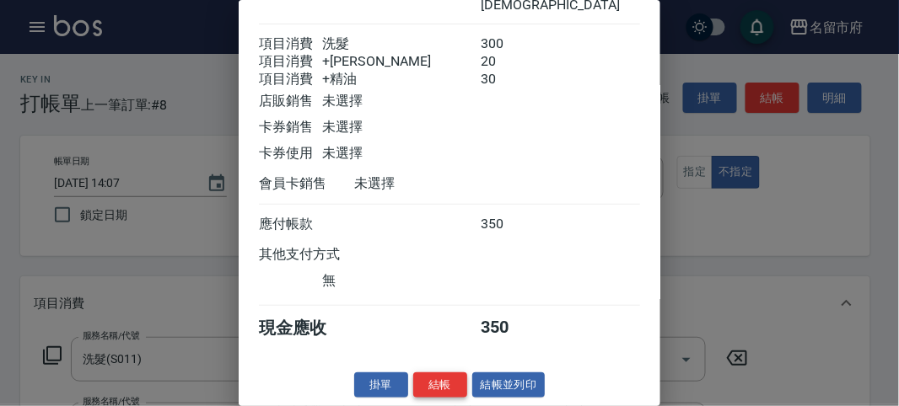
click at [434, 394] on button "結帳" at bounding box center [440, 386] width 54 height 26
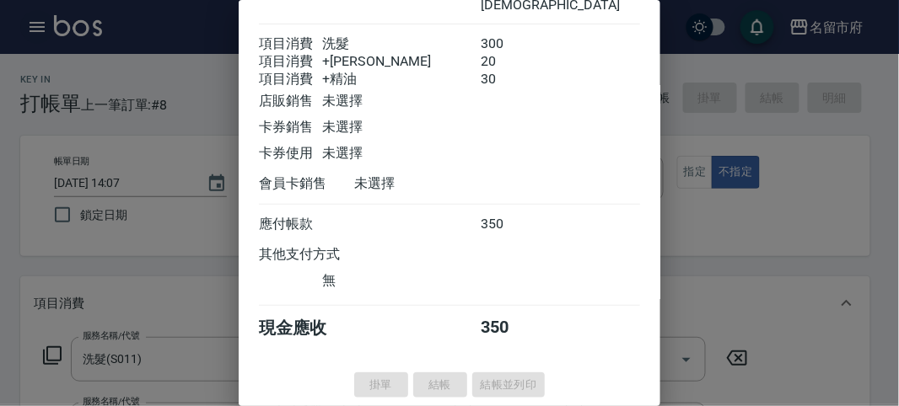
type input "[DATE] 14:13"
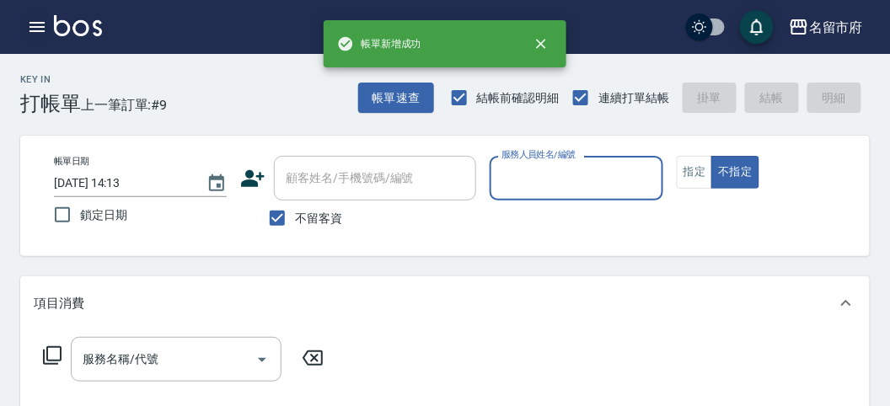
click at [31, 24] on icon "button" at bounding box center [37, 27] width 20 height 20
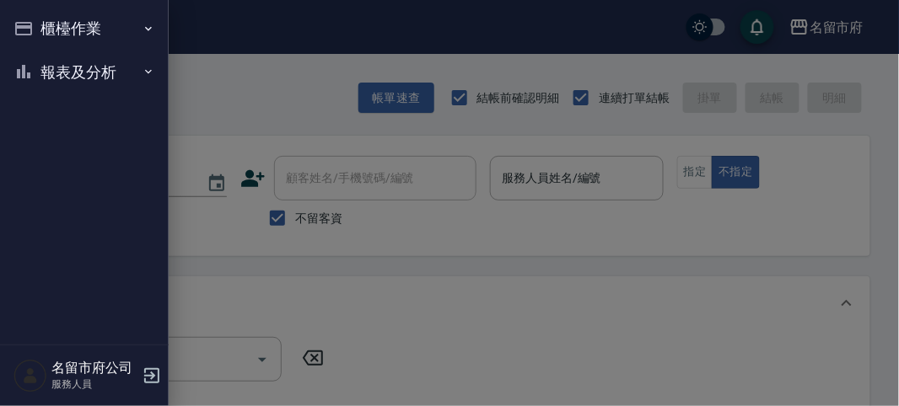
click at [271, 100] on div at bounding box center [449, 203] width 899 height 406
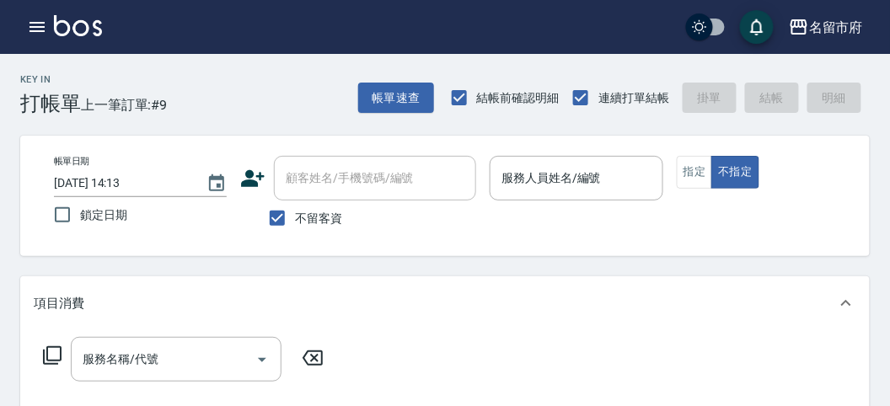
click at [225, 93] on div "Key In 打帳單 上一筆訂單:#9 帳單速查 結帳前確認明細 連續打單結帳 掛單 結帳 明細" at bounding box center [435, 85] width 870 height 62
click at [27, 22] on icon "button" at bounding box center [37, 27] width 20 height 20
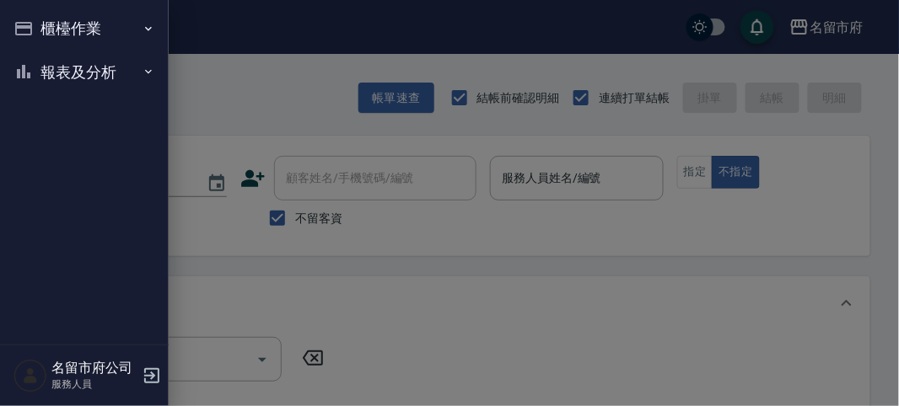
drag, startPoint x: 26, startPoint y: 22, endPoint x: 85, endPoint y: 140, distance: 131.9
click at [74, 69] on button "報表及分析" at bounding box center [84, 73] width 155 height 44
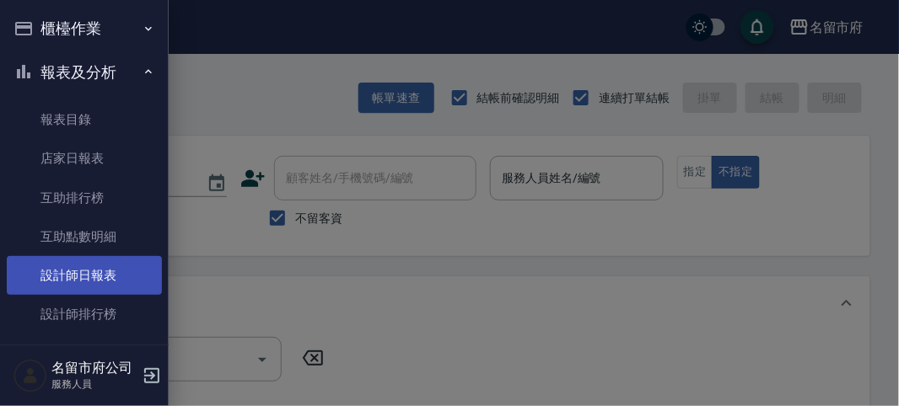
click at [101, 270] on link "設計師日報表" at bounding box center [84, 275] width 155 height 39
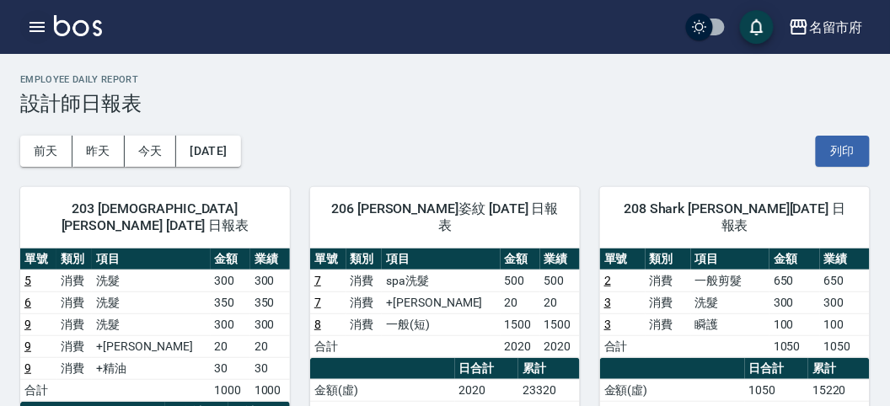
click at [30, 28] on icon "button" at bounding box center [37, 27] width 20 height 20
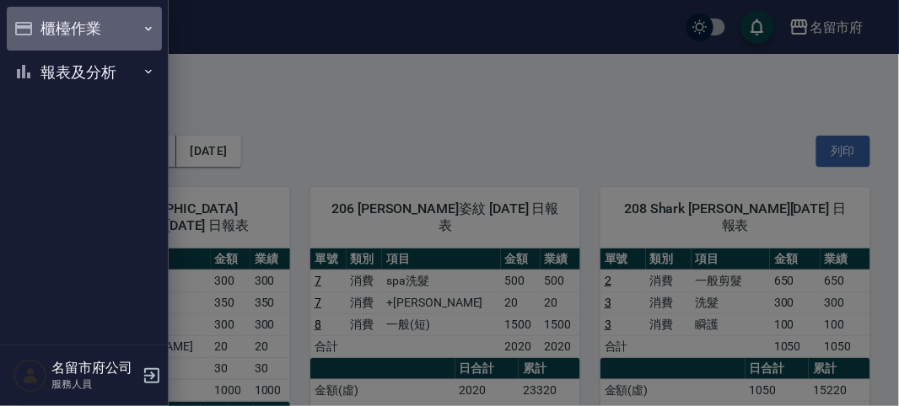
click at [30, 28] on button "櫃檯作業" at bounding box center [84, 29] width 155 height 44
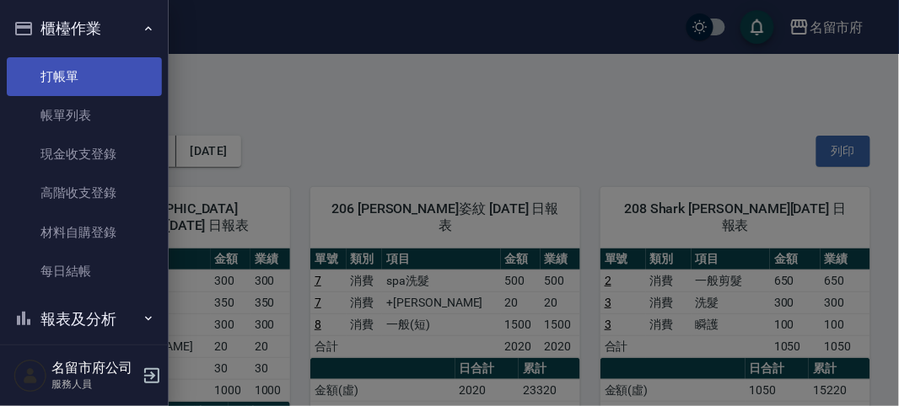
click at [47, 82] on link "打帳單" at bounding box center [84, 76] width 155 height 39
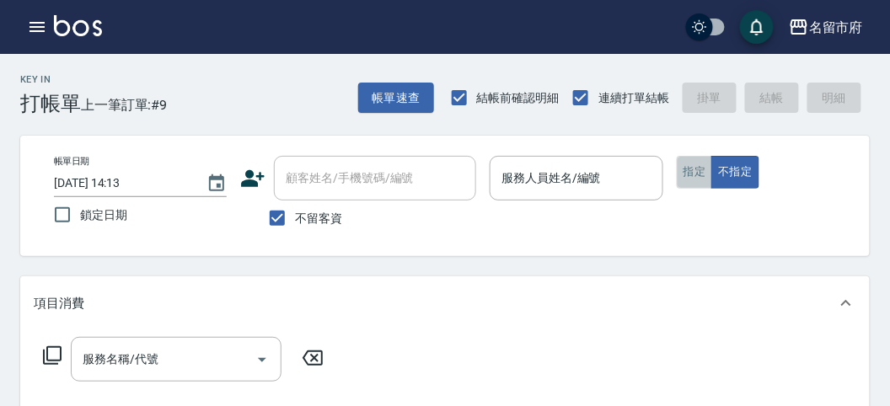
drag, startPoint x: 700, startPoint y: 170, endPoint x: 685, endPoint y: 170, distance: 15.2
click at [700, 170] on button "指定" at bounding box center [695, 172] width 36 height 33
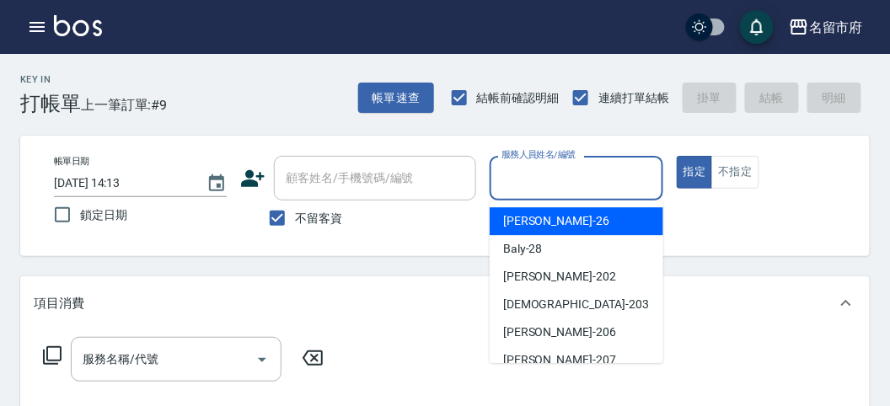
click at [579, 174] on input "服務人員姓名/編號" at bounding box center [576, 179] width 158 height 30
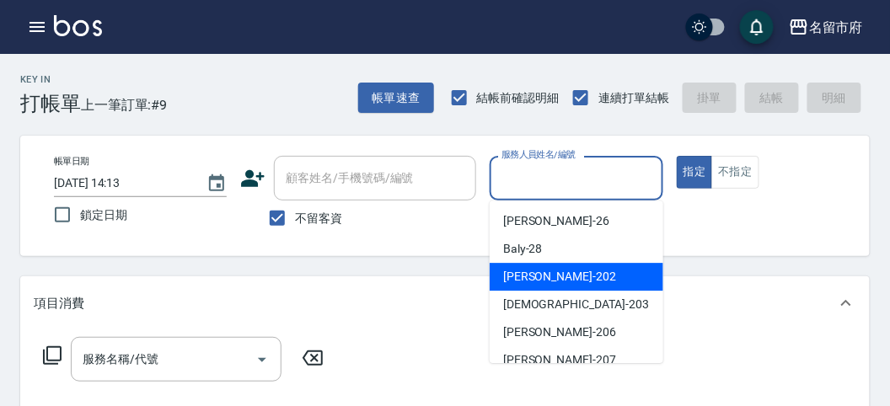
click at [561, 272] on div "[PERSON_NAME] -202" at bounding box center [577, 277] width 174 height 28
type input "[PERSON_NAME]-202"
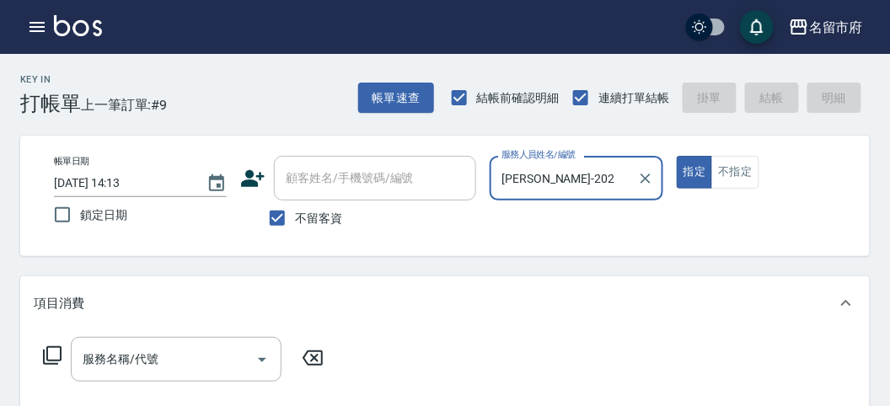
click at [44, 348] on icon at bounding box center [52, 356] width 20 height 20
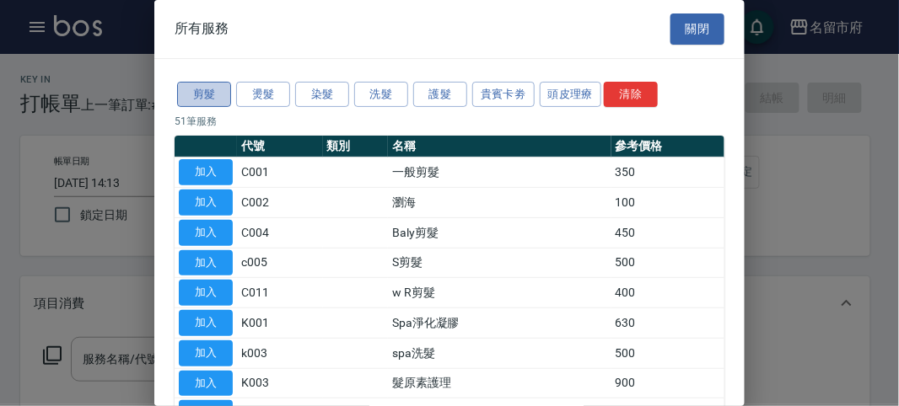
click at [215, 94] on button "剪髮" at bounding box center [204, 95] width 54 height 26
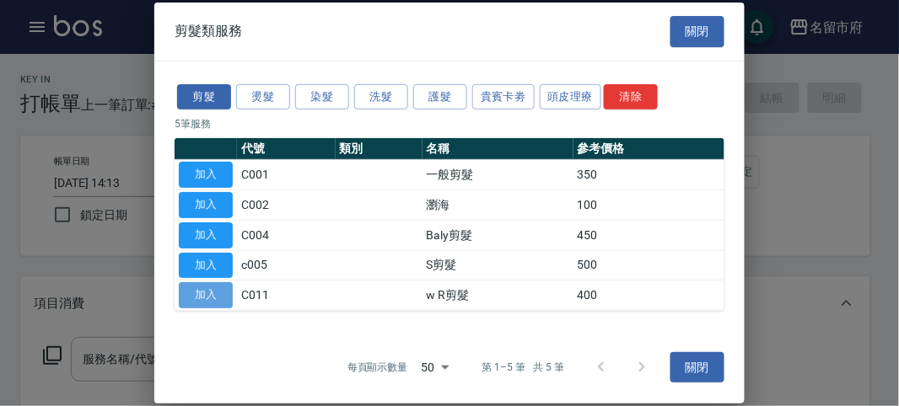
click at [203, 291] on button "加入" at bounding box center [206, 295] width 54 height 26
type input "w R剪髮(C011)"
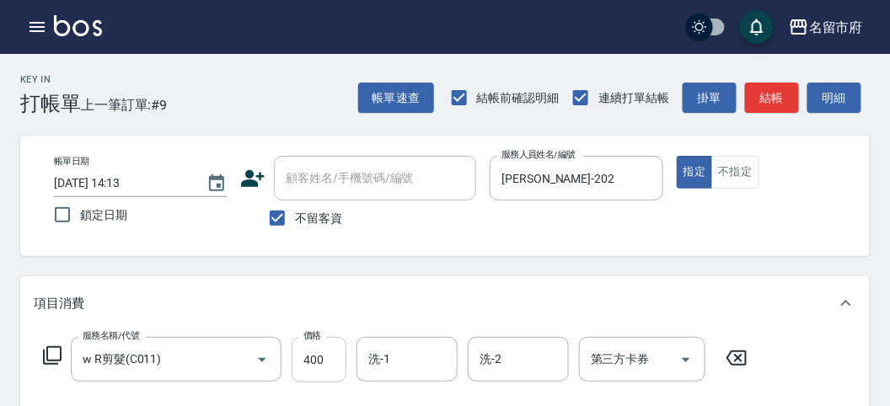
click at [306, 367] on input "400" at bounding box center [319, 360] width 55 height 46
type input "700"
click at [762, 94] on button "結帳" at bounding box center [772, 98] width 54 height 31
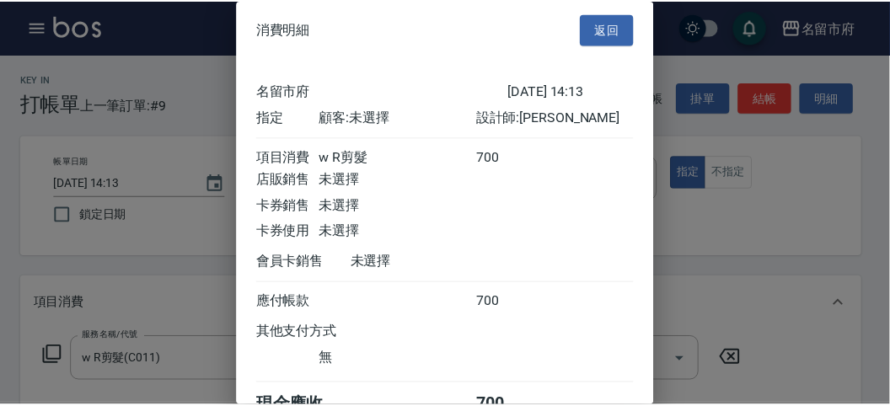
scroll to position [94, 0]
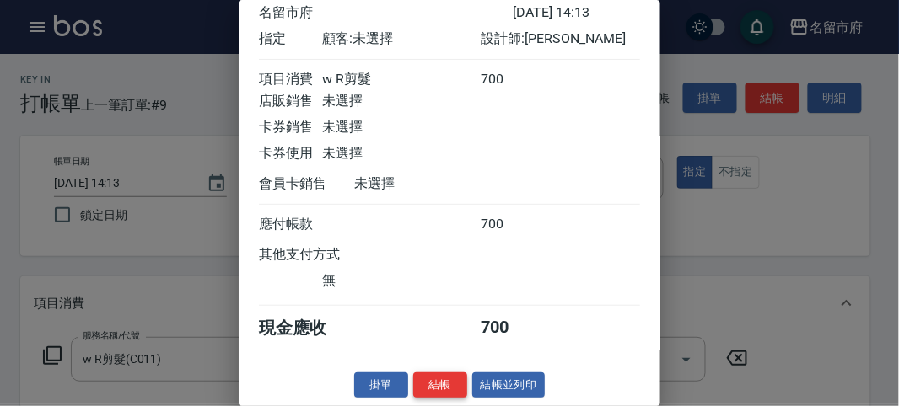
click at [446, 377] on button "結帳" at bounding box center [440, 386] width 54 height 26
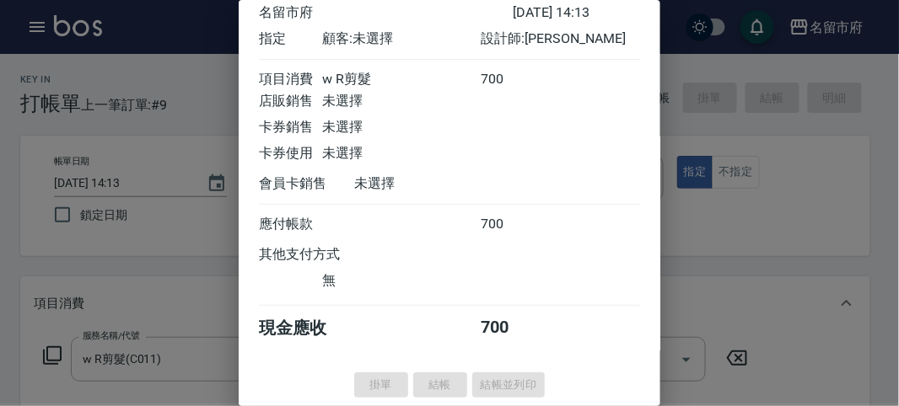
type input "[DATE] 14:14"
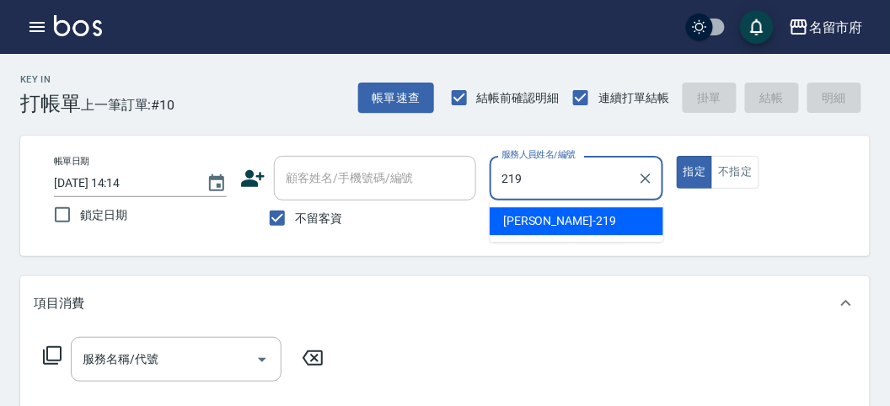
type input "[PERSON_NAME]-219"
type button "true"
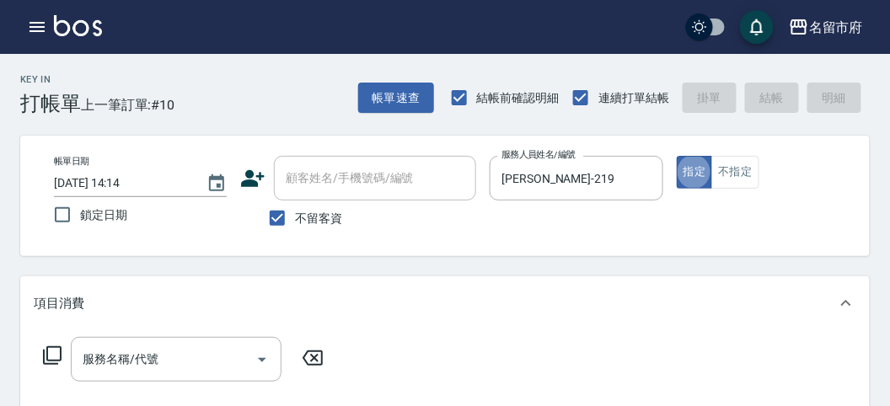
click at [56, 350] on icon at bounding box center [52, 356] width 20 height 20
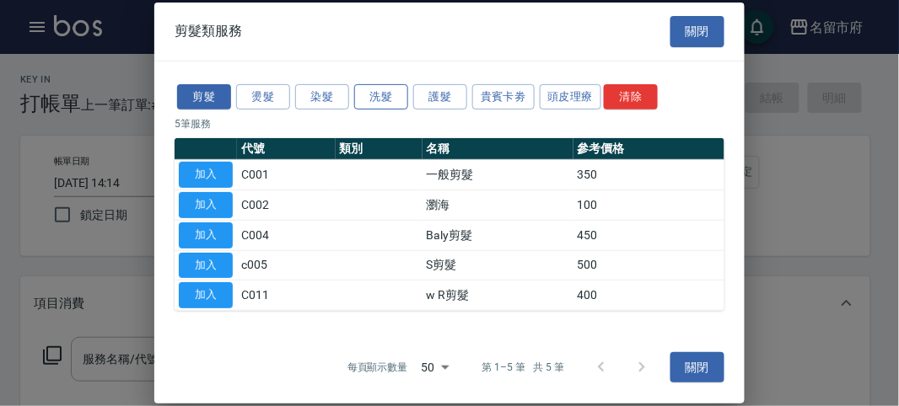
click at [401, 86] on button "洗髮" at bounding box center [381, 96] width 54 height 26
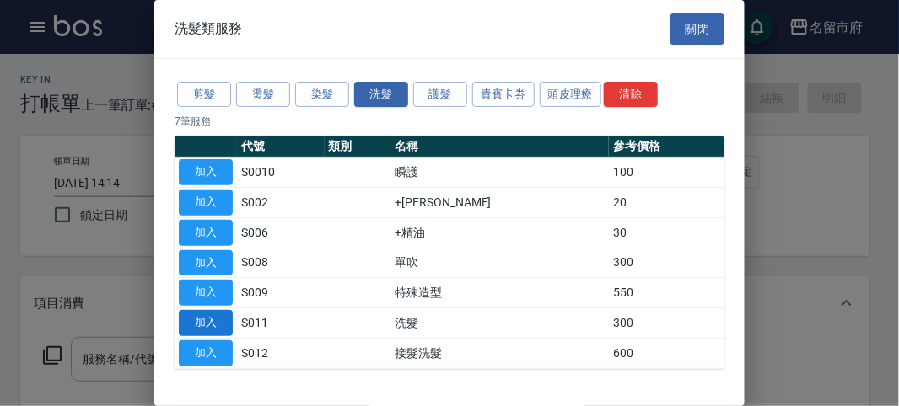
click at [195, 310] on button "加入" at bounding box center [206, 323] width 54 height 26
type input "洗髮(S011)"
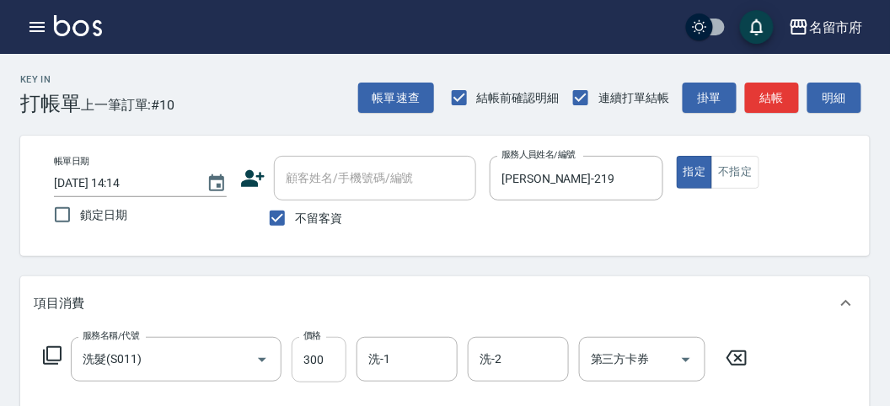
click at [321, 364] on input "300" at bounding box center [319, 360] width 55 height 46
type input "350"
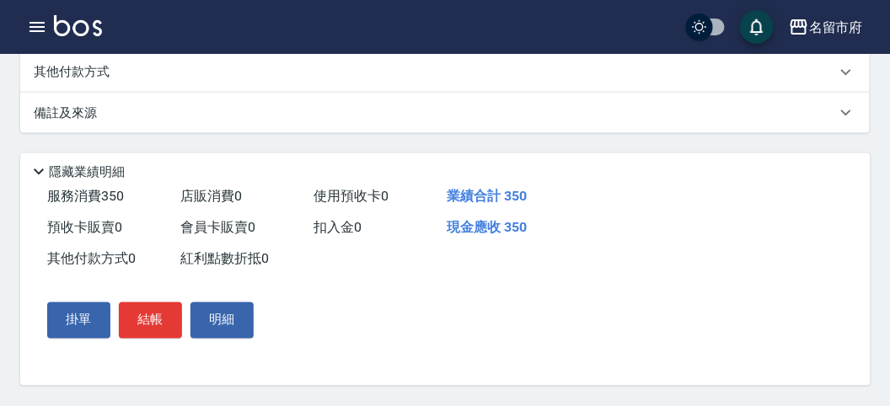
scroll to position [0, 0]
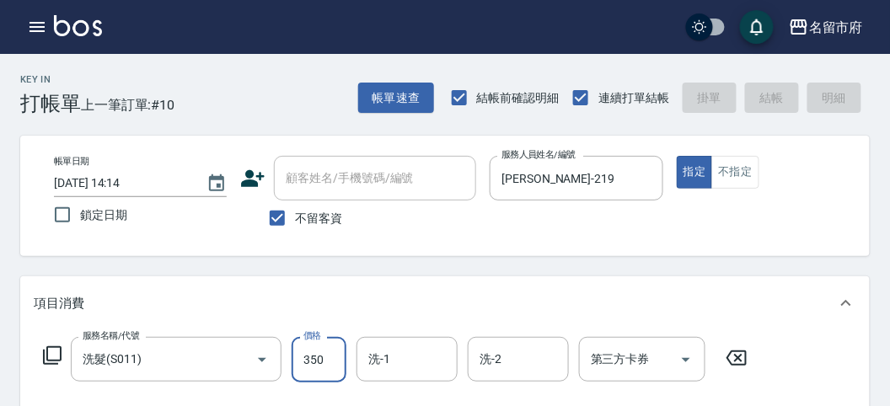
type input "[DATE] 14:24"
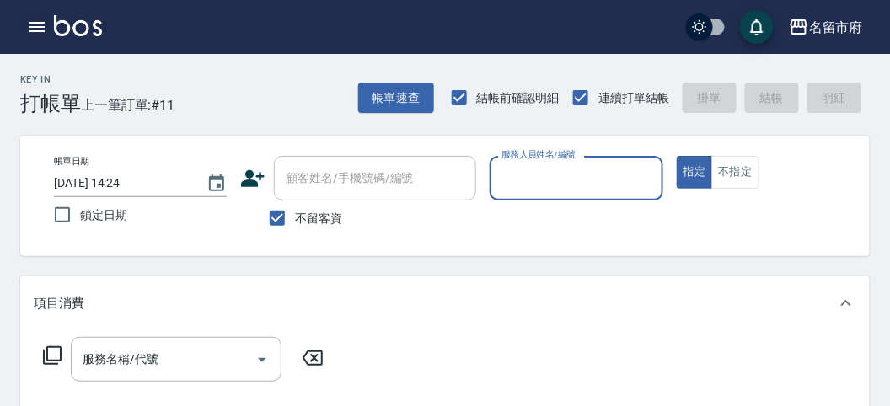
click at [34, 35] on icon "button" at bounding box center [37, 27] width 20 height 20
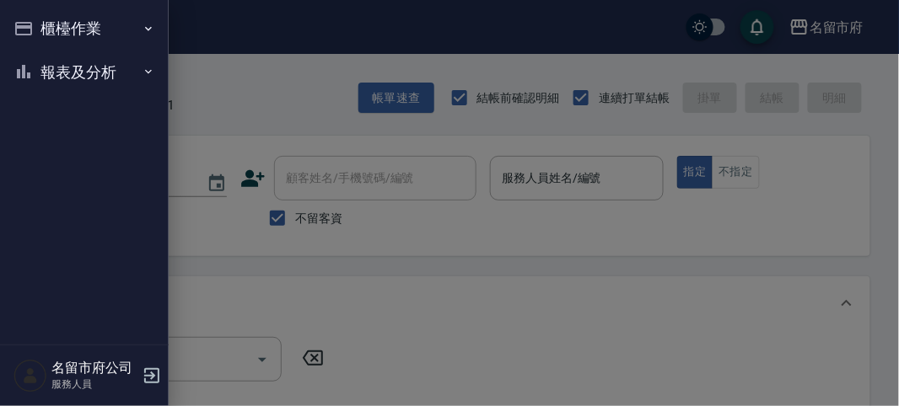
click at [72, 67] on button "報表及分析" at bounding box center [84, 73] width 155 height 44
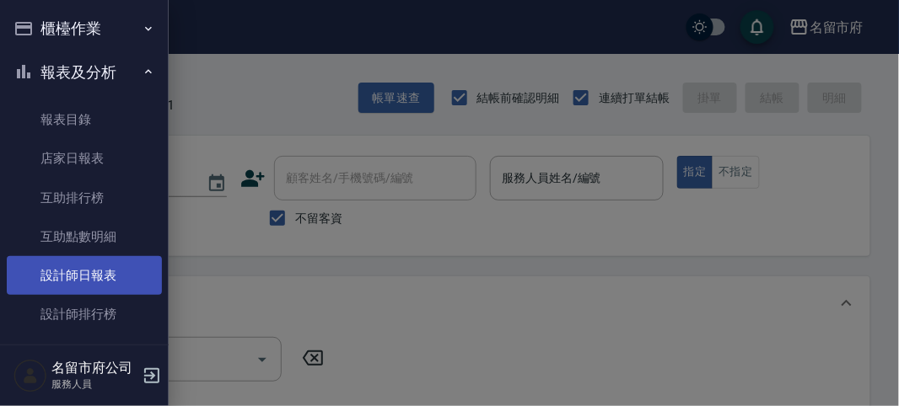
click at [123, 276] on link "設計師日報表" at bounding box center [84, 275] width 155 height 39
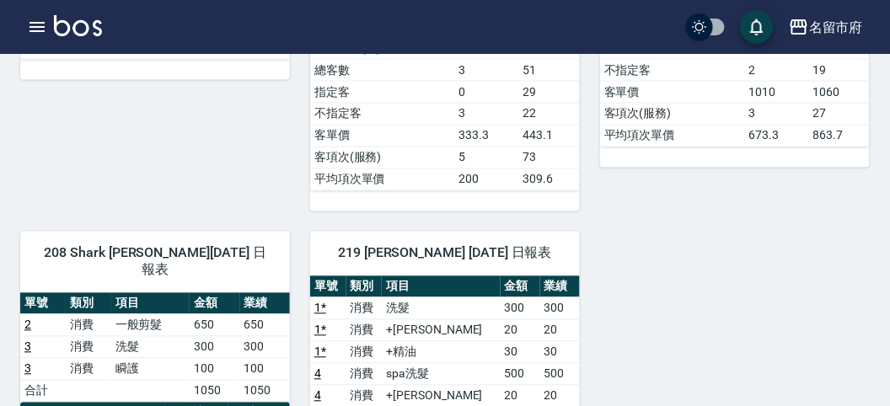
scroll to position [749, 0]
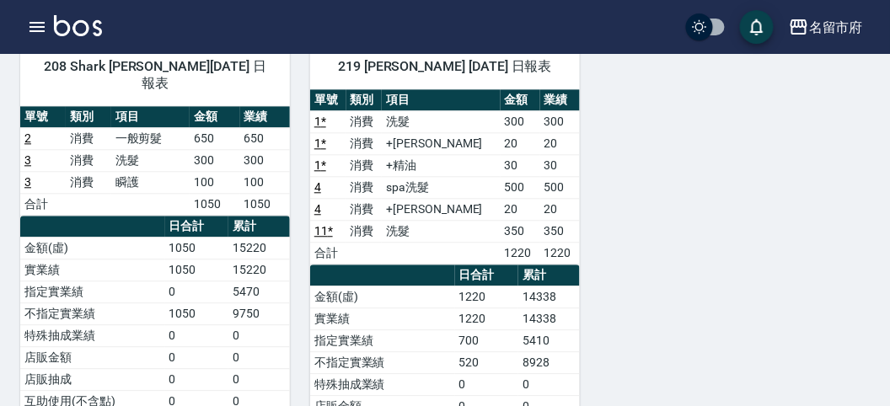
click at [738, 190] on div "202 [PERSON_NAME] [PERSON_NAME] [DATE] 日報表 單號 類別 項目 金額 業績 10 * 消費 w R剪髮 700 700…" at bounding box center [435, 37] width 870 height 1239
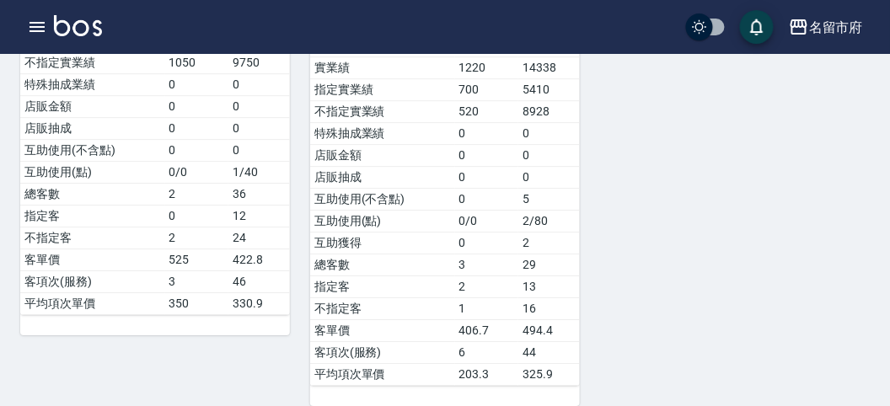
drag, startPoint x: 94, startPoint y: 11, endPoint x: 61, endPoint y: 45, distance: 47.7
click at [92, 17] on div "名留市府 登出" at bounding box center [445, 27] width 890 height 54
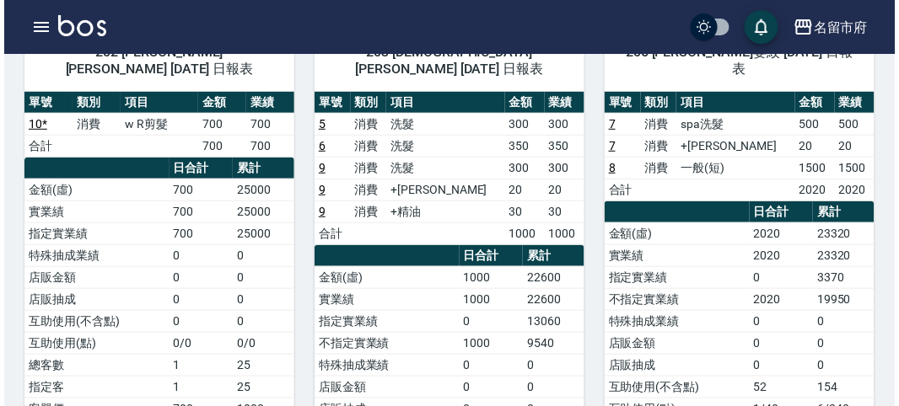
scroll to position [0, 0]
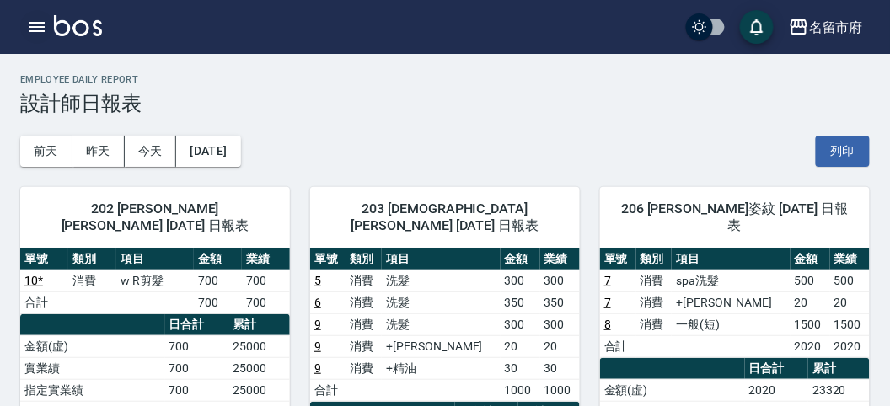
drag, startPoint x: 27, startPoint y: 13, endPoint x: 25, endPoint y: 25, distance: 12.8
click at [24, 21] on div "名留市府 登出" at bounding box center [445, 27] width 890 height 54
click at [25, 25] on button "button" at bounding box center [37, 27] width 34 height 34
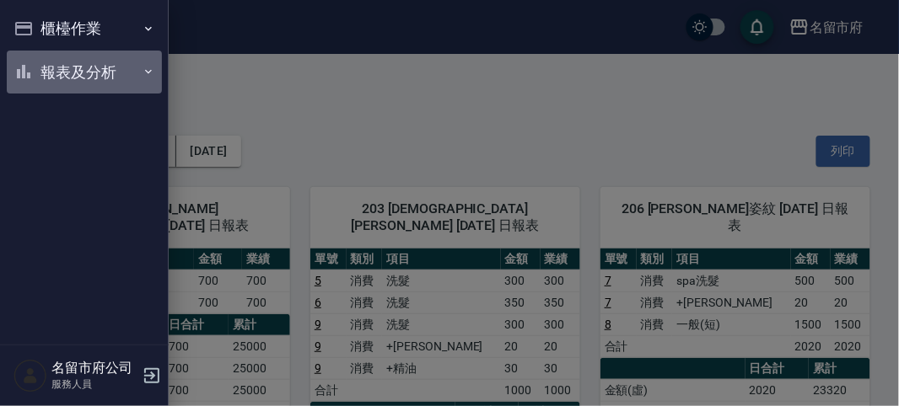
click at [89, 72] on button "報表及分析" at bounding box center [84, 73] width 155 height 44
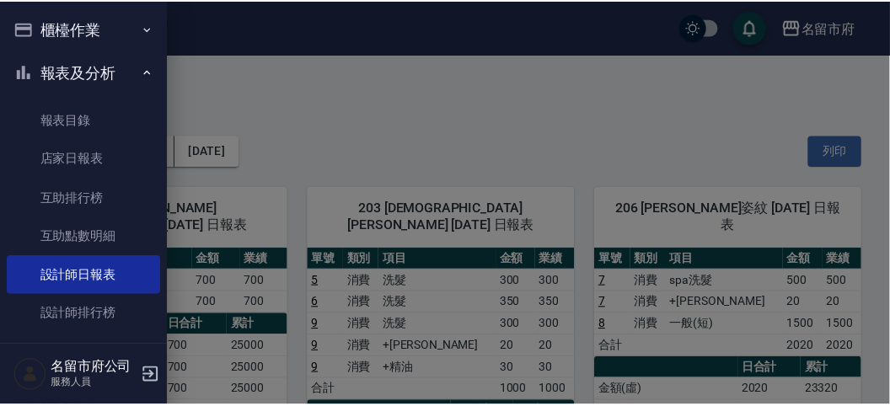
scroll to position [55, 0]
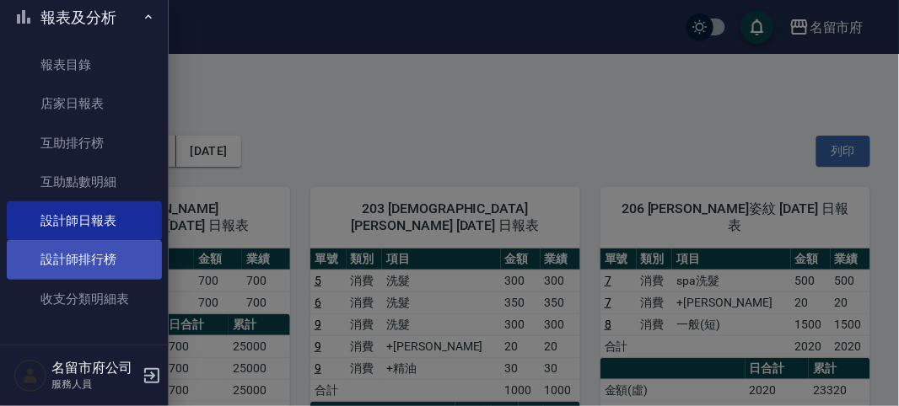
click at [102, 247] on link "設計師排行榜" at bounding box center [84, 259] width 155 height 39
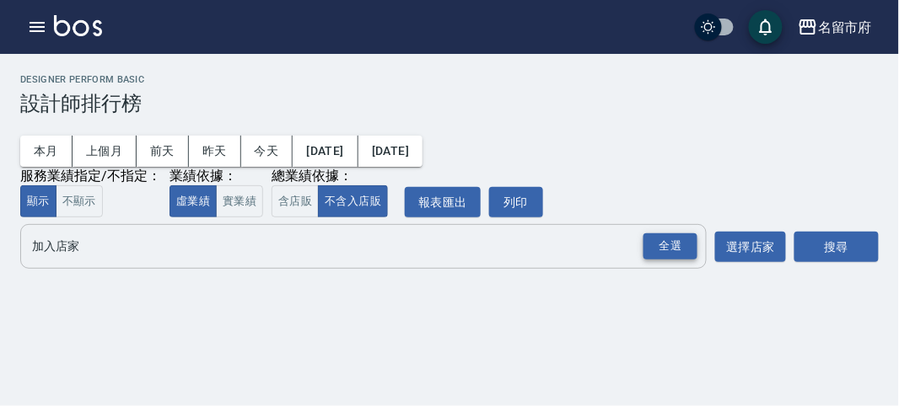
click at [673, 251] on div "全選" at bounding box center [670, 246] width 54 height 26
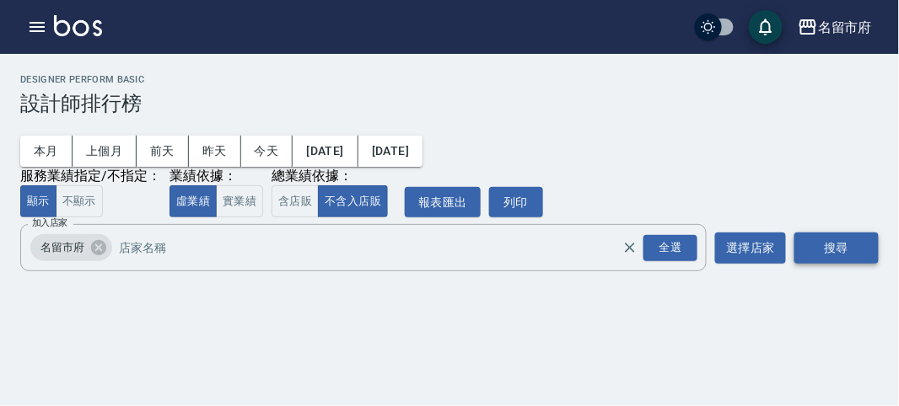
click at [824, 244] on button "搜尋" at bounding box center [836, 248] width 84 height 31
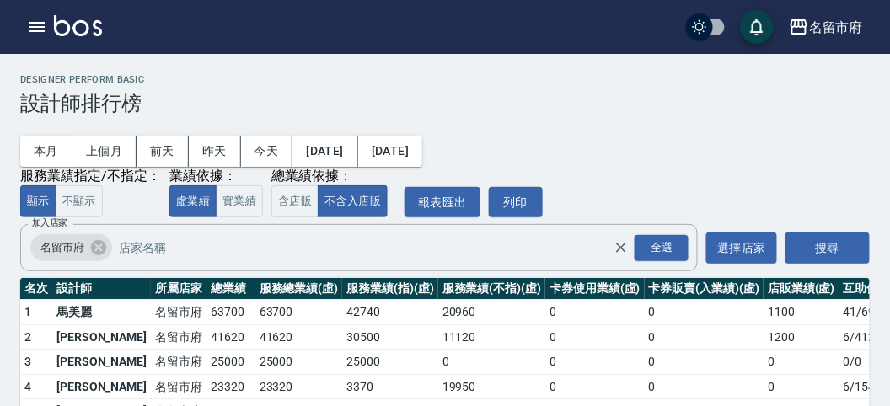
scroll to position [148, 0]
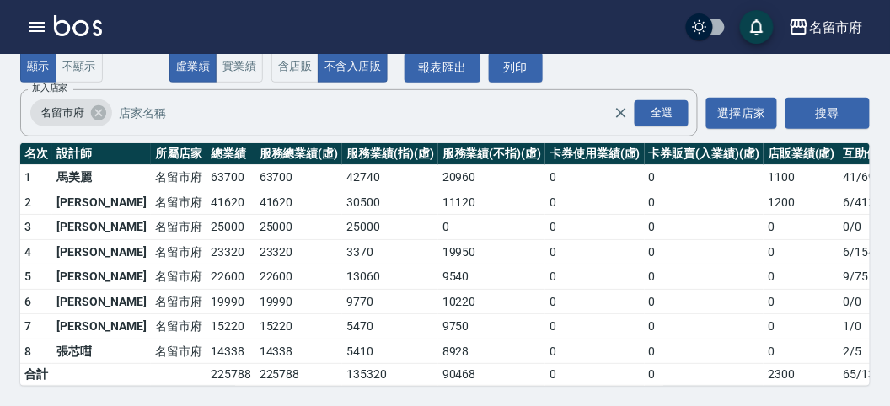
click at [92, 24] on img at bounding box center [78, 25] width 48 height 21
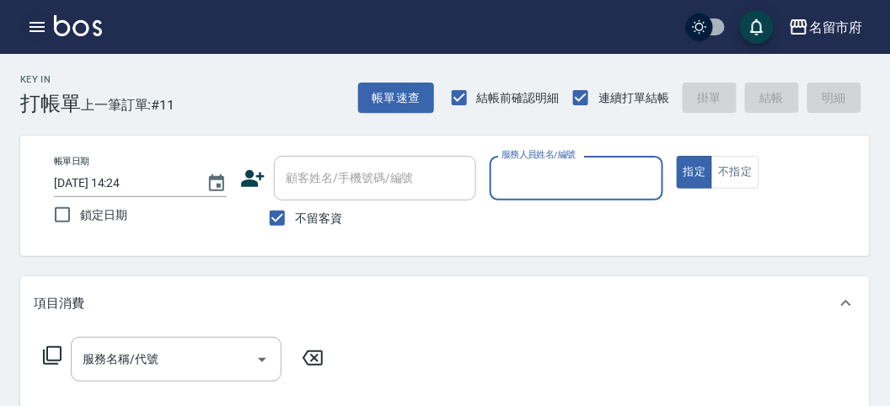
click at [33, 25] on icon "button" at bounding box center [37, 27] width 20 height 20
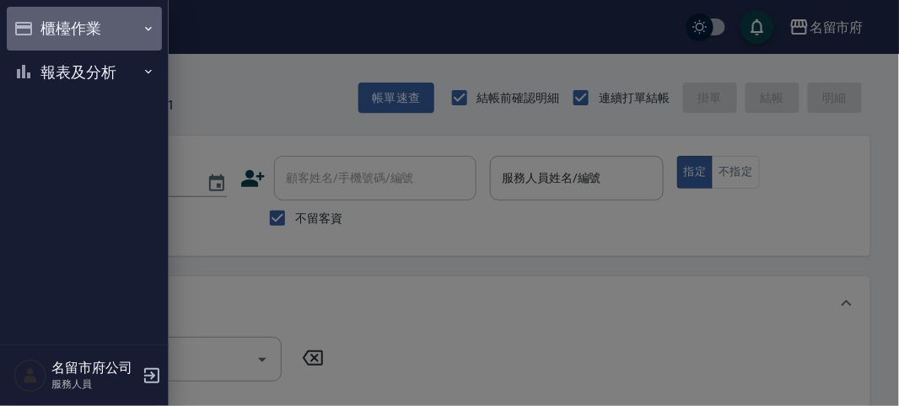
click at [56, 29] on button "櫃檯作業" at bounding box center [84, 29] width 155 height 44
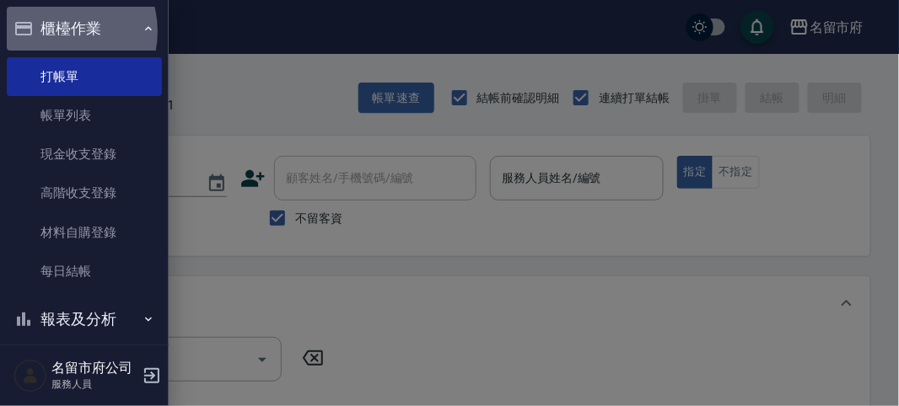
click at [57, 31] on button "櫃檯作業" at bounding box center [84, 29] width 155 height 44
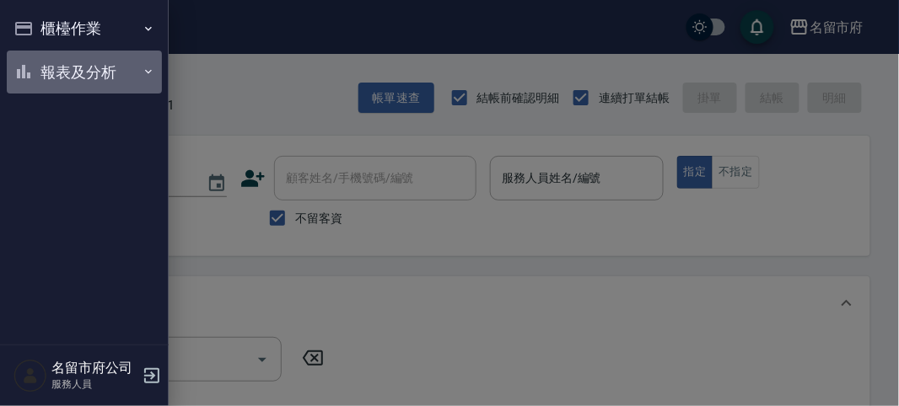
click at [83, 62] on button "報表及分析" at bounding box center [84, 73] width 155 height 44
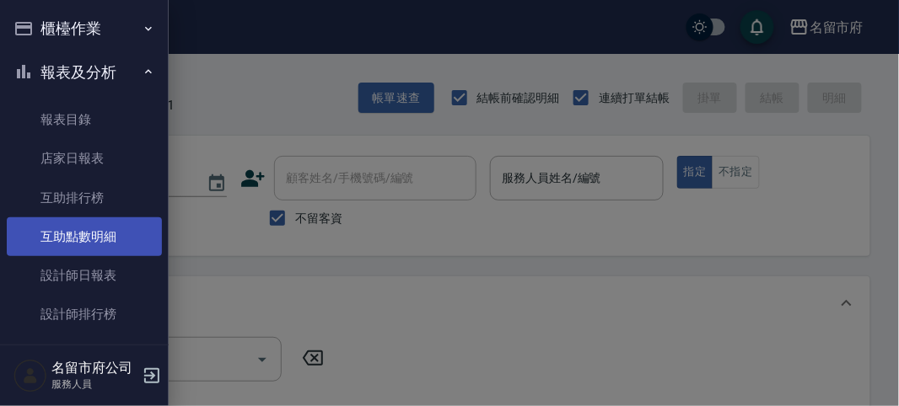
click at [112, 241] on link "互助點數明細" at bounding box center [84, 236] width 155 height 39
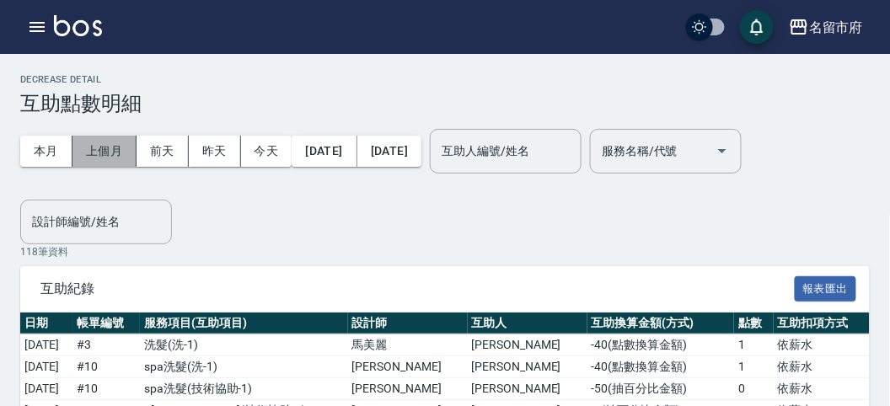
click at [110, 143] on button "上個月" at bounding box center [104, 151] width 64 height 31
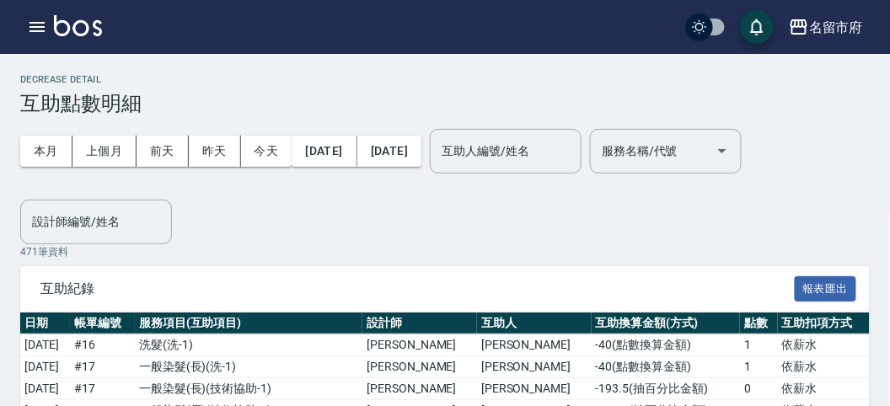
click at [35, 30] on icon "button" at bounding box center [37, 27] width 15 height 10
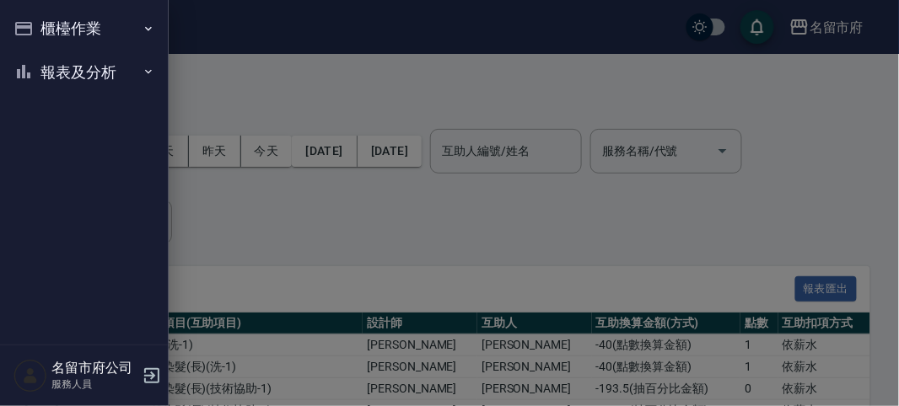
click at [73, 75] on button "報表及分析" at bounding box center [84, 73] width 155 height 44
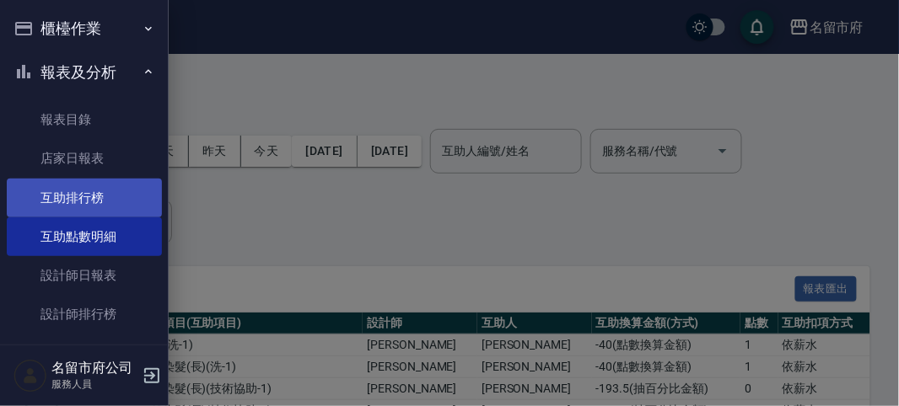
click at [104, 200] on link "互助排行榜" at bounding box center [84, 198] width 155 height 39
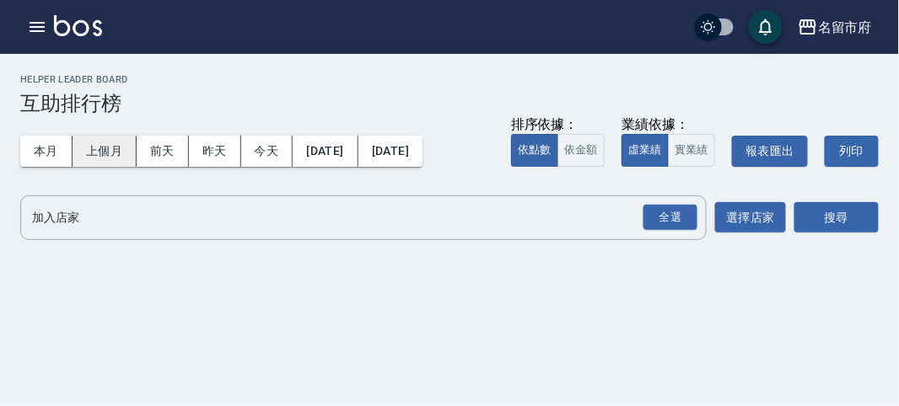
click at [105, 148] on button "上個月" at bounding box center [104, 151] width 64 height 31
click at [677, 221] on div "全選" at bounding box center [670, 218] width 54 height 26
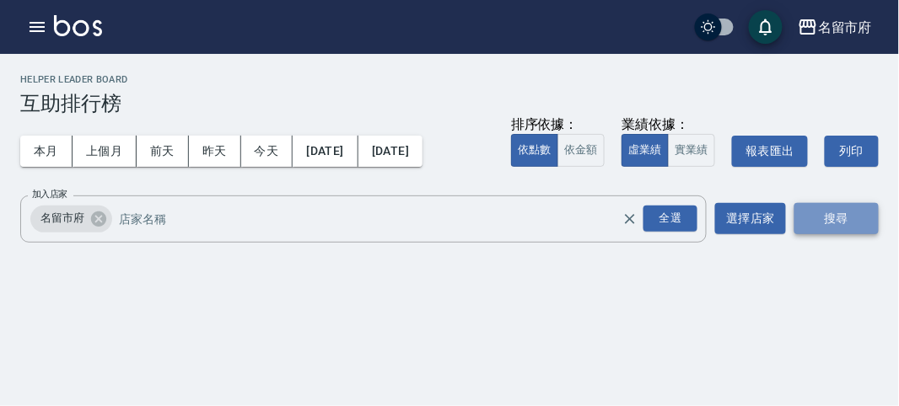
click at [811, 222] on button "搜尋" at bounding box center [836, 218] width 84 height 31
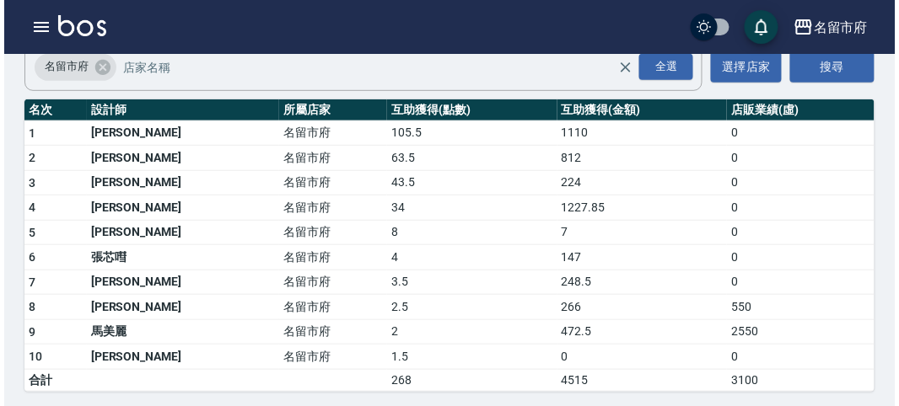
scroll to position [58, 0]
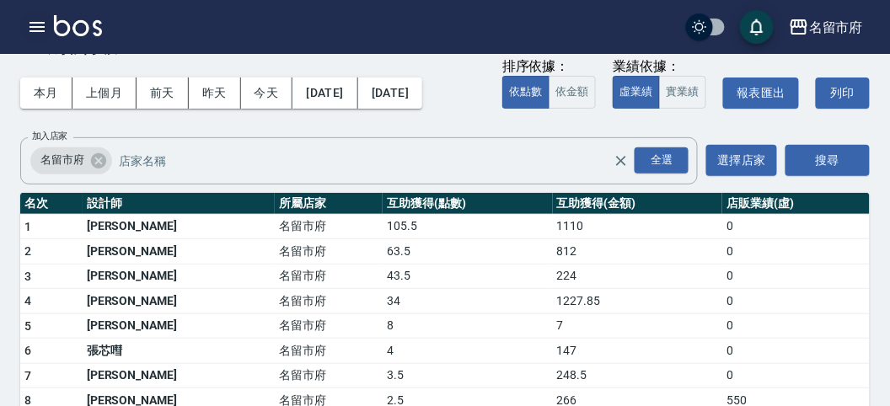
click at [42, 24] on icon "button" at bounding box center [37, 27] width 20 height 20
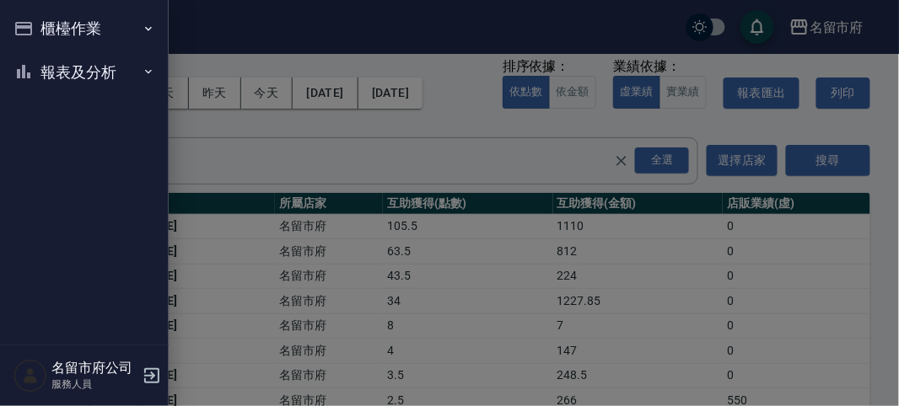
click at [42, 25] on button "櫃檯作業" at bounding box center [84, 29] width 155 height 44
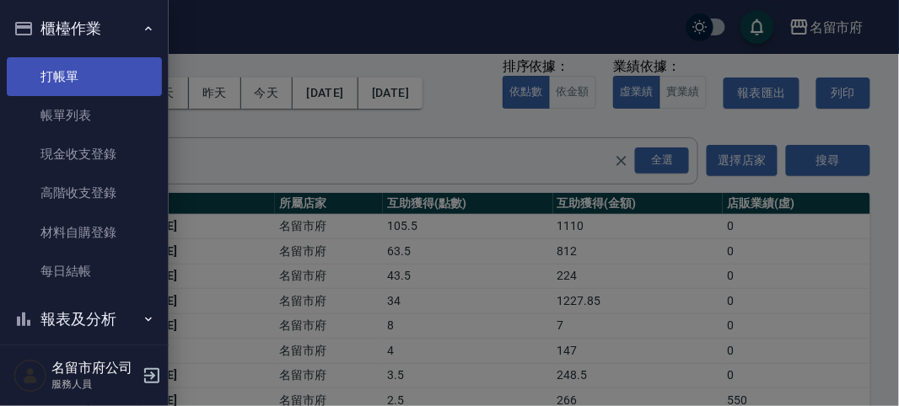
click at [58, 70] on link "打帳單" at bounding box center [84, 76] width 155 height 39
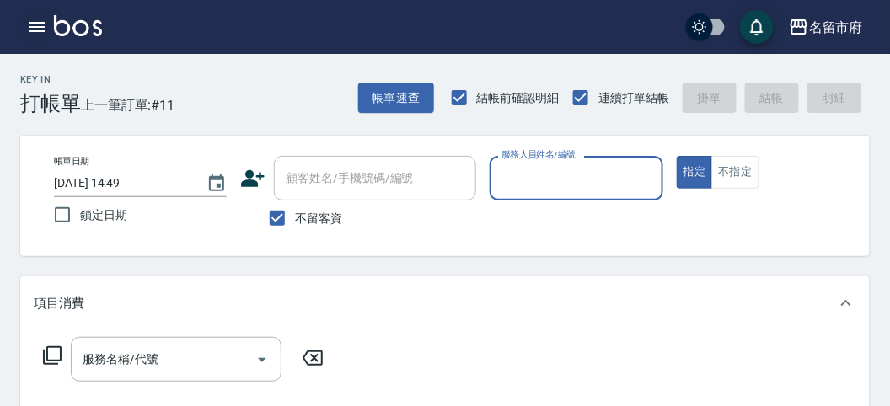
click at [42, 27] on icon "button" at bounding box center [37, 27] width 15 height 10
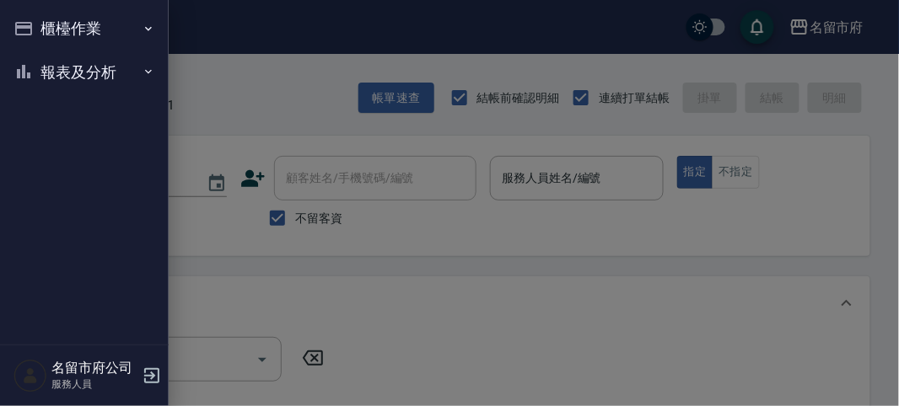
click at [222, 88] on div at bounding box center [449, 203] width 899 height 406
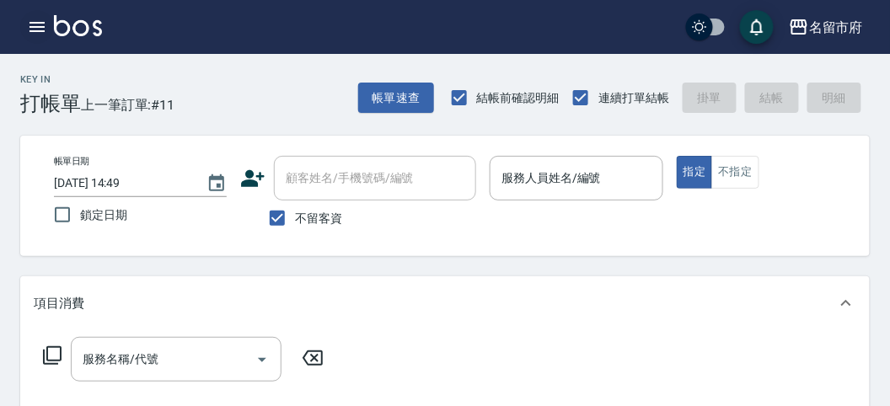
click at [36, 26] on icon "button" at bounding box center [37, 27] width 15 height 10
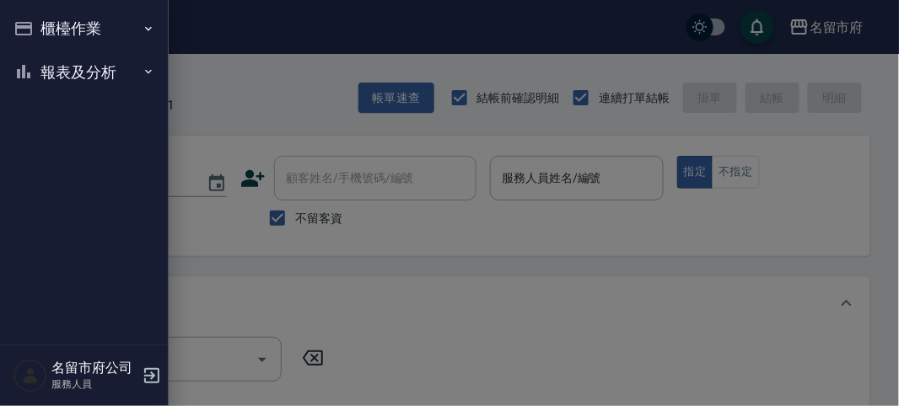
click at [72, 69] on button "報表及分析" at bounding box center [84, 73] width 155 height 44
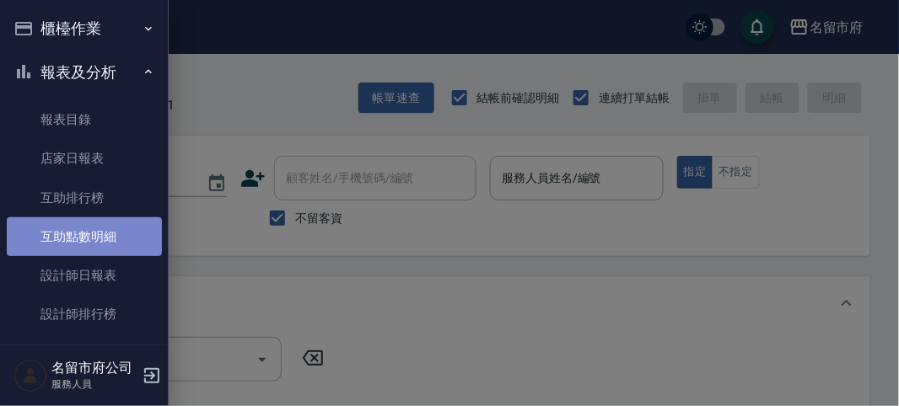
click at [103, 242] on link "互助點數明細" at bounding box center [84, 236] width 155 height 39
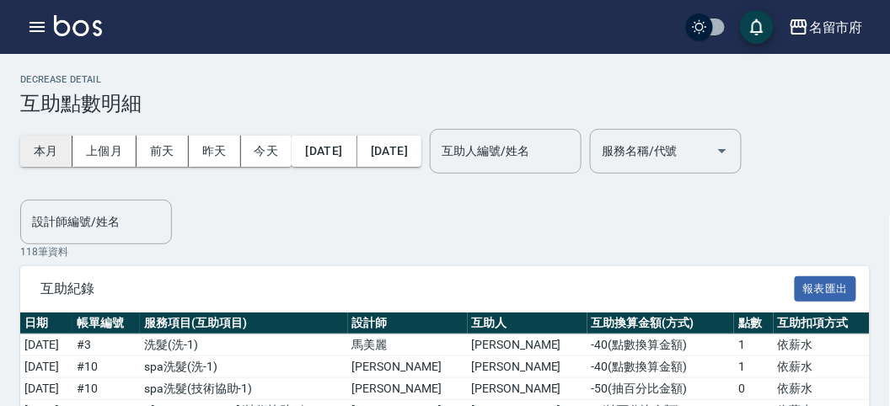
click at [42, 149] on button "本月" at bounding box center [46, 151] width 52 height 31
click at [83, 220] on input "設計師編號/姓名" at bounding box center [96, 222] width 137 height 30
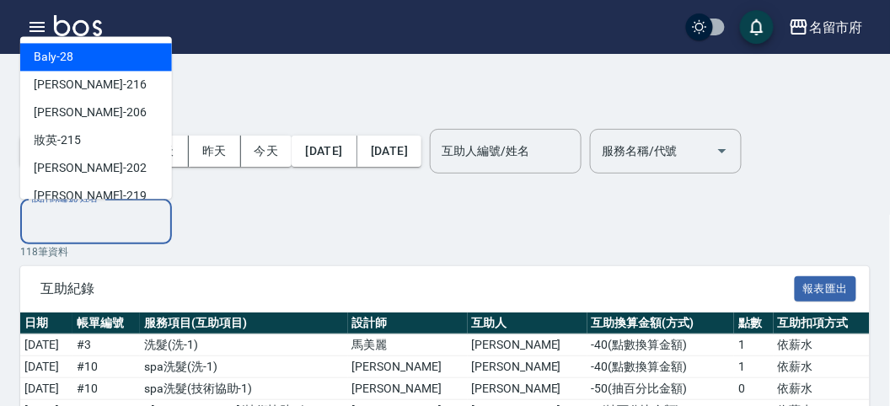
click at [94, 66] on div "Baly -28" at bounding box center [96, 58] width 152 height 28
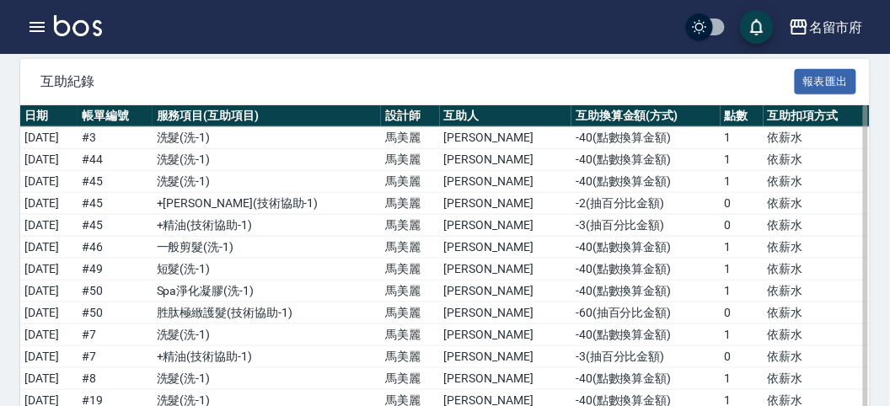
scroll to position [114, 0]
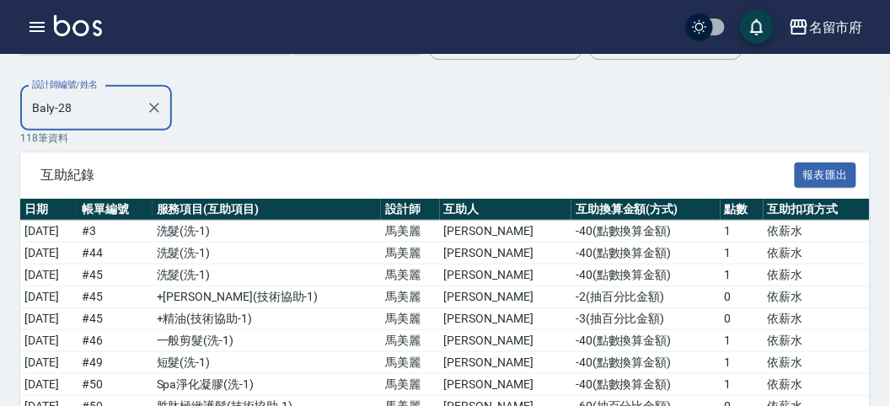
click at [103, 105] on input "Baly-28" at bounding box center [83, 109] width 111 height 30
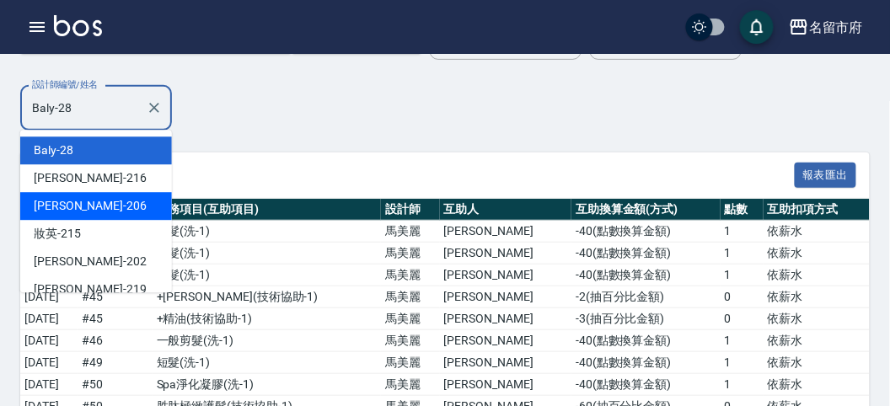
click at [104, 213] on div "[PERSON_NAME] -206" at bounding box center [96, 206] width 152 height 28
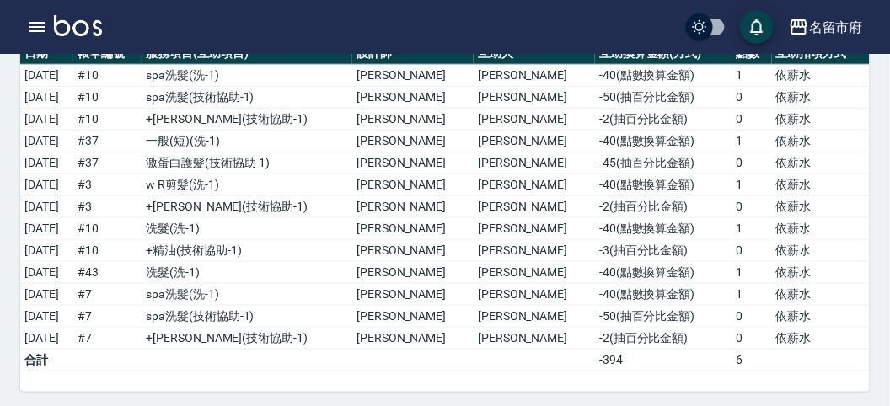
scroll to position [0, 0]
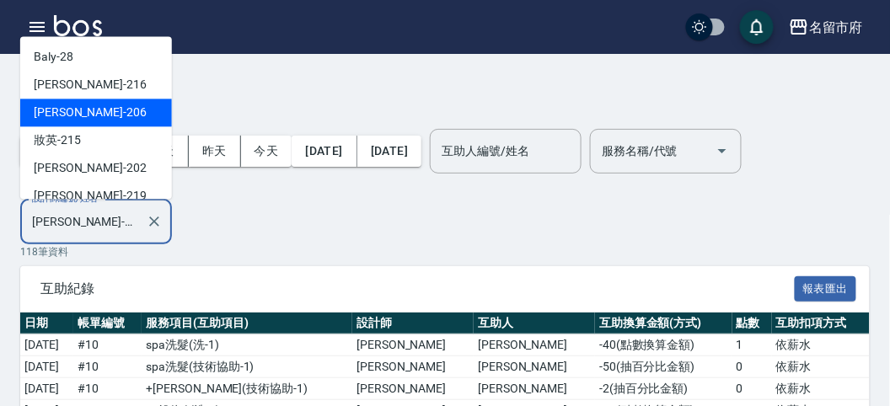
click at [102, 223] on input "[PERSON_NAME]-206" at bounding box center [83, 222] width 111 height 30
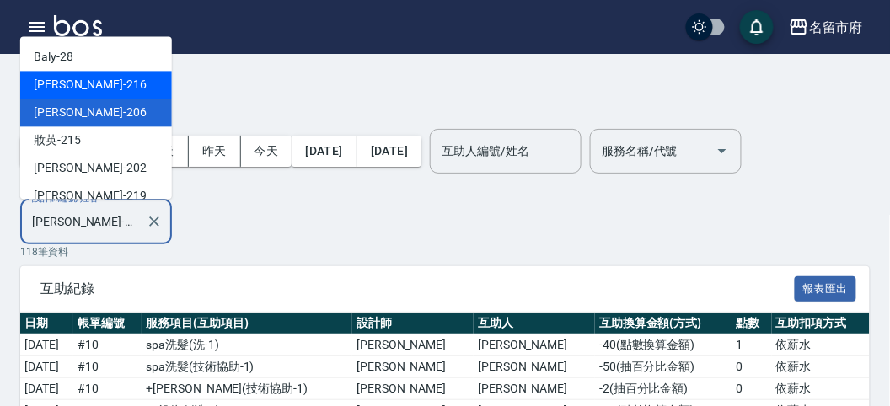
scroll to position [94, 0]
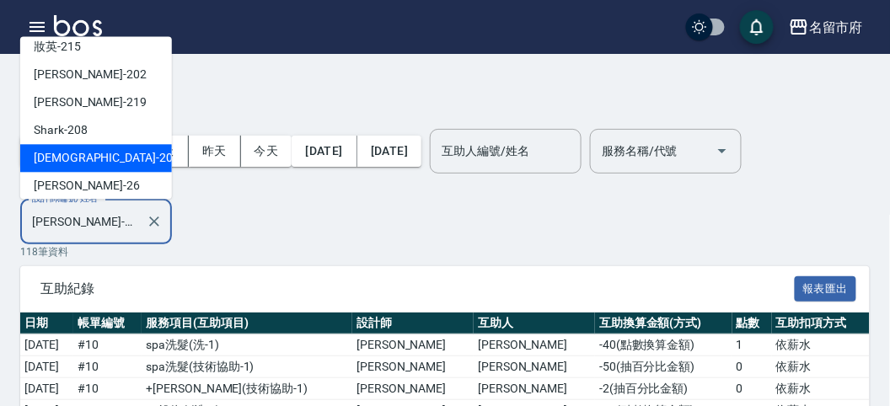
click at [100, 152] on div "聖德 -203" at bounding box center [96, 159] width 152 height 28
type input "聖德-203"
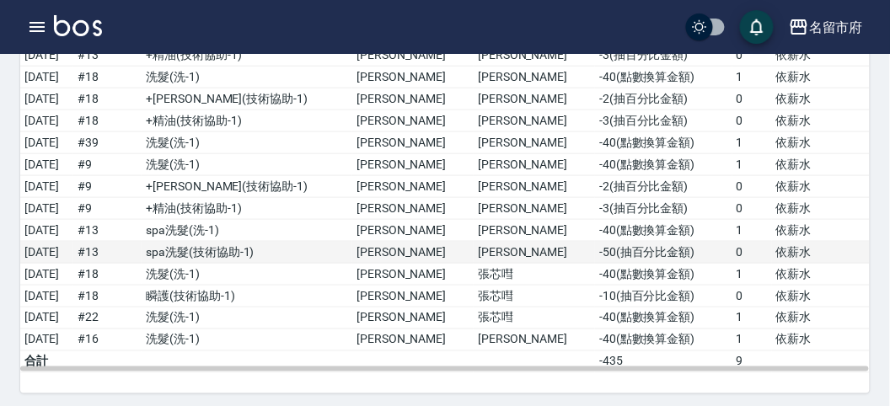
scroll to position [0, 0]
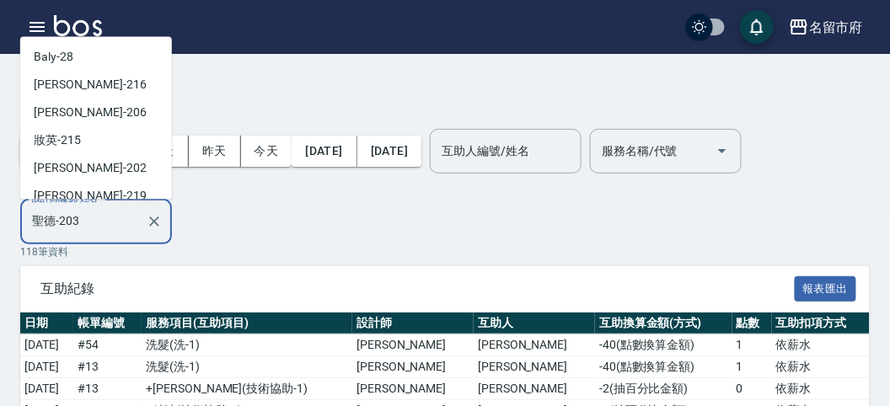
click at [130, 226] on input "聖德-203" at bounding box center [83, 222] width 111 height 30
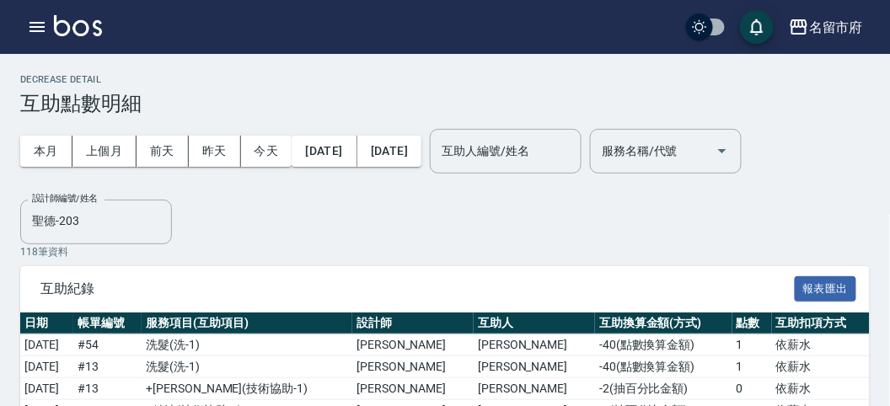
click at [325, 226] on div "本月 上個月 [DATE] [DATE] [DATE] [DATE] [DATE] 互助人編號/姓名 互助人編號/姓名 服務名稱/代號 服務名稱/代號 設計師…" at bounding box center [445, 179] width 850 height 129
click at [460, 244] on p "118 筆資料" at bounding box center [445, 251] width 850 height 15
click at [300, 253] on p "118 筆資料" at bounding box center [445, 251] width 850 height 15
click at [42, 30] on icon "button" at bounding box center [37, 27] width 20 height 20
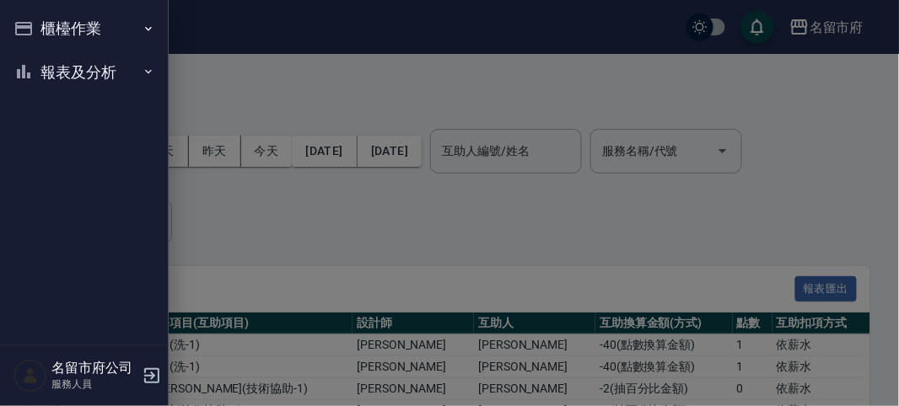
click at [49, 27] on button "櫃檯作業" at bounding box center [84, 29] width 155 height 44
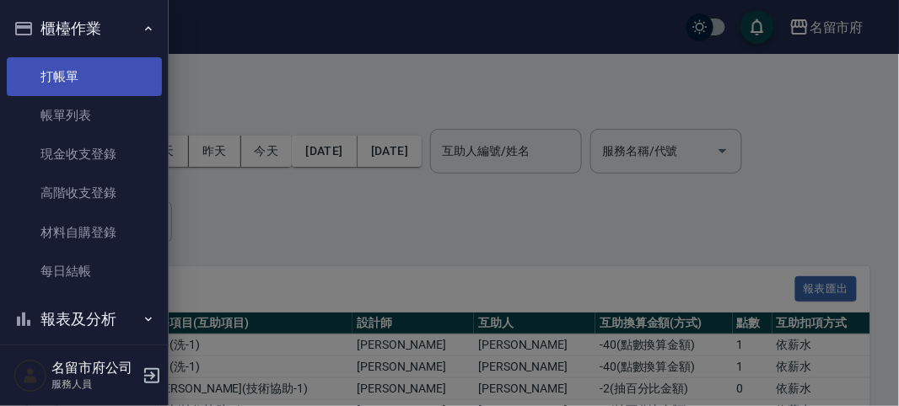
click at [81, 68] on link "打帳單" at bounding box center [84, 76] width 155 height 39
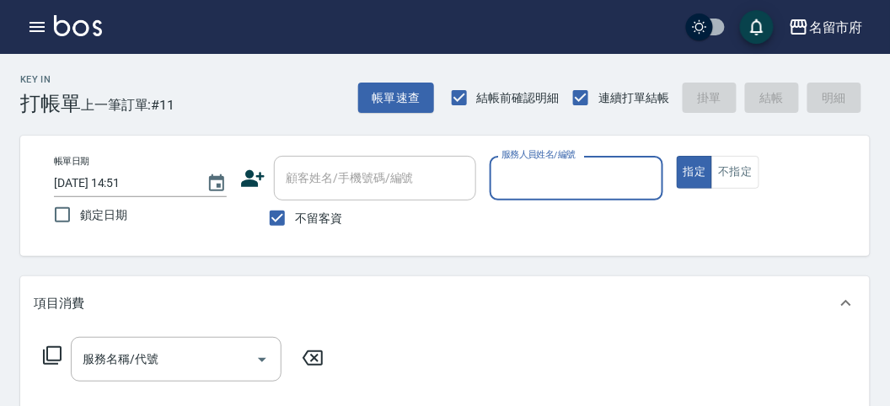
click at [524, 187] on input "服務人員姓名/編號" at bounding box center [576, 179] width 158 height 30
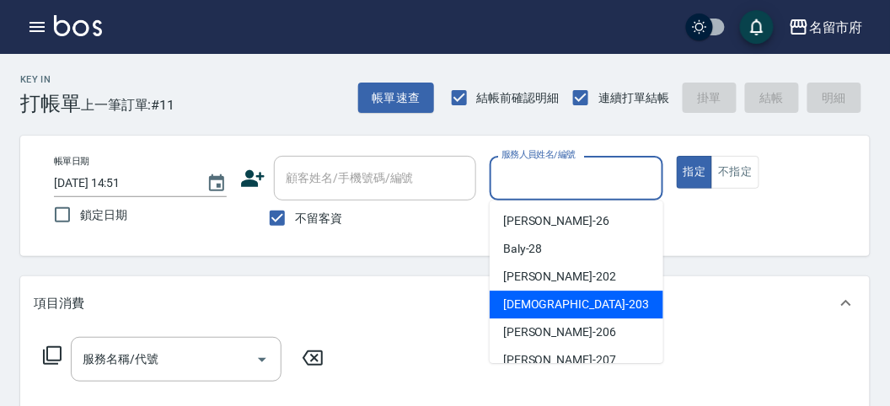
drag, startPoint x: 564, startPoint y: 310, endPoint x: 71, endPoint y: 287, distance: 493.7
click at [555, 310] on div "聖德 -203" at bounding box center [577, 305] width 174 height 28
type input "聖德-203"
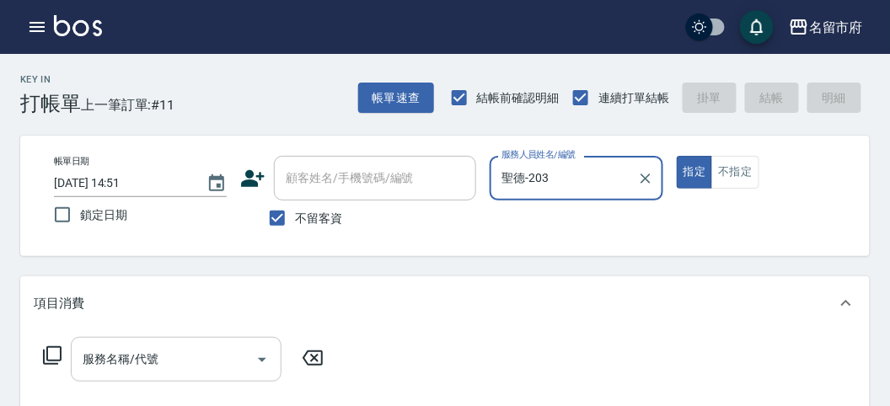
click at [72, 357] on div "服務名稱/代號" at bounding box center [176, 359] width 211 height 45
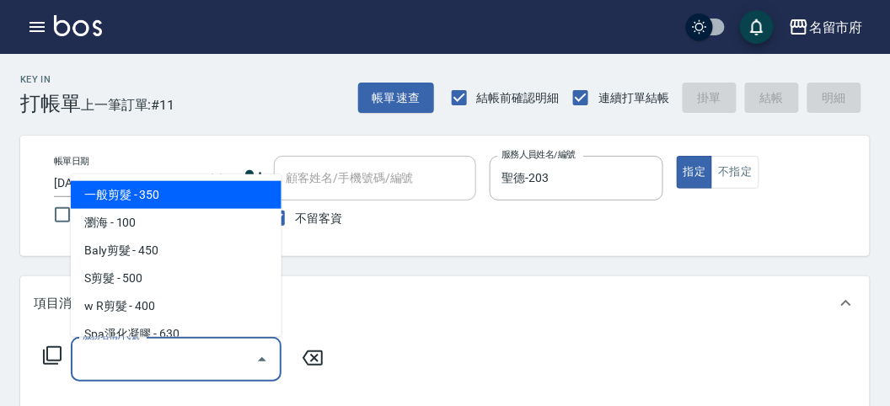
click at [45, 352] on icon at bounding box center [52, 356] width 20 height 20
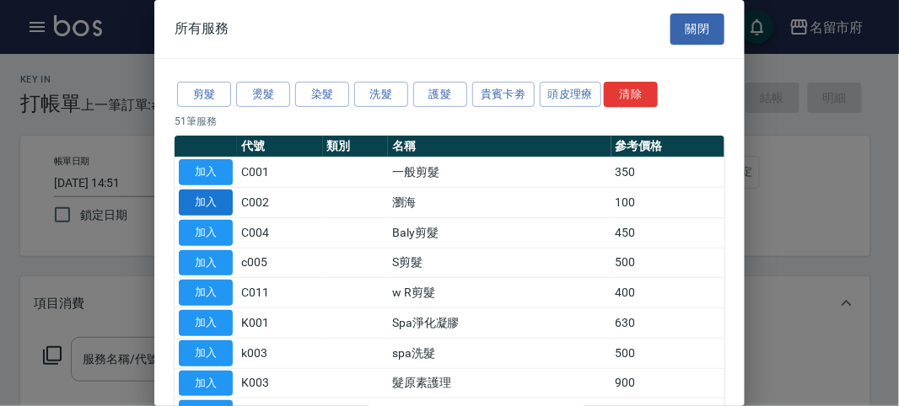
drag, startPoint x: 389, startPoint y: 95, endPoint x: 185, endPoint y: 205, distance: 231.6
click at [389, 95] on button "洗髮" at bounding box center [381, 95] width 54 height 26
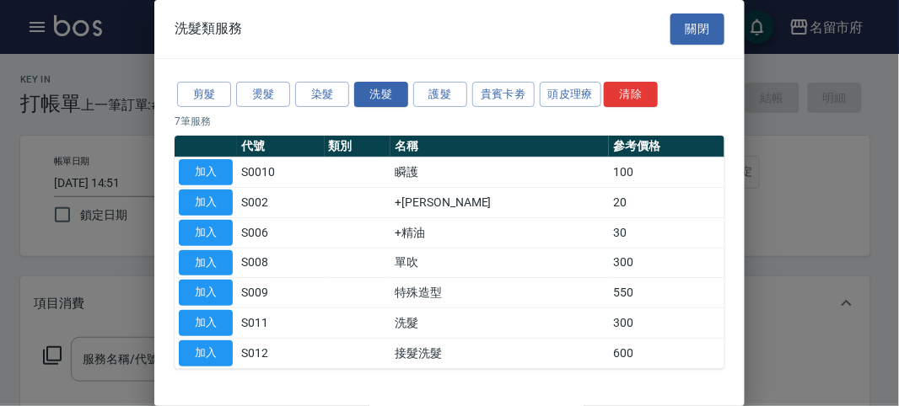
drag, startPoint x: 45, startPoint y: 350, endPoint x: 61, endPoint y: 357, distance: 17.7
click at [56, 357] on div at bounding box center [449, 203] width 899 height 406
click at [190, 320] on button "加入" at bounding box center [206, 323] width 54 height 26
type input "洗髮(S011)"
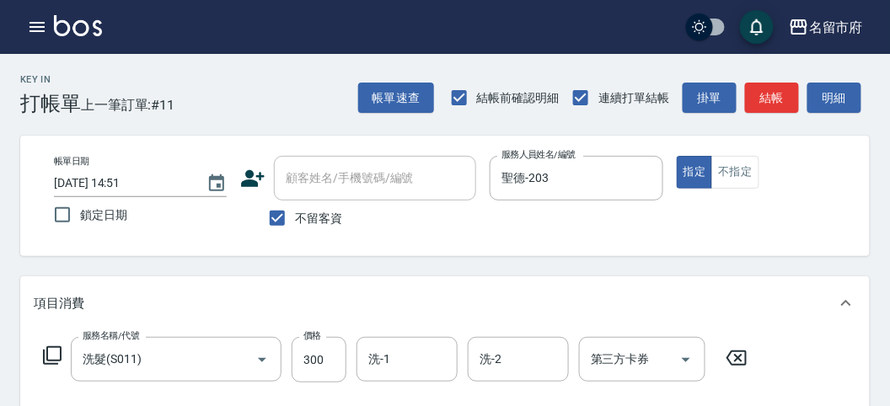
click at [54, 349] on icon at bounding box center [52, 356] width 20 height 20
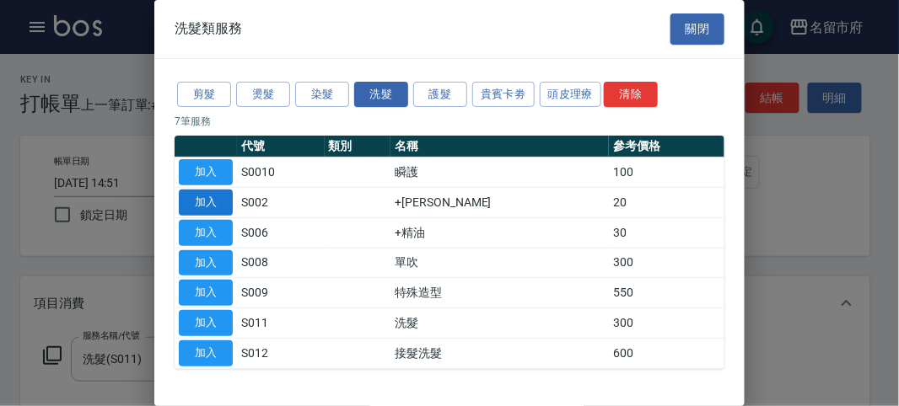
click at [223, 201] on button "加入" at bounding box center [206, 203] width 54 height 26
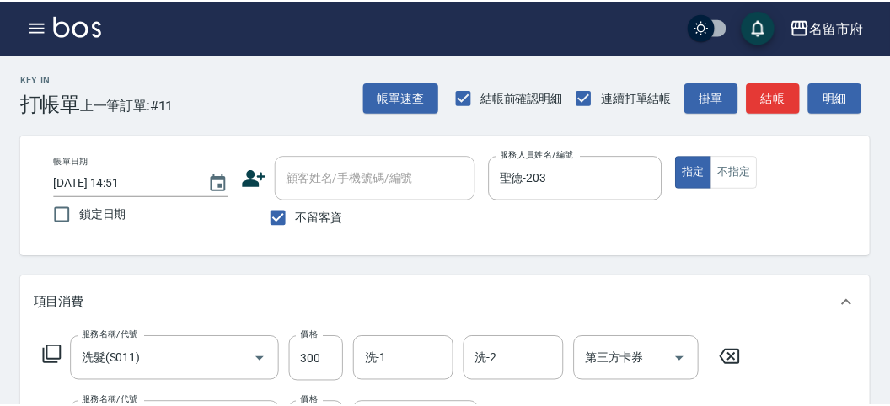
scroll to position [222, 0]
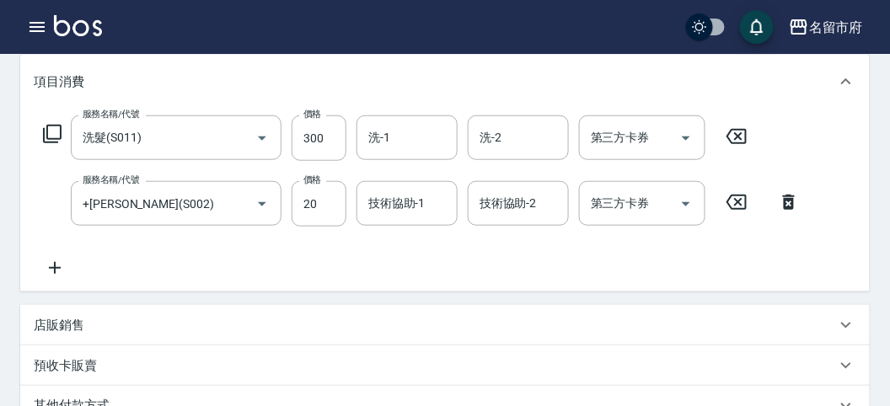
click at [58, 126] on icon at bounding box center [52, 134] width 19 height 19
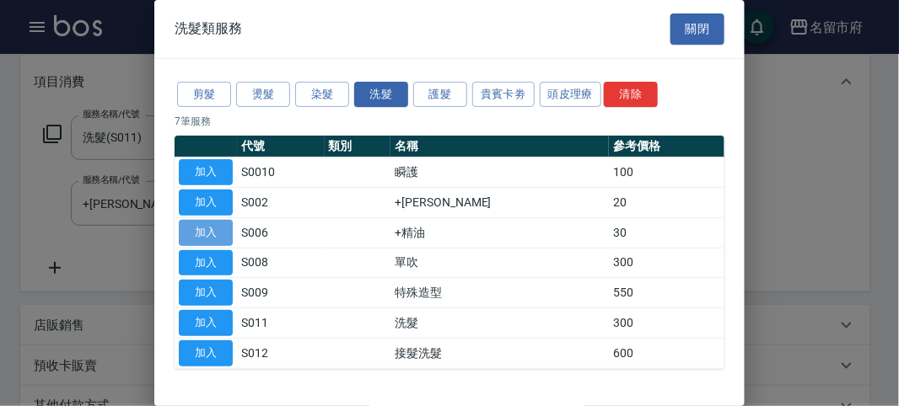
click at [214, 237] on button "加入" at bounding box center [206, 233] width 54 height 26
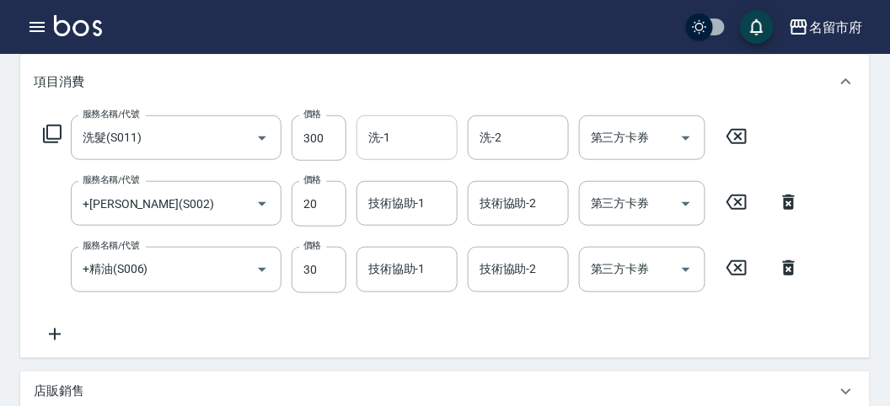
click at [413, 127] on input "洗-1" at bounding box center [407, 138] width 86 height 30
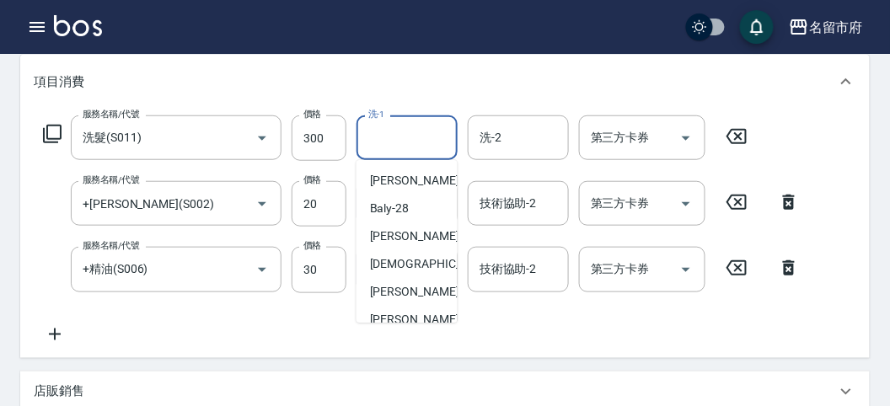
scroll to position [184, 0]
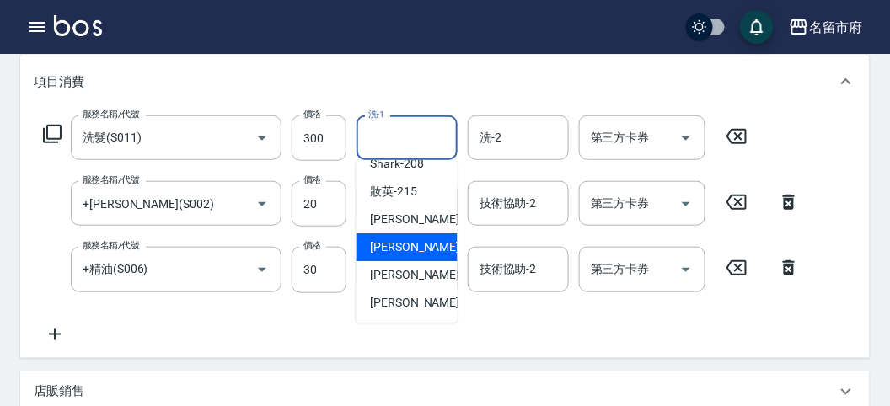
click at [407, 250] on span "Min Min -218" at bounding box center [426, 248] width 113 height 18
type input "Min Min-218"
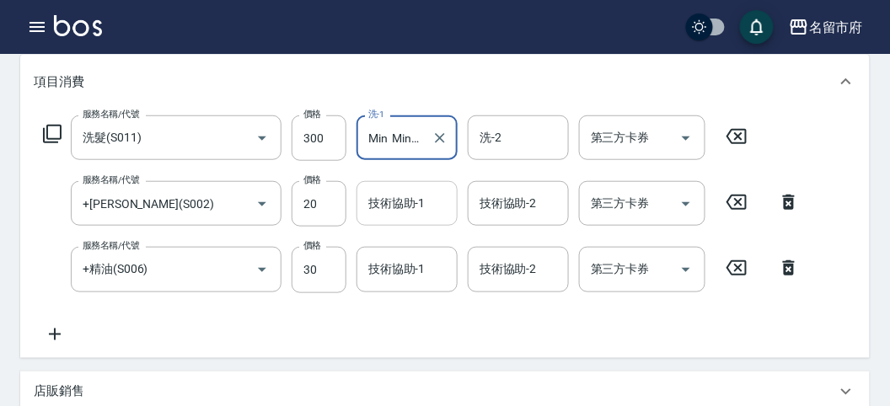
click at [408, 200] on div "技術協助-1 技術協助-1" at bounding box center [407, 203] width 101 height 45
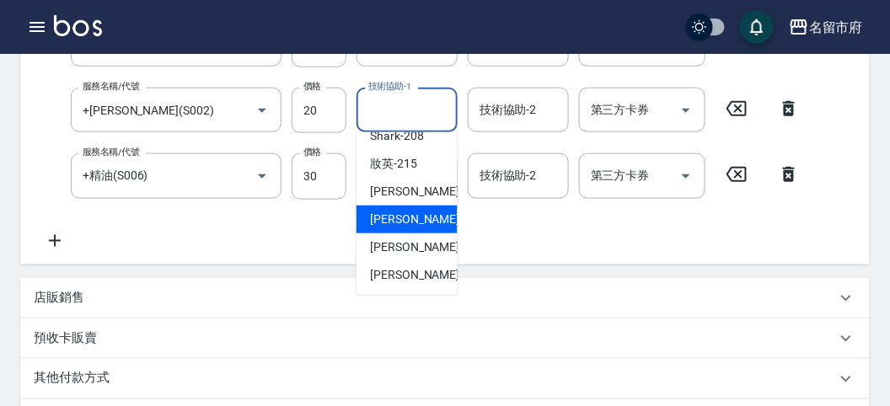
click at [403, 222] on span "Min Min -218" at bounding box center [426, 220] width 113 height 18
type input "Min Min-218"
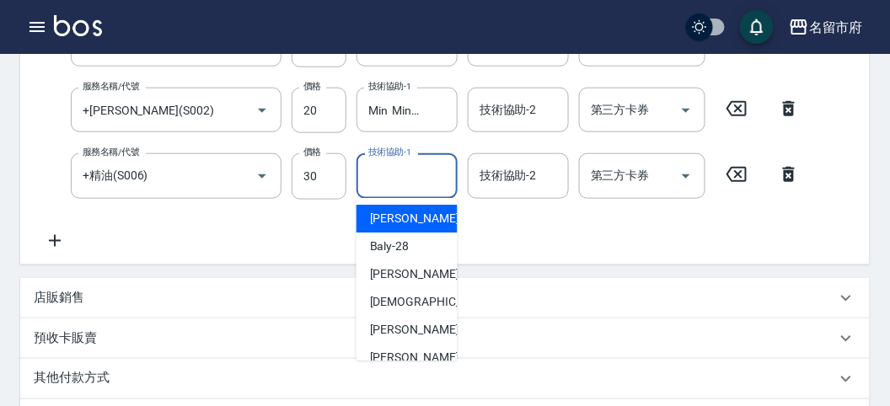
click at [406, 173] on input "技術協助-1" at bounding box center [407, 176] width 86 height 30
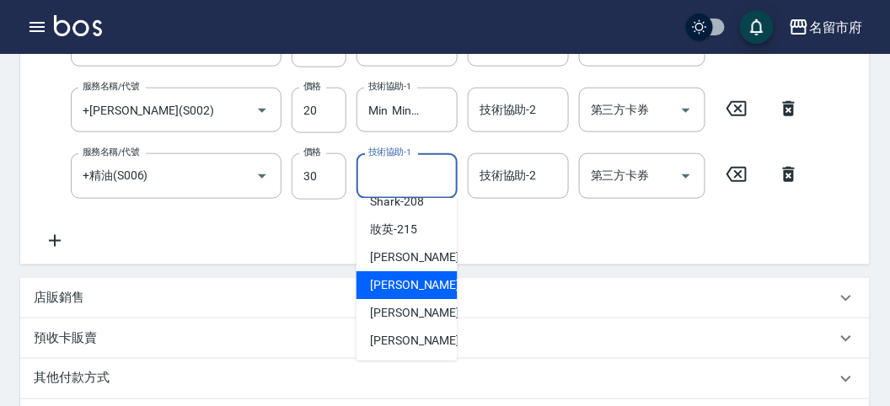
click at [400, 282] on span "Min Min -218" at bounding box center [426, 285] width 113 height 18
type input "Min Min-218"
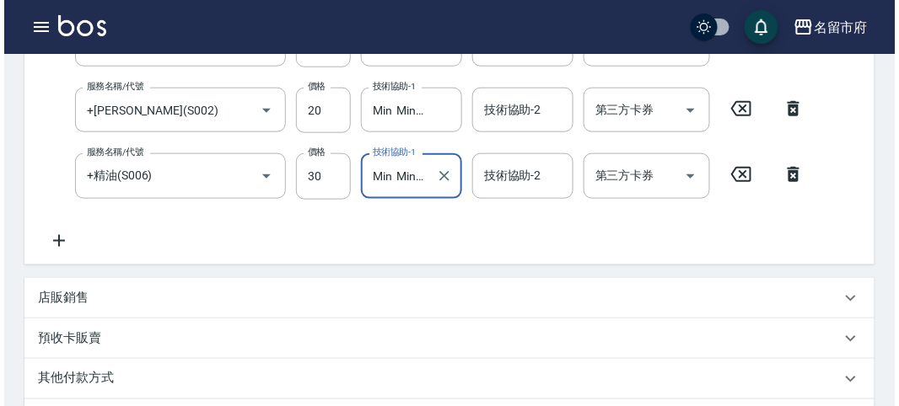
scroll to position [35, 0]
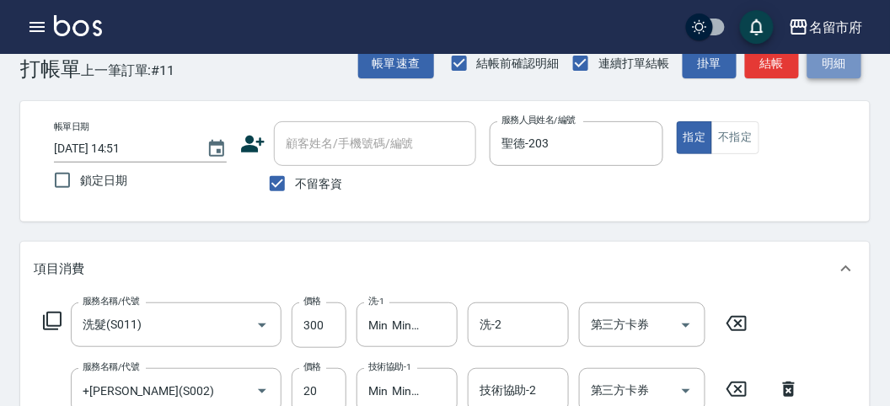
click at [851, 56] on button "明細" at bounding box center [835, 63] width 54 height 31
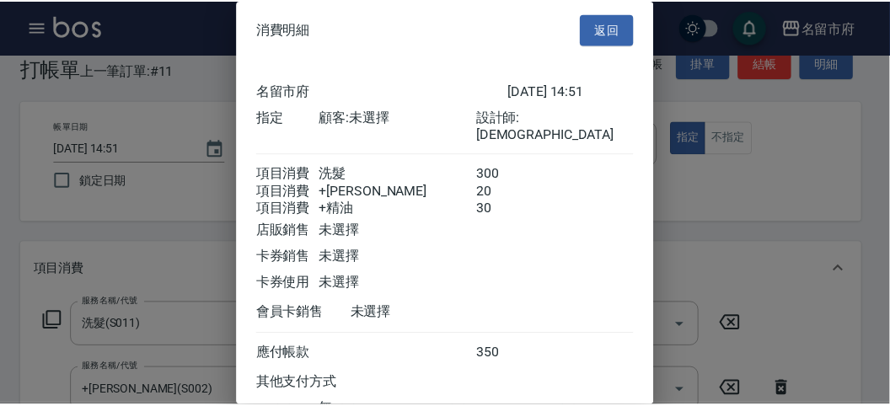
scroll to position [131, 0]
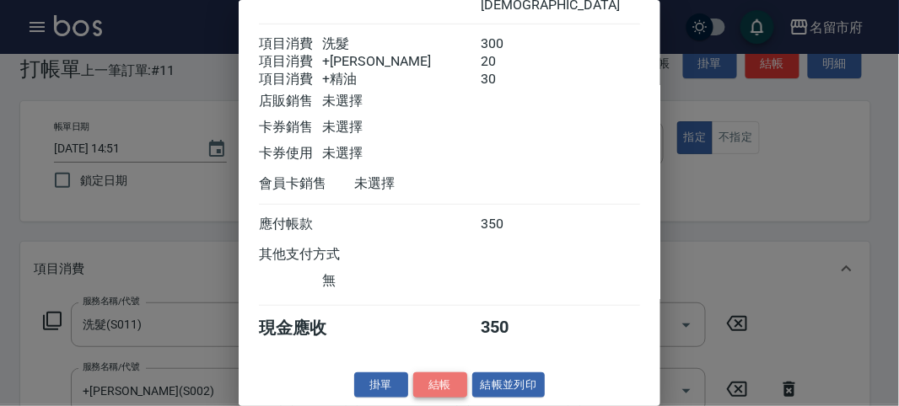
click at [443, 379] on button "結帳" at bounding box center [440, 386] width 54 height 26
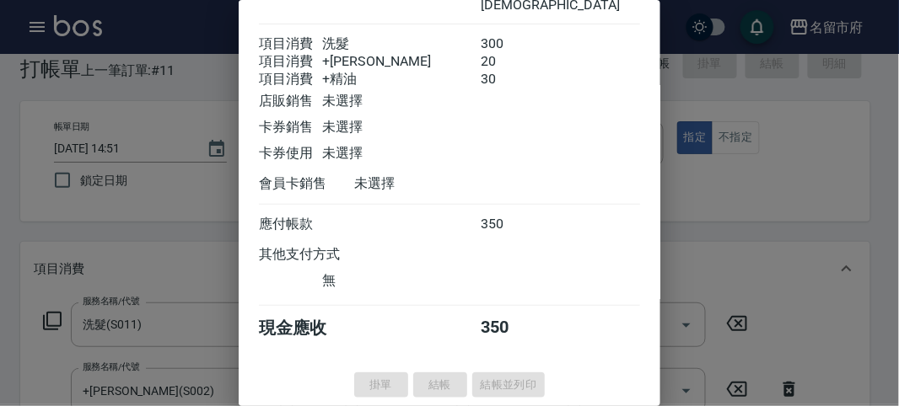
type input "[DATE] 14:56"
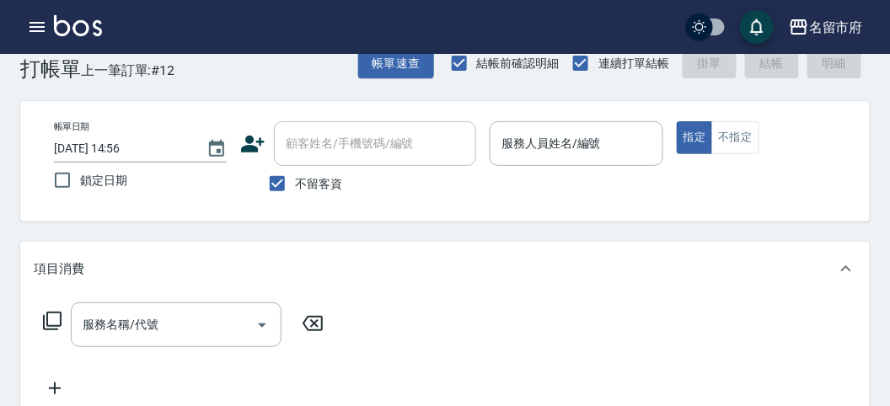
click at [185, 68] on div "Key In 打帳單 上一筆訂單:#12 帳單速查 結帳前確認明細 連續打單結帳 掛單 結帳 明細" at bounding box center [435, 50] width 870 height 62
